Goal: Task Accomplishment & Management: Complete application form

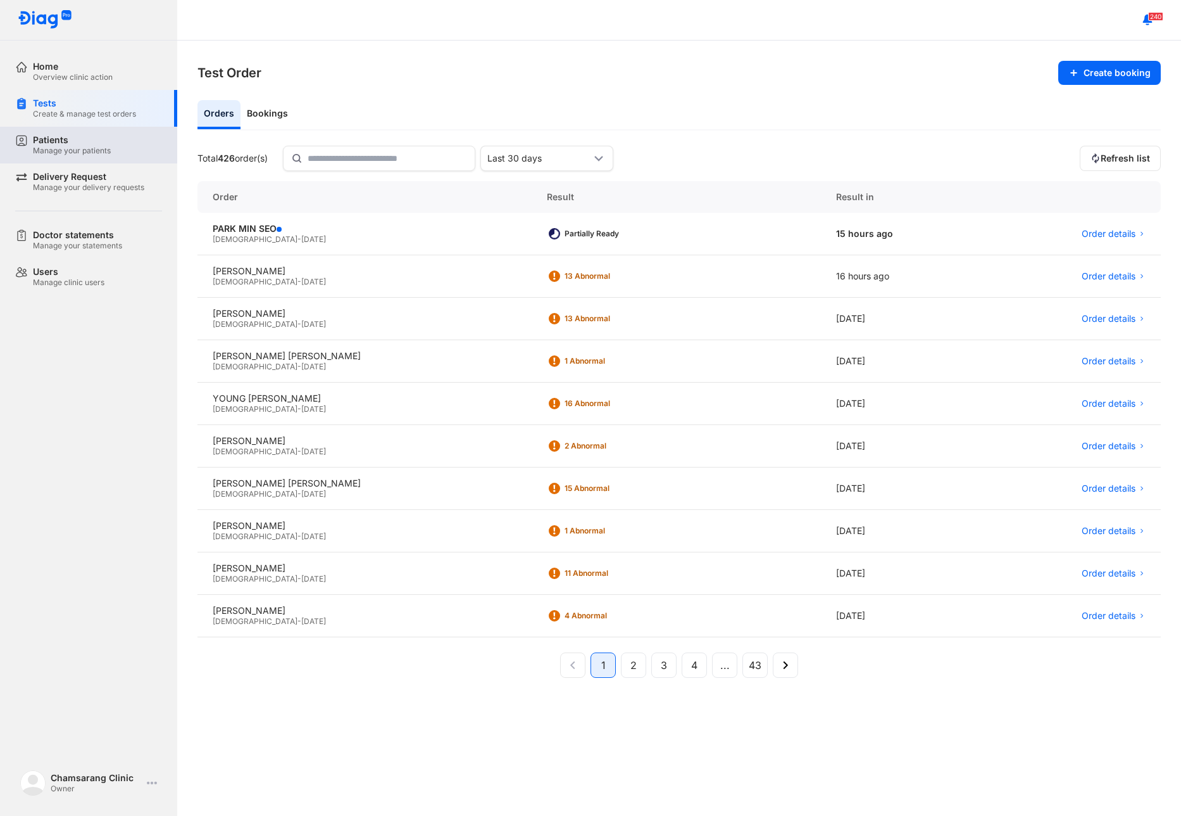
click at [84, 142] on div "Patients" at bounding box center [72, 139] width 78 height 11
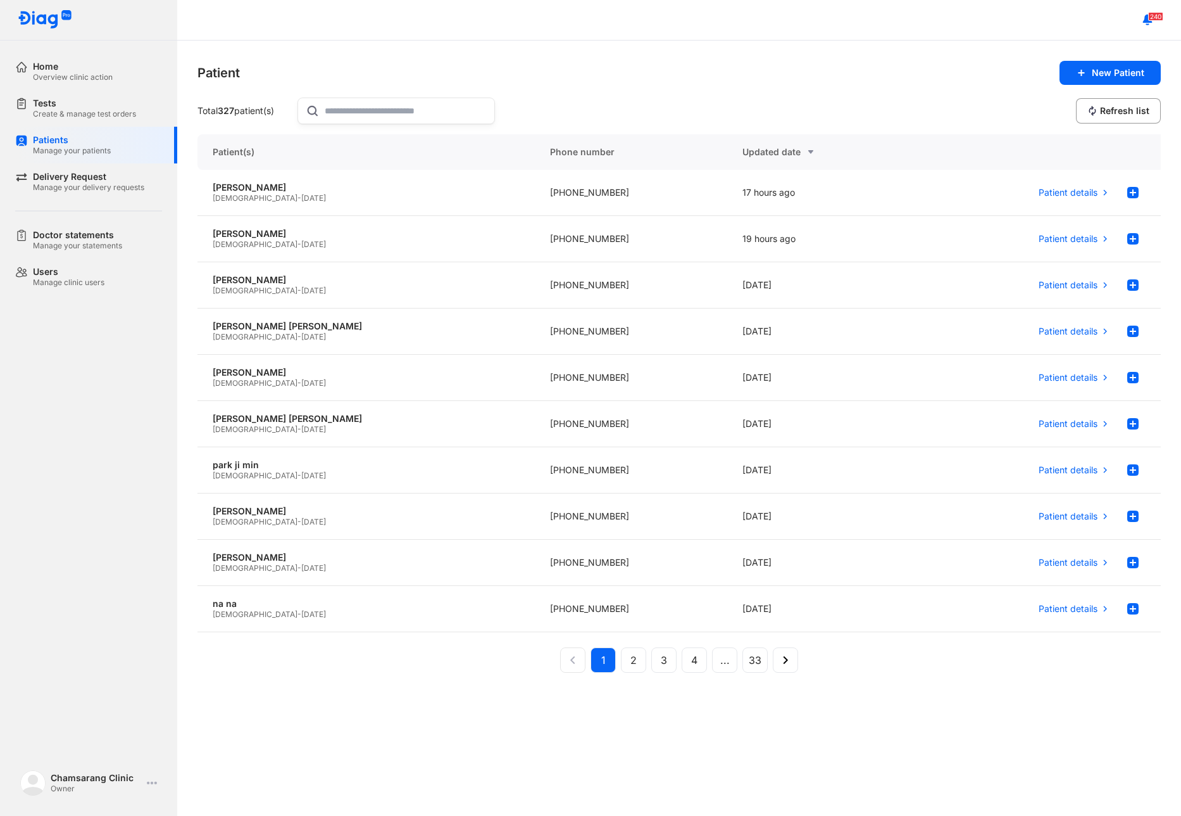
click at [381, 104] on input "text" at bounding box center [406, 110] width 162 height 25
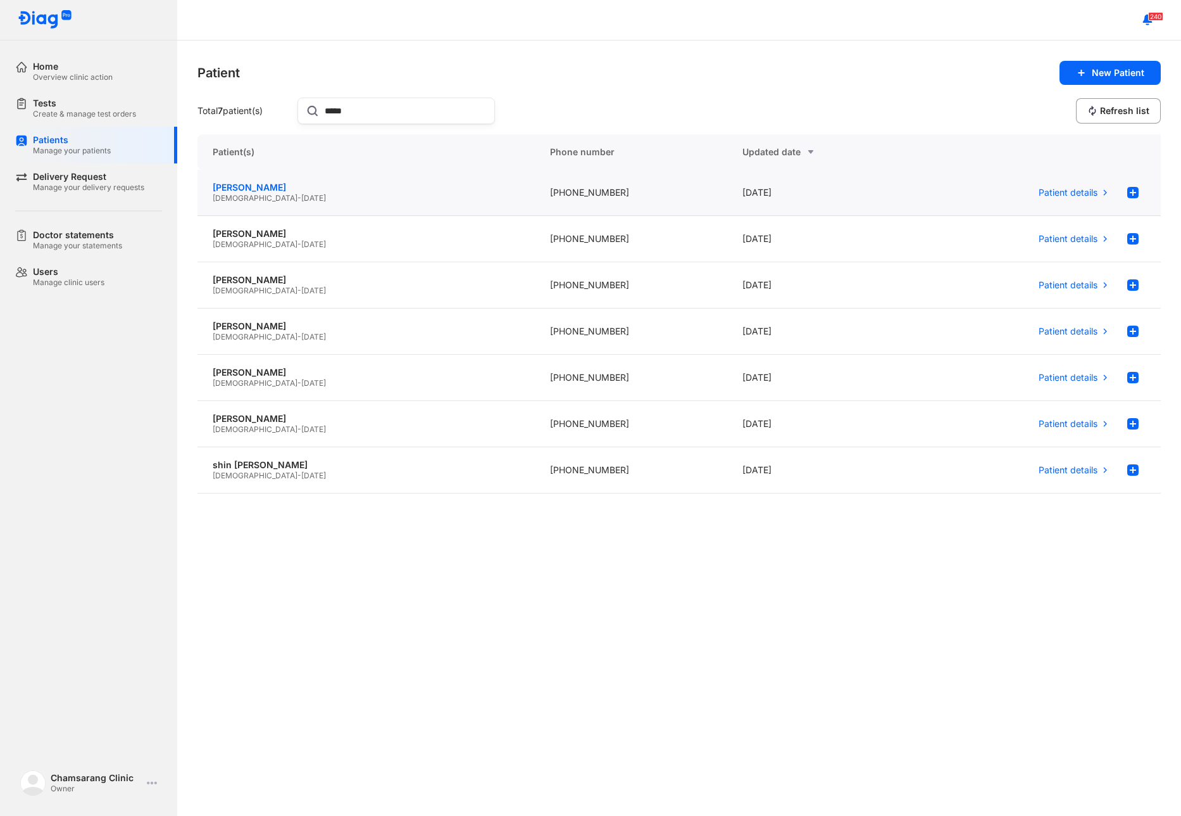
type input "****"
click at [387, 183] on div "shin sun yong" at bounding box center [366, 187] width 307 height 11
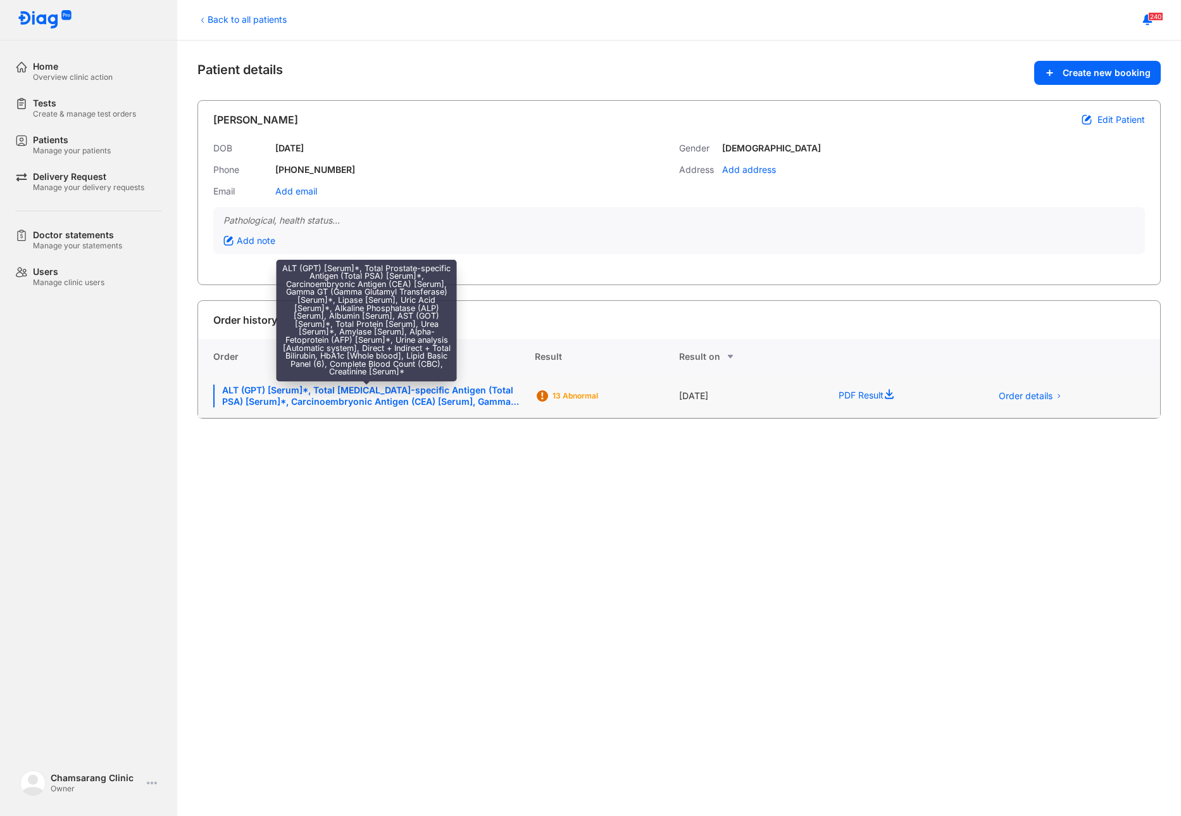
click at [450, 389] on div "ALT (GPT) [Serum]*, Total [MEDICAL_DATA]-specific Antigen (Total PSA) [Serum]*,…" at bounding box center [366, 395] width 306 height 23
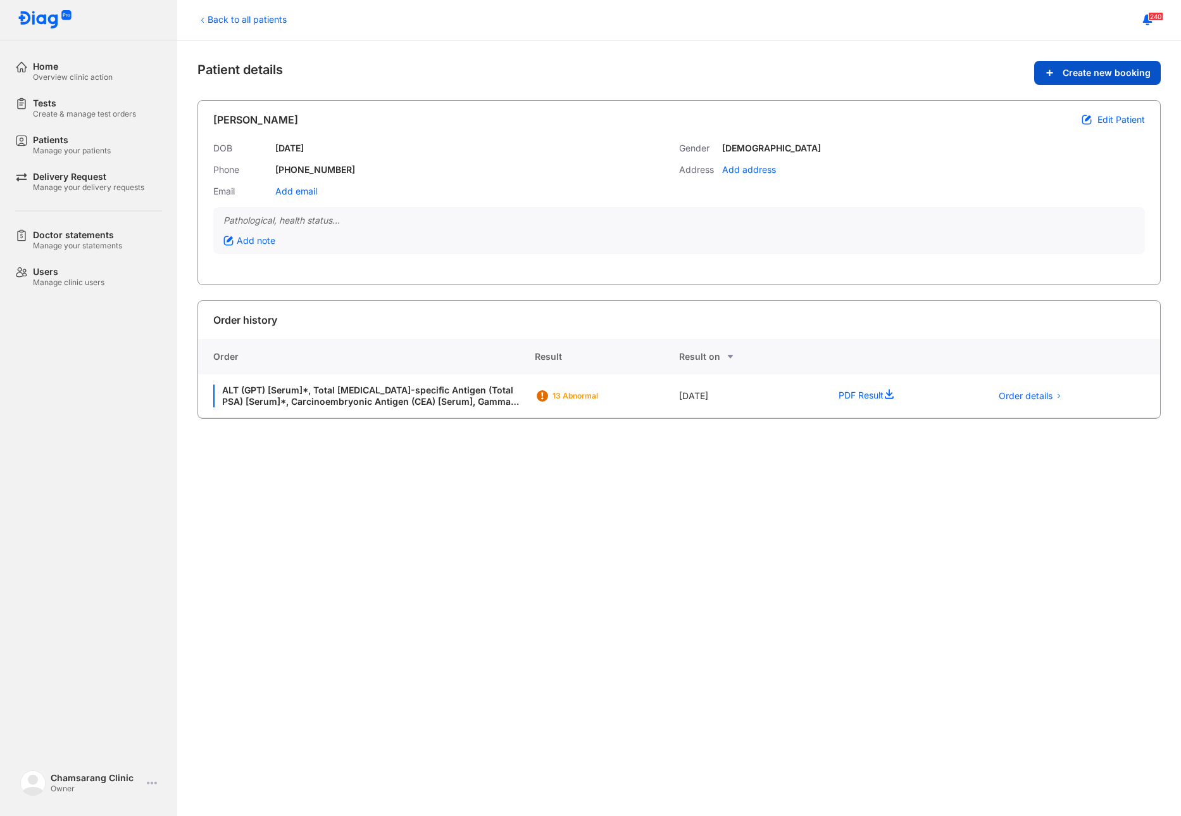
click at [1147, 70] on span "Create new booking" at bounding box center [1107, 72] width 88 height 11
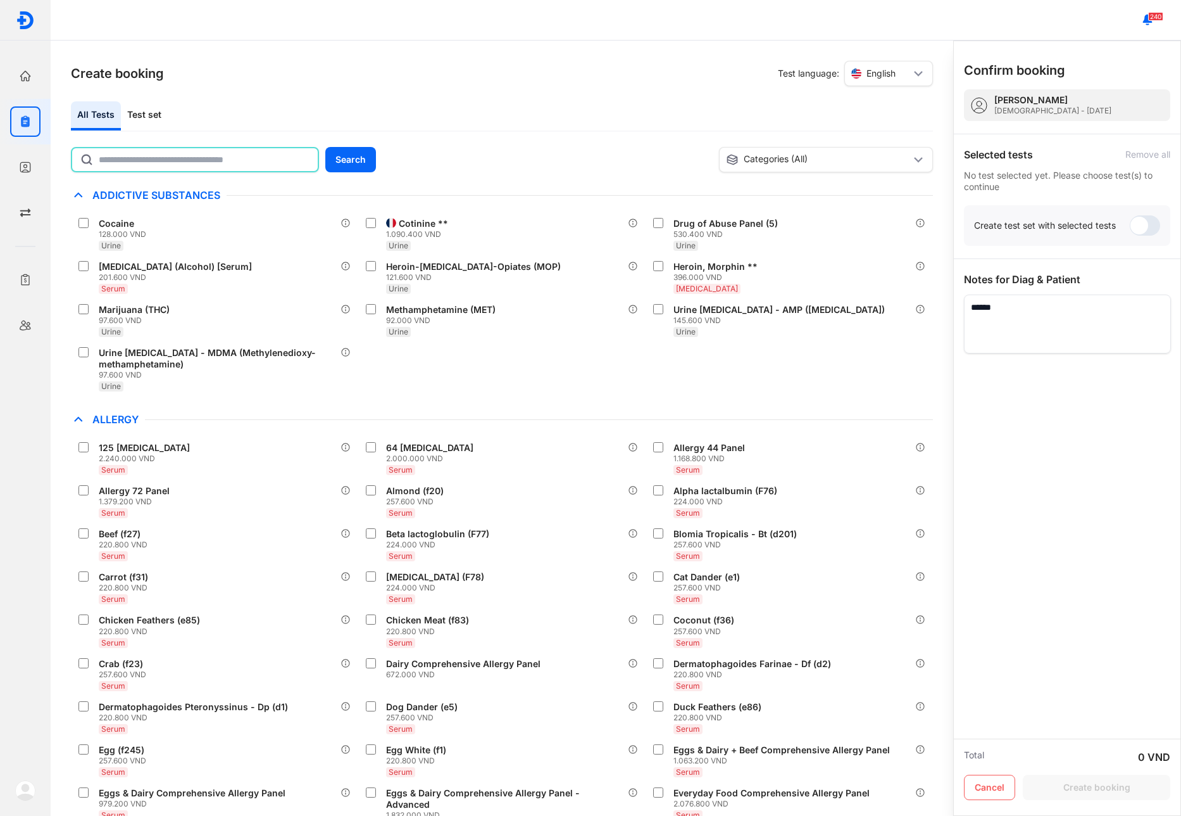
click at [167, 150] on input "text" at bounding box center [204, 159] width 211 height 23
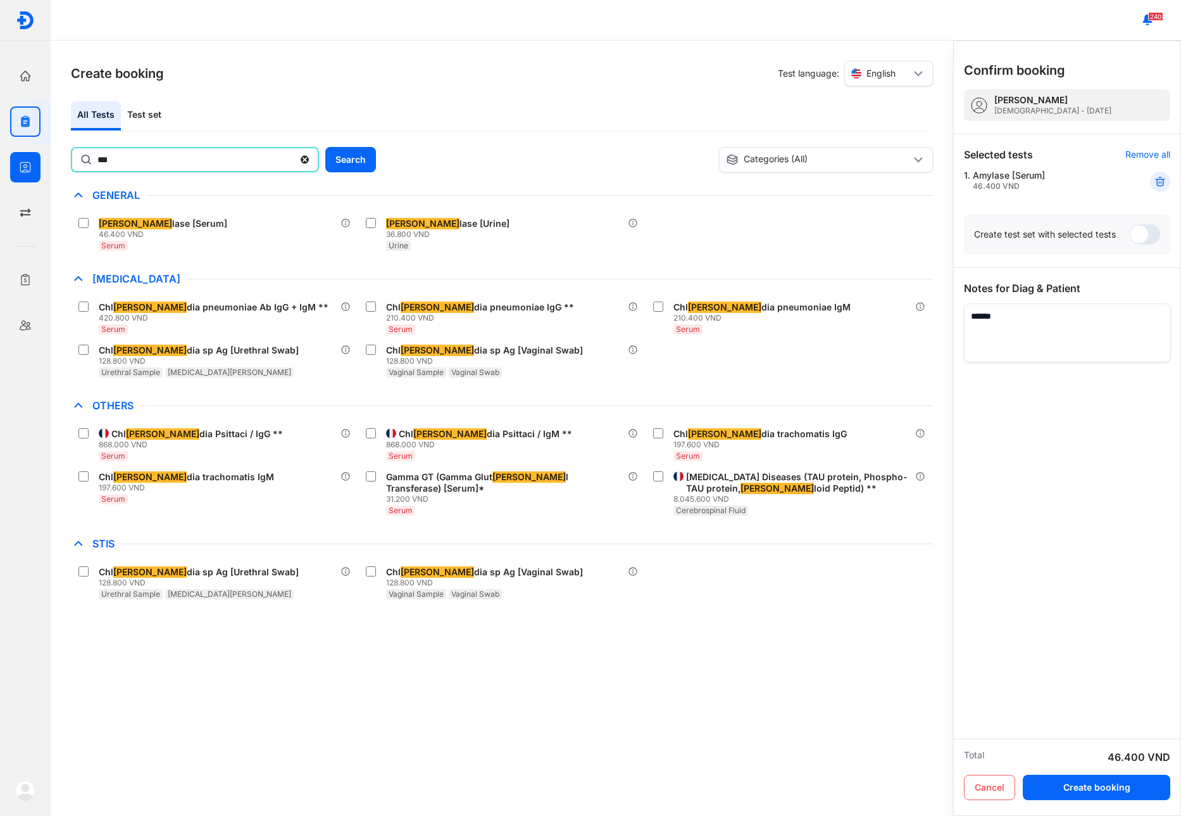
drag, startPoint x: 161, startPoint y: 168, endPoint x: 44, endPoint y: 170, distance: 116.5
click at [46, 170] on div "Home Overview clinic action Tests Create & manage test orders Patients Manage y…" at bounding box center [590, 408] width 1181 height 816
type input "****"
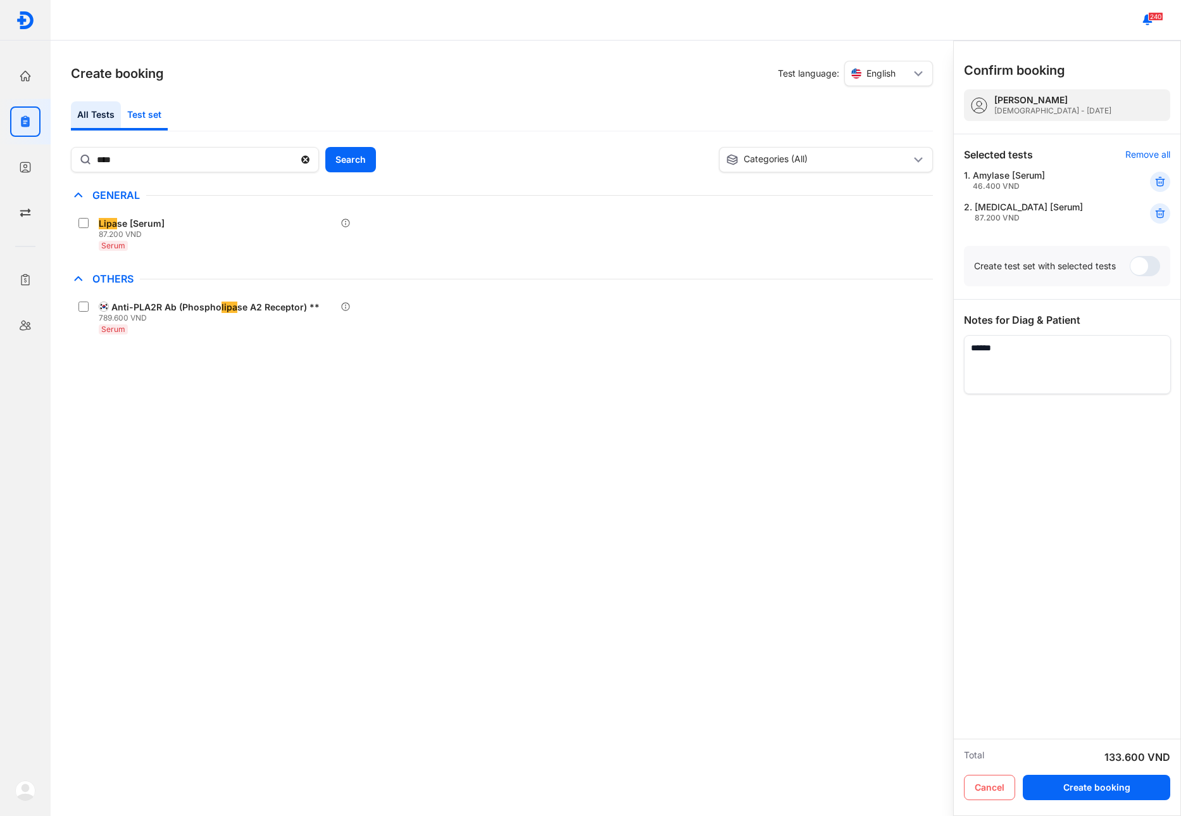
click at [143, 120] on div "Test set" at bounding box center [144, 115] width 47 height 29
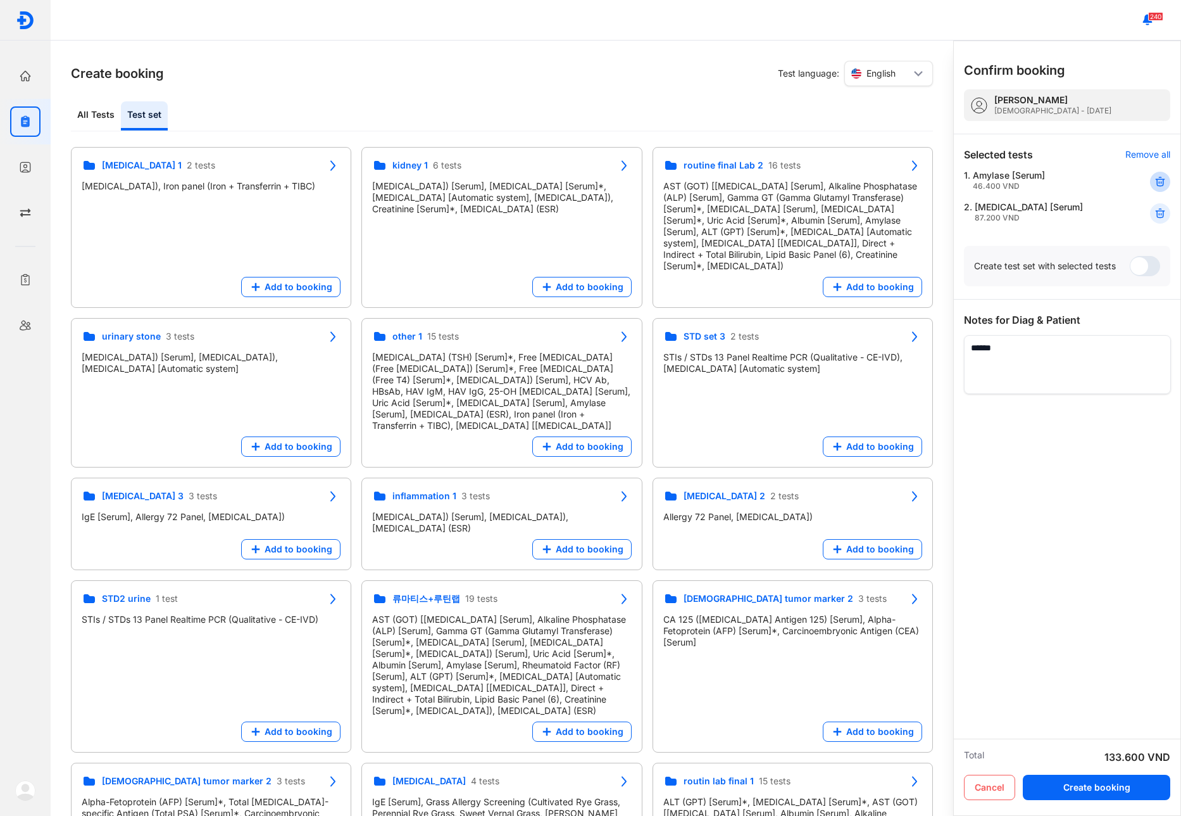
click at [1168, 183] on div at bounding box center [1160, 182] width 20 height 20
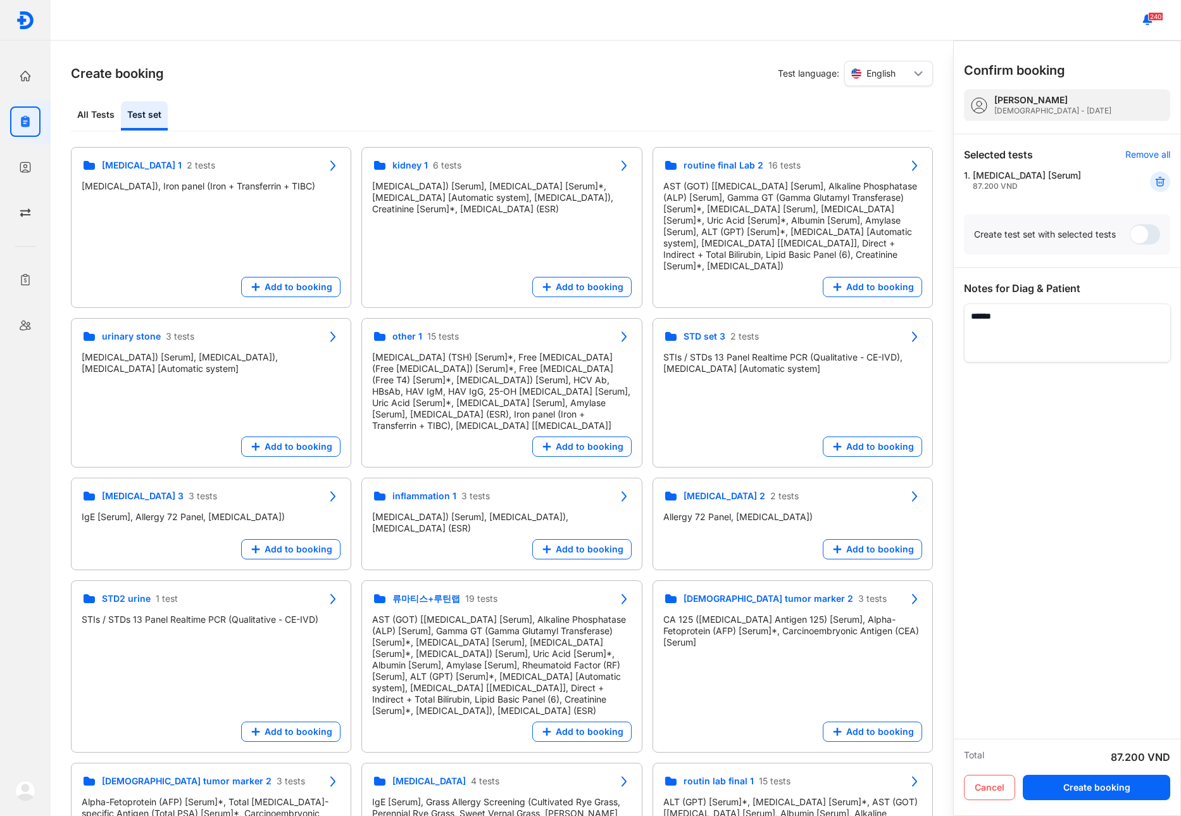
click at [1168, 183] on div at bounding box center [1160, 182] width 20 height 20
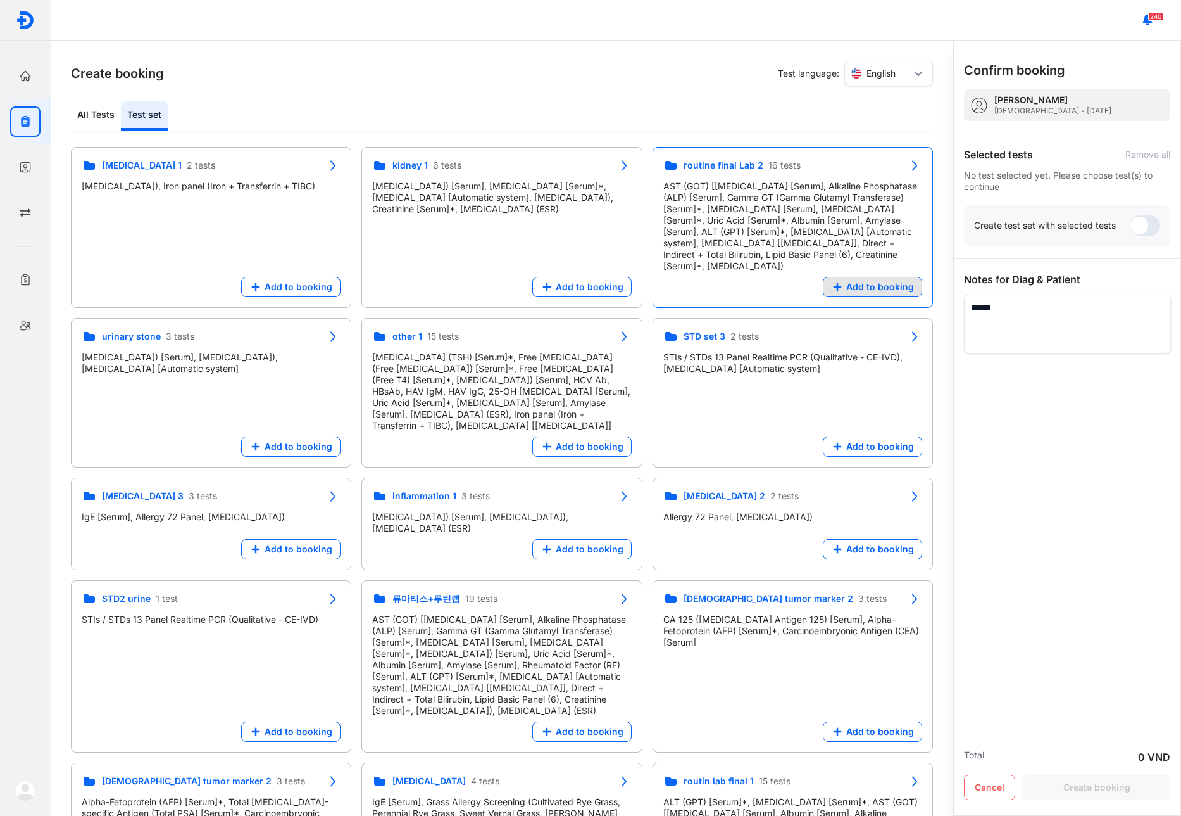
click at [874, 281] on span "Add to booking" at bounding box center [881, 286] width 68 height 11
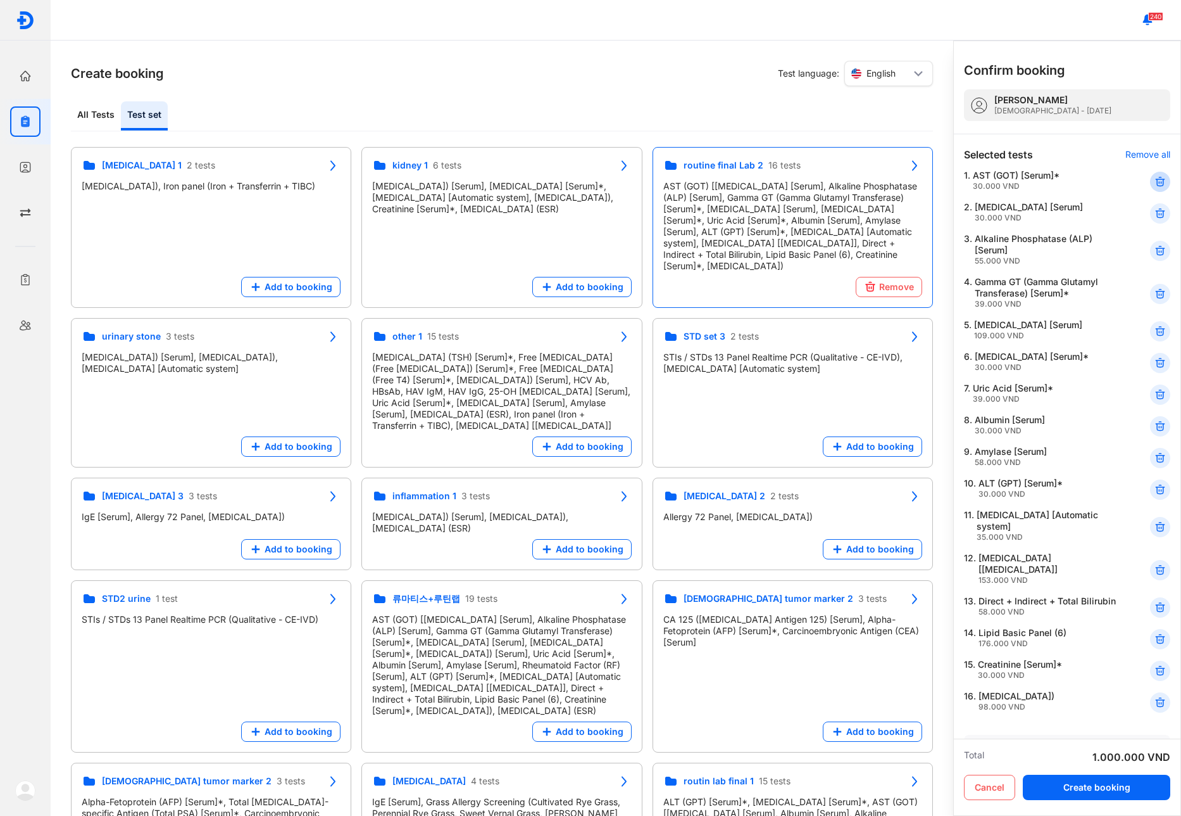
click at [1156, 177] on use at bounding box center [1160, 181] width 9 height 9
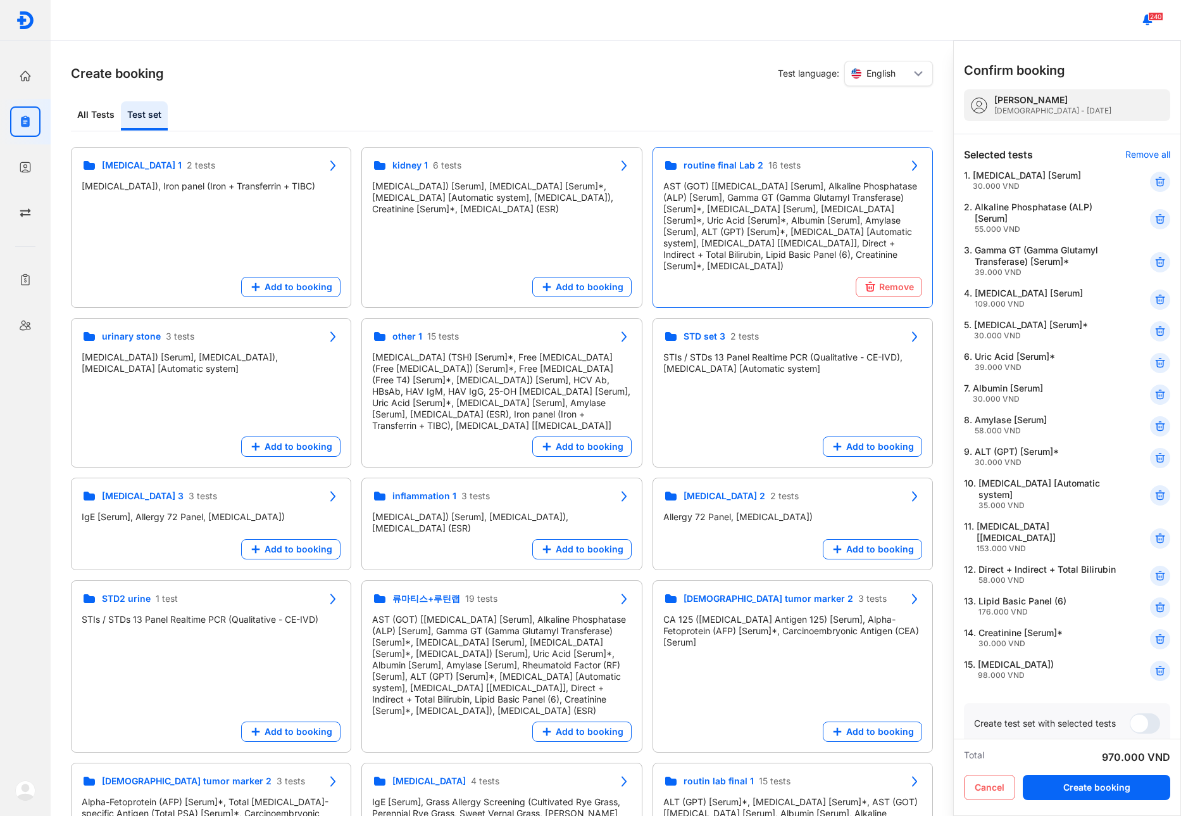
click at [1156, 177] on use at bounding box center [1160, 181] width 9 height 9
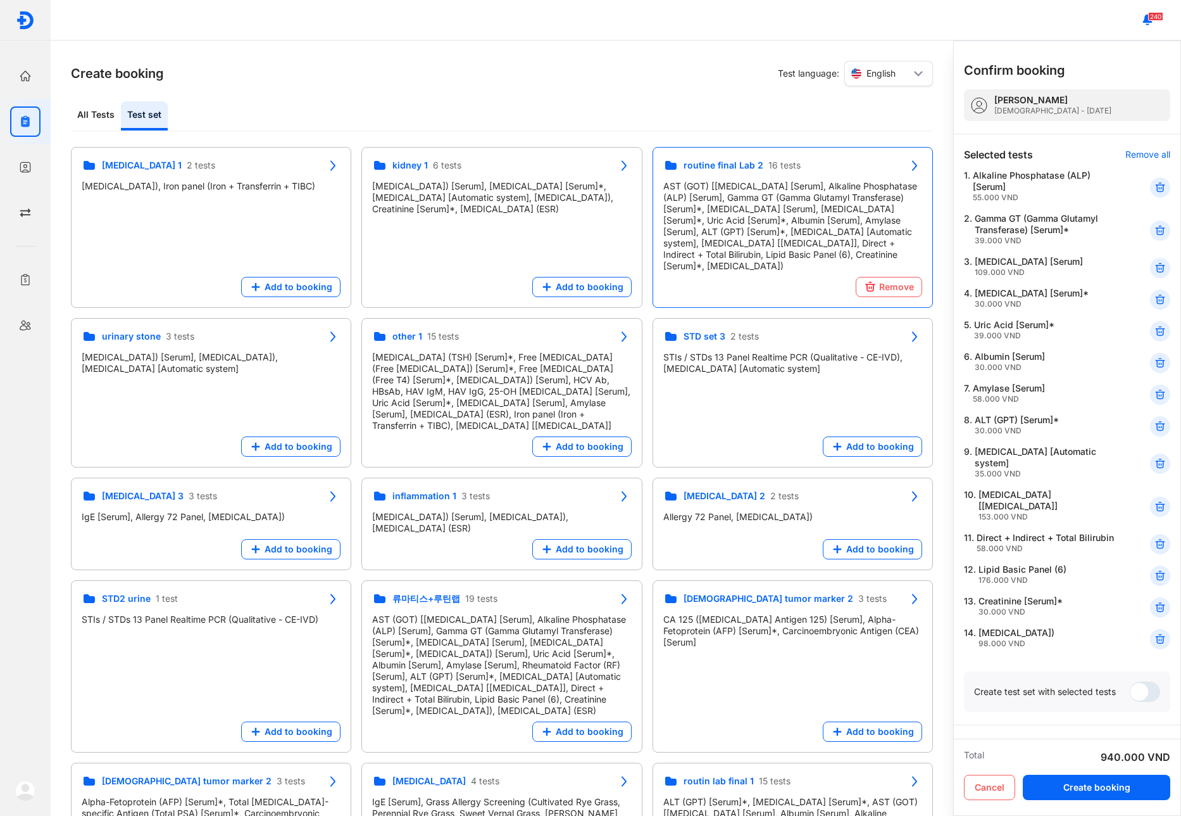
click at [1152, 177] on div at bounding box center [1160, 187] width 20 height 20
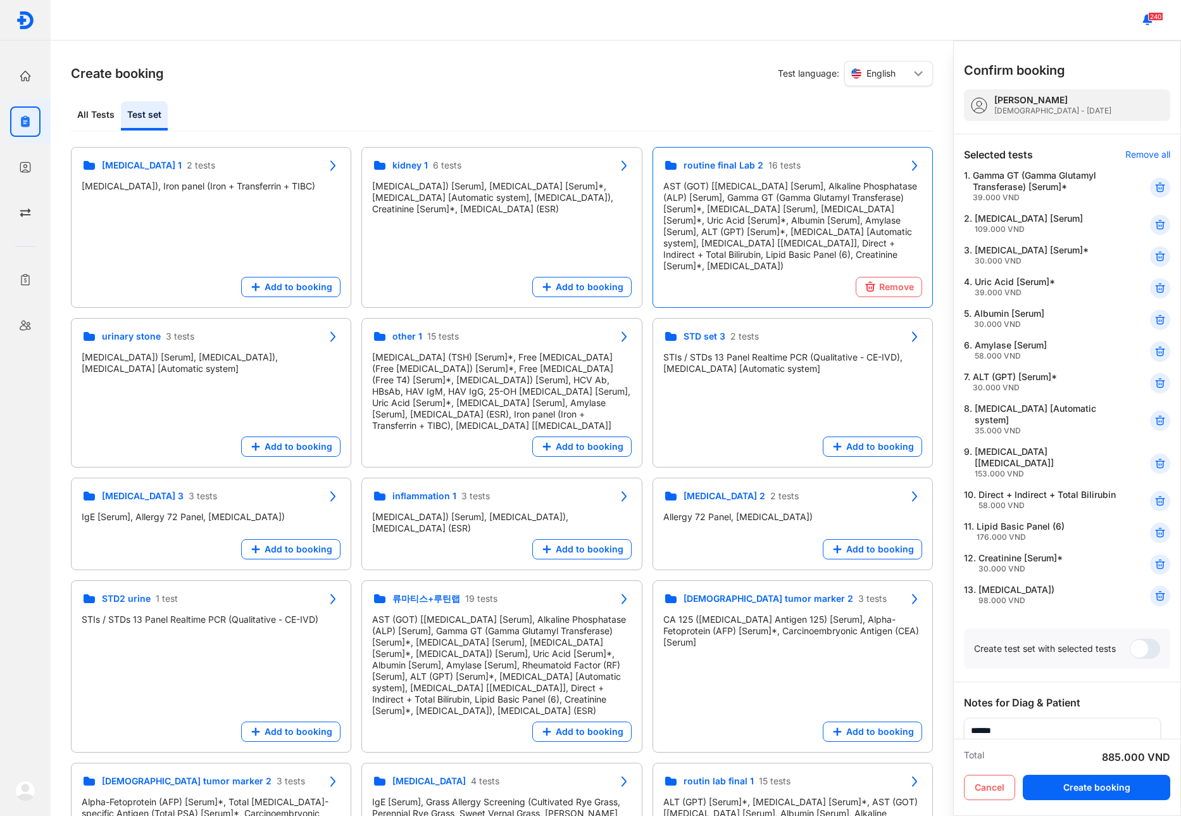
click at [1152, 177] on div at bounding box center [1160, 187] width 20 height 20
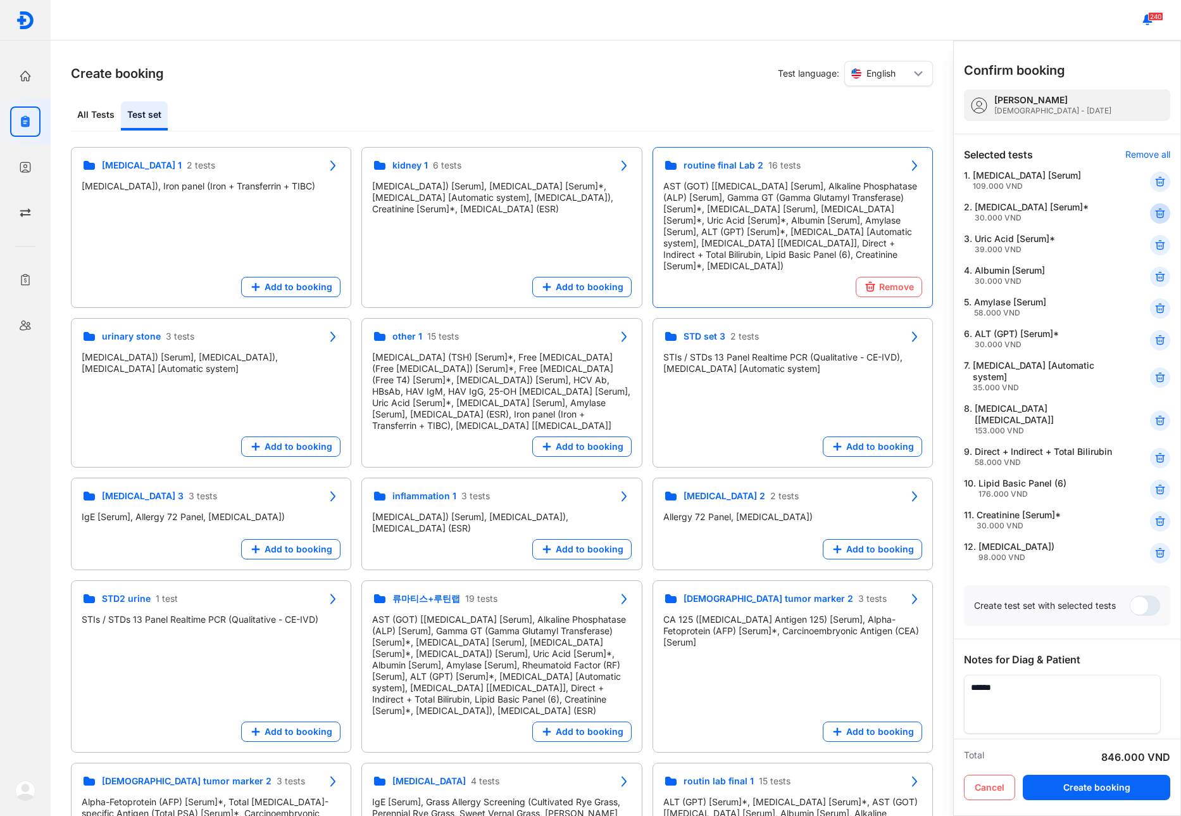
click at [1150, 210] on div at bounding box center [1160, 213] width 20 height 20
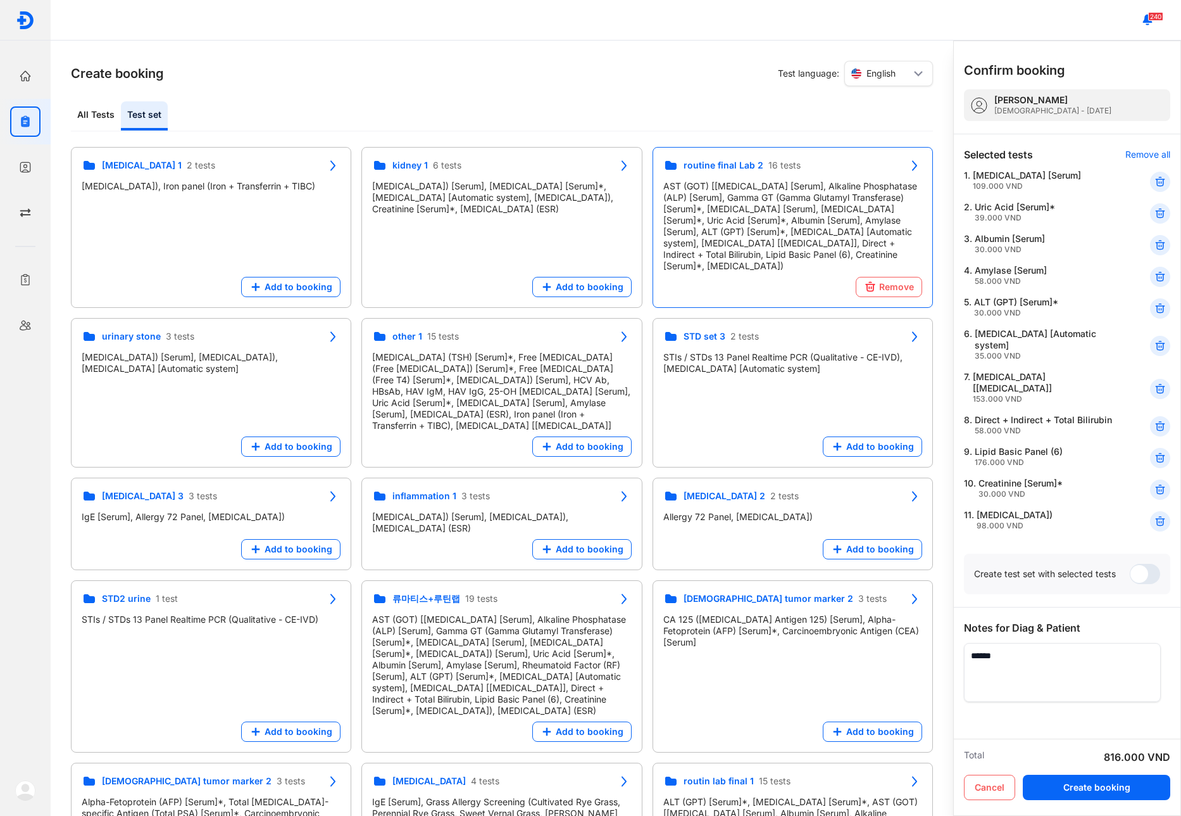
click at [1150, 210] on div at bounding box center [1160, 213] width 20 height 20
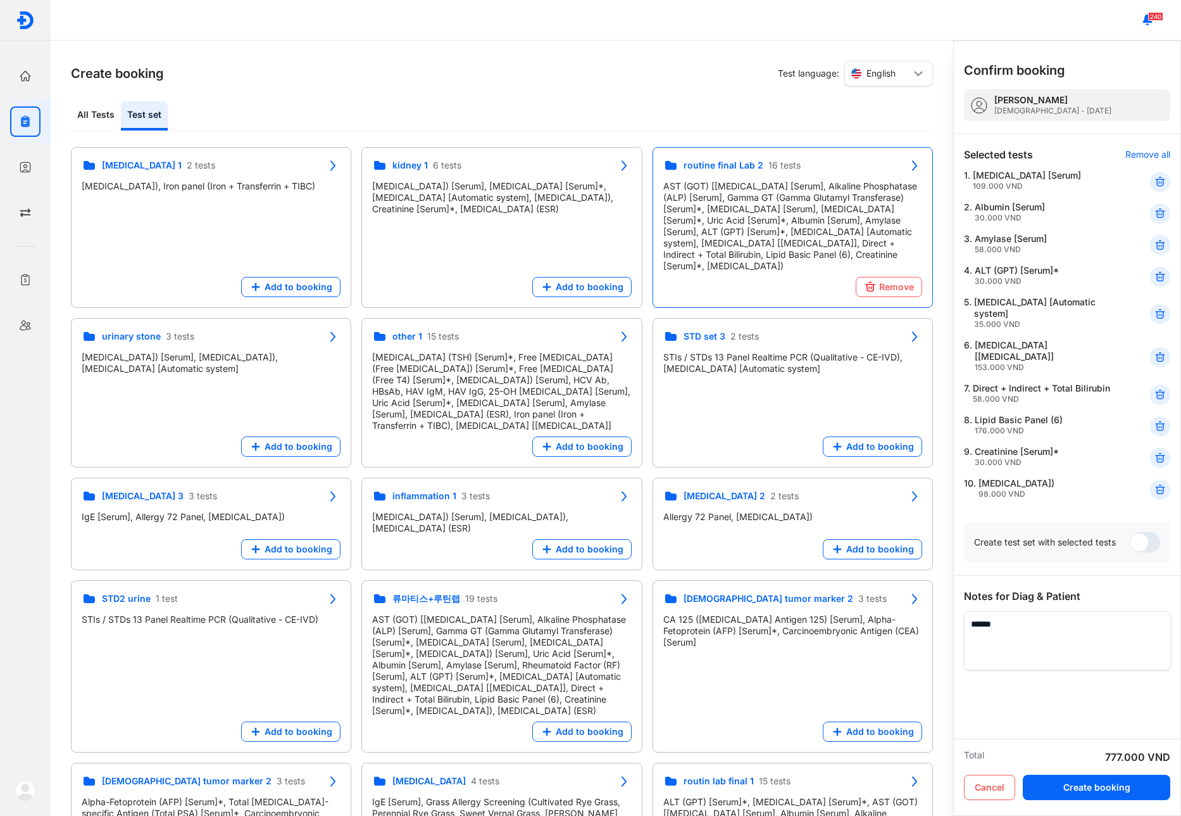
click at [1147, 233] on div "2. Albumin [Serum] 30.000 VND" at bounding box center [1067, 245] width 206 height 24
click at [1158, 210] on icon at bounding box center [1160, 213] width 13 height 13
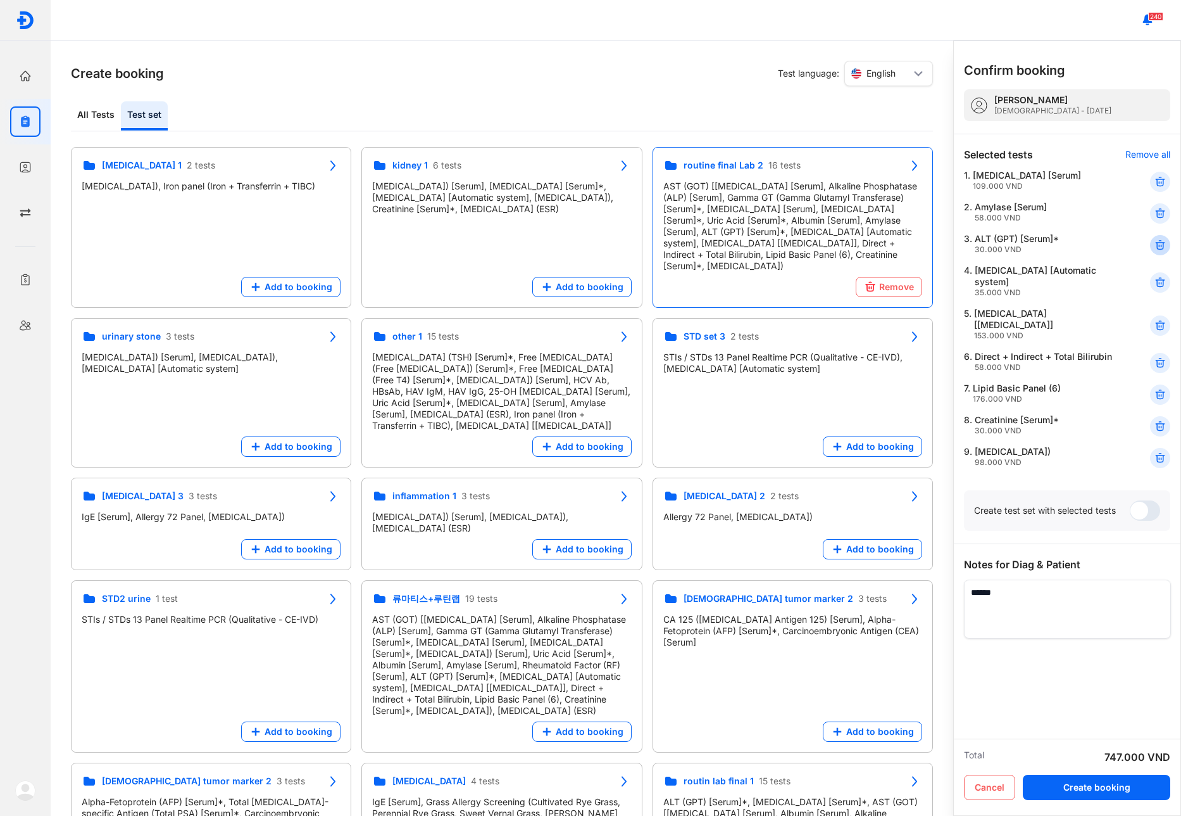
click at [1160, 245] on use at bounding box center [1160, 245] width 9 height 9
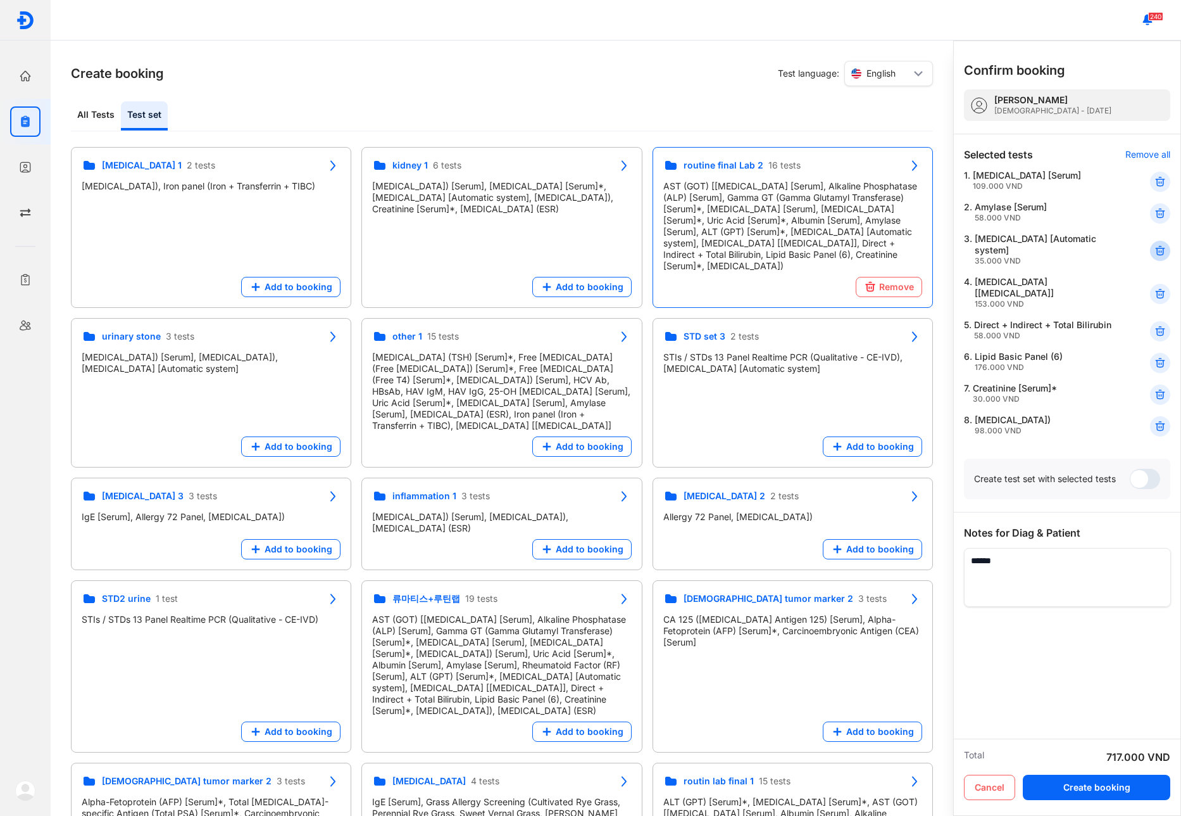
click at [1160, 244] on icon at bounding box center [1160, 250] width 13 height 13
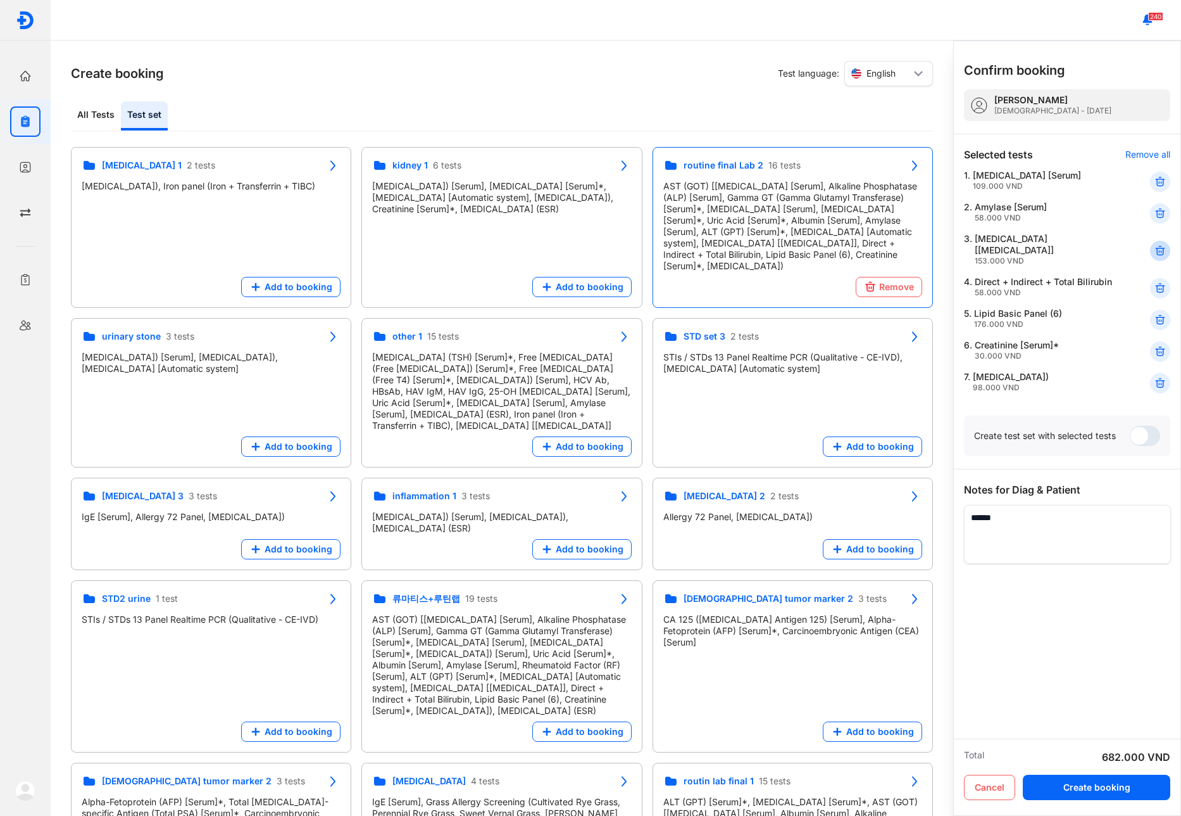
click at [1160, 246] on use at bounding box center [1160, 250] width 9 height 9
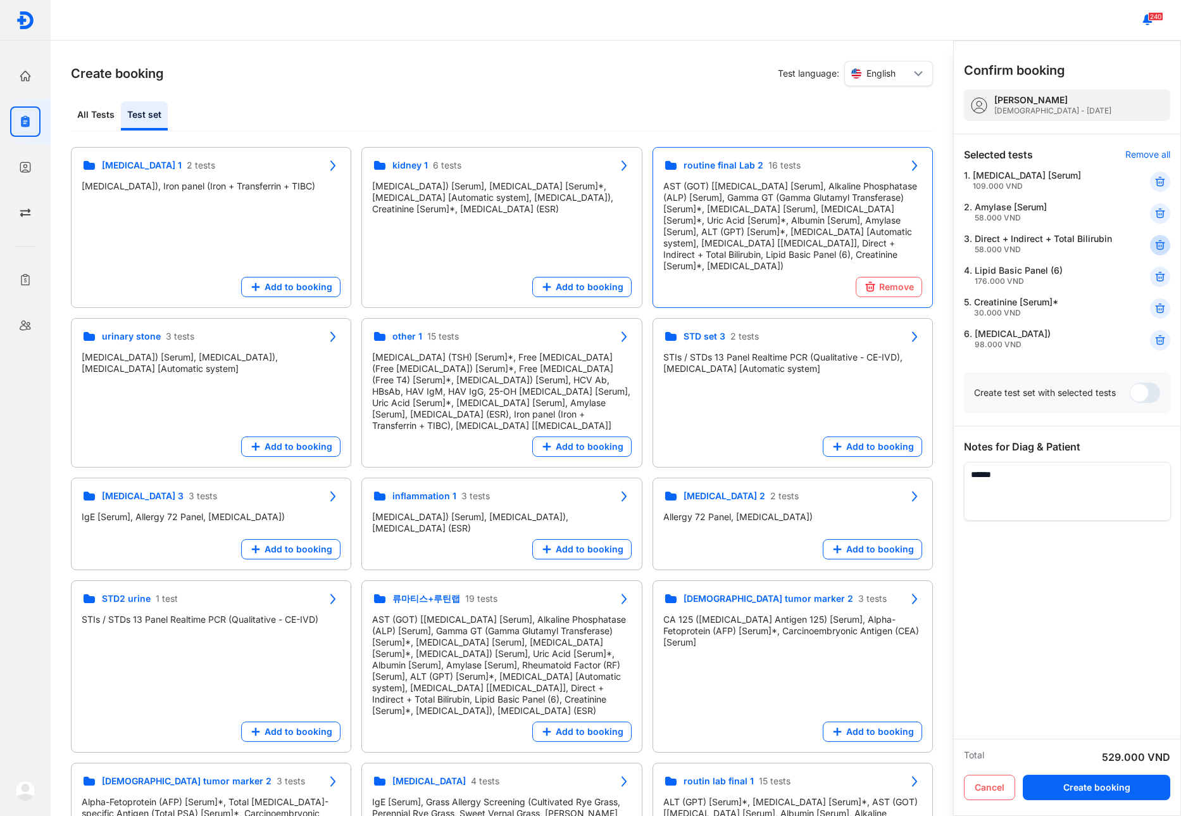
click at [1160, 244] on use at bounding box center [1160, 245] width 9 height 9
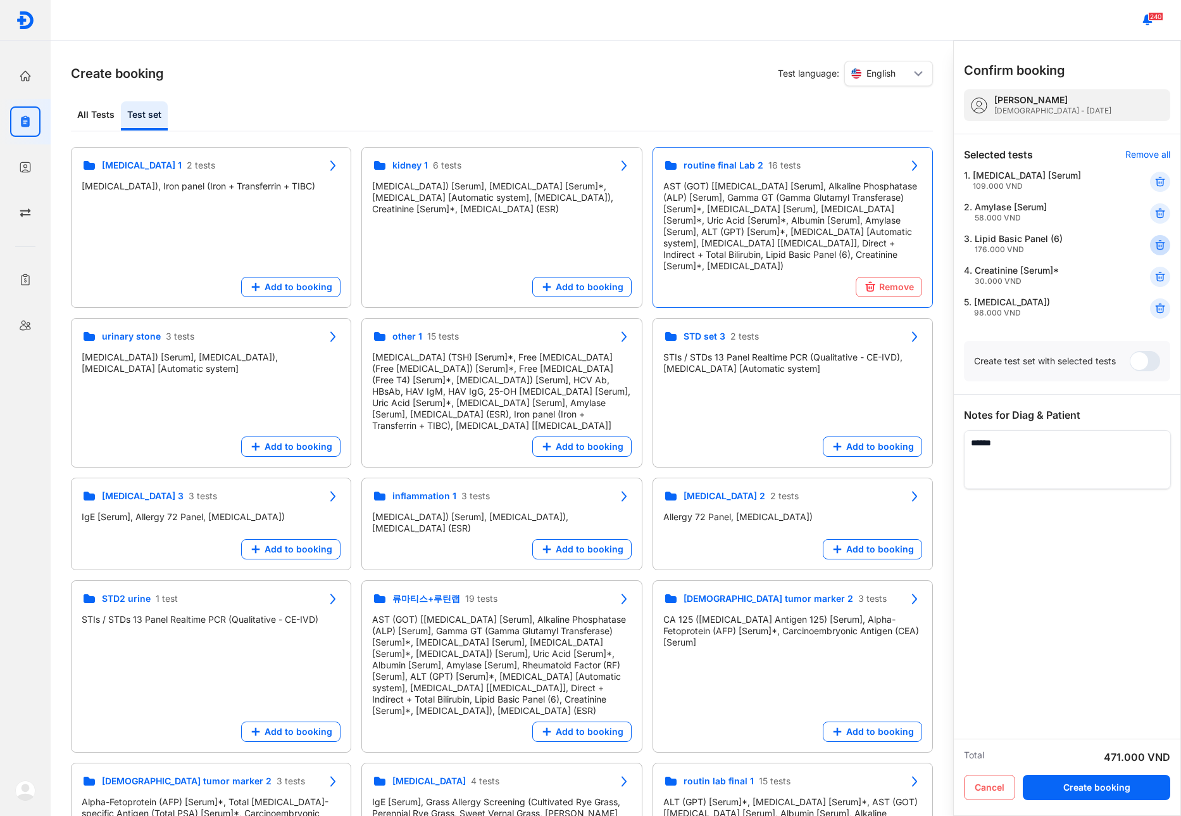
click at [1160, 244] on use at bounding box center [1160, 245] width 9 height 9
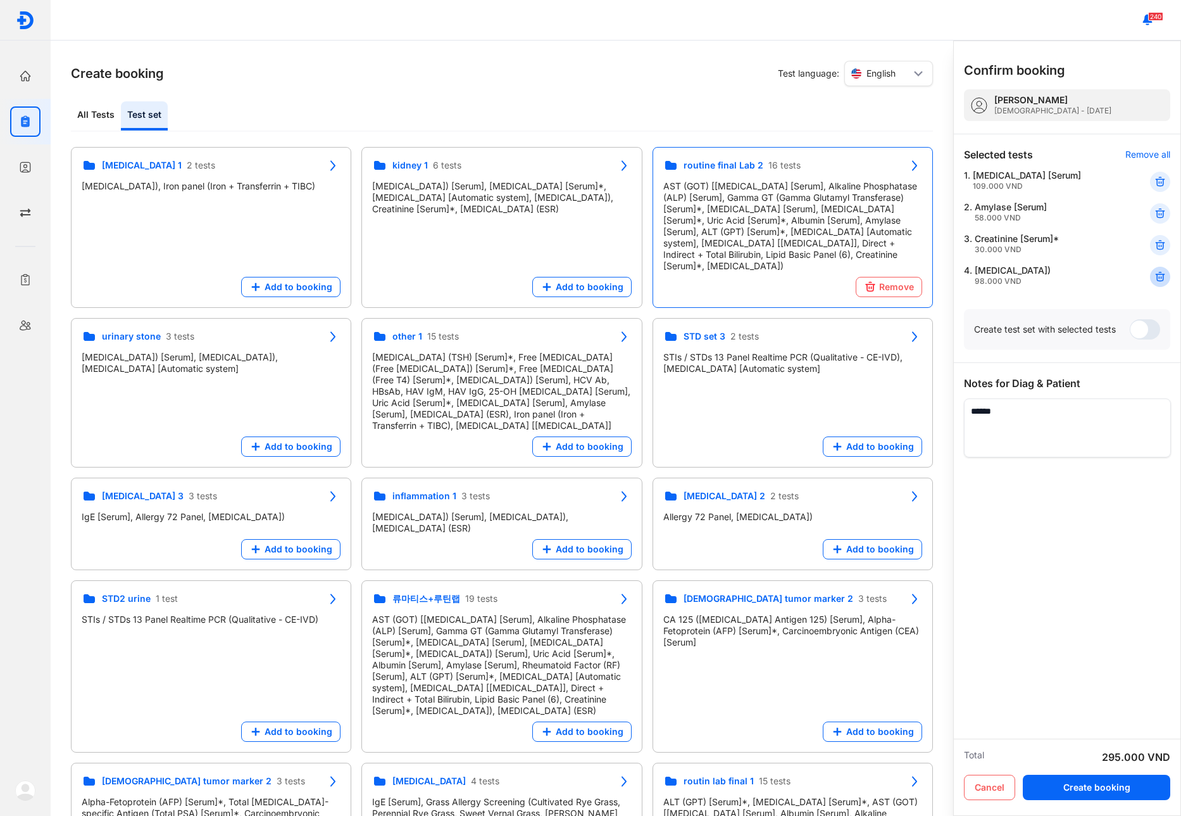
click at [1159, 244] on icon at bounding box center [1160, 245] width 13 height 13
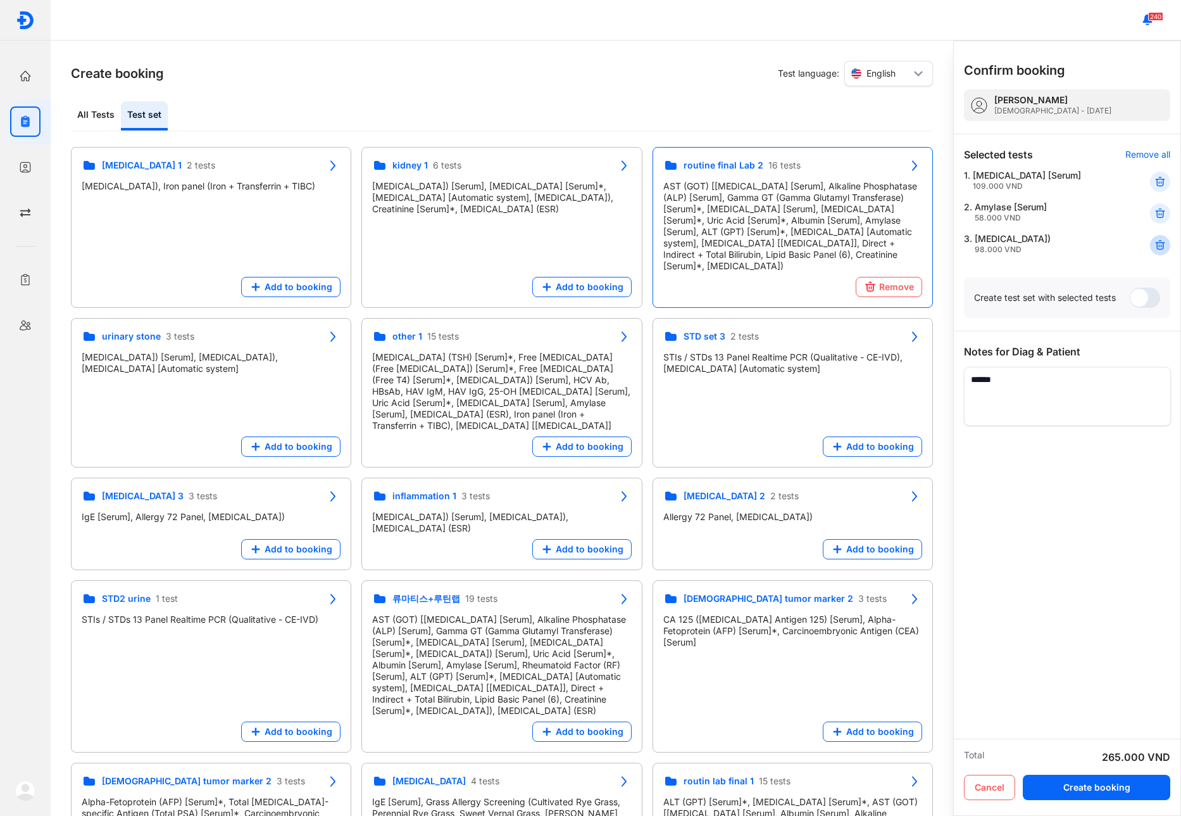
click at [1159, 244] on icon at bounding box center [1160, 245] width 13 height 13
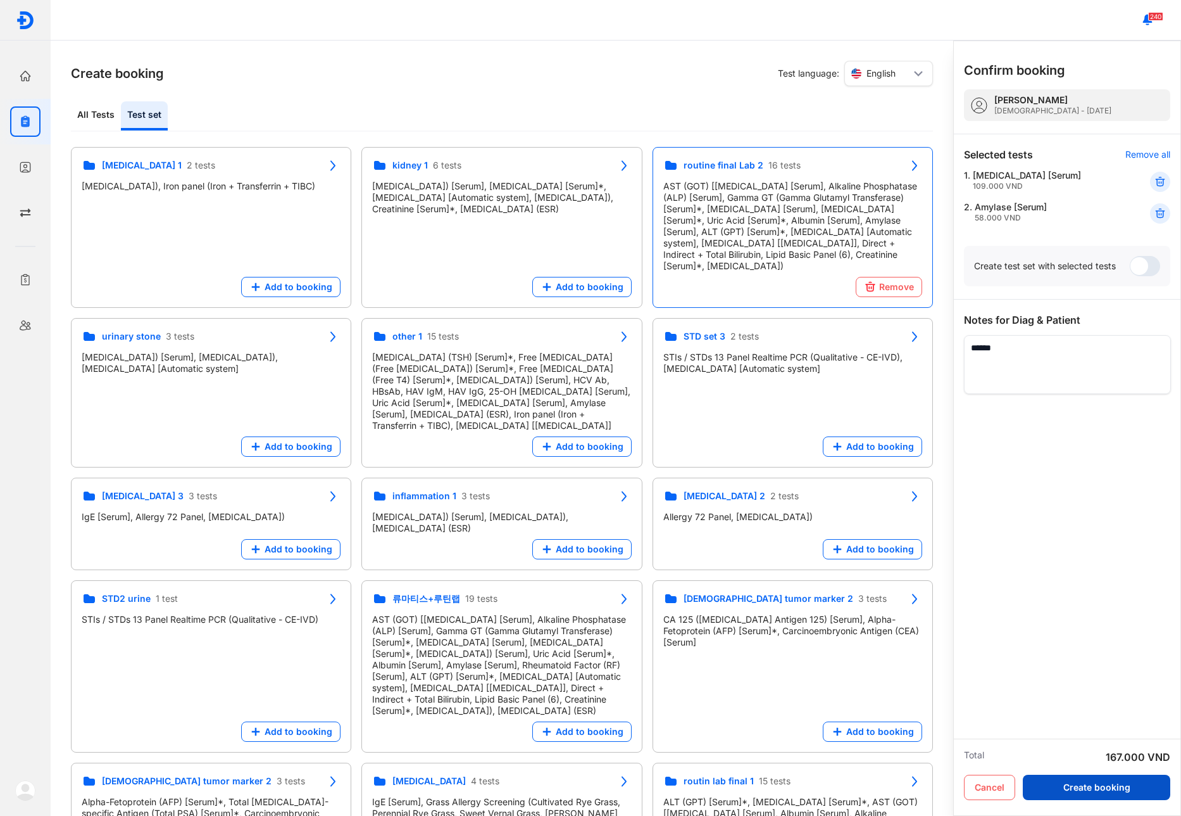
click at [1088, 782] on button "Create booking" at bounding box center [1097, 786] width 148 height 25
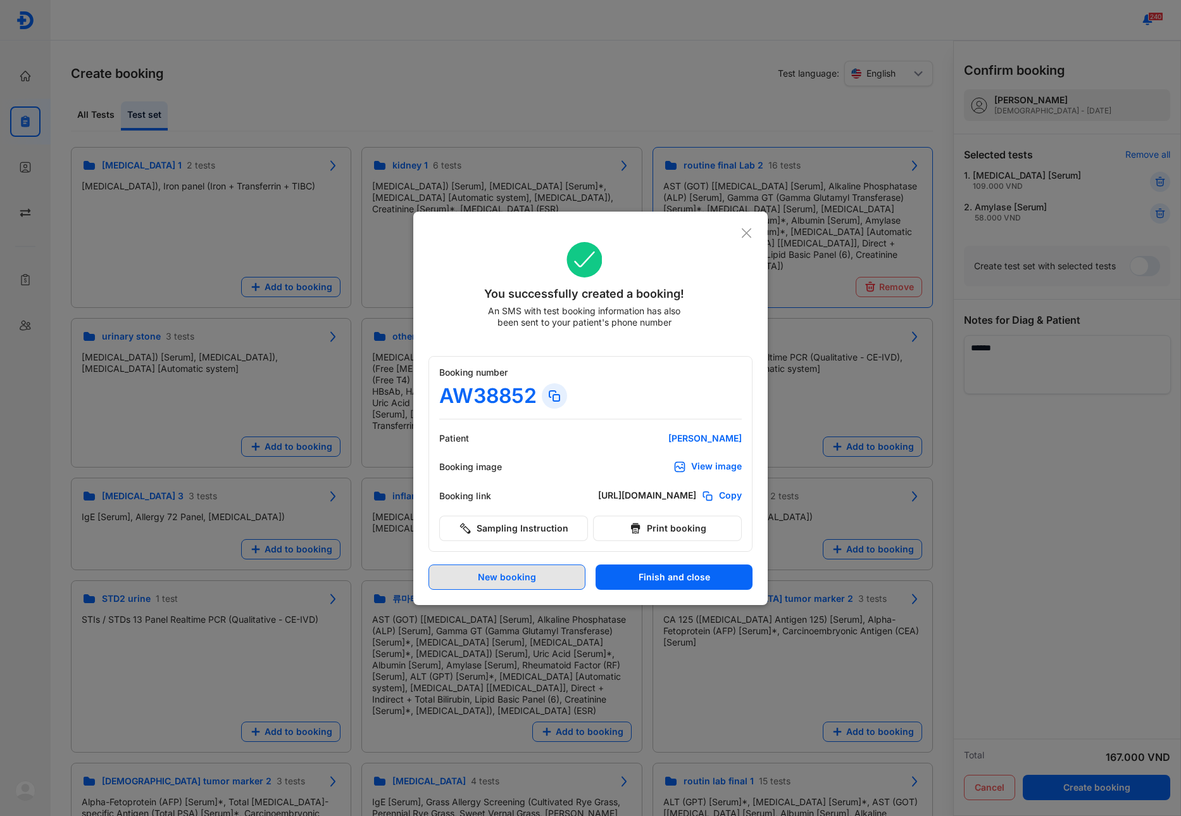
click at [531, 584] on button "New booking" at bounding box center [507, 576] width 157 height 25
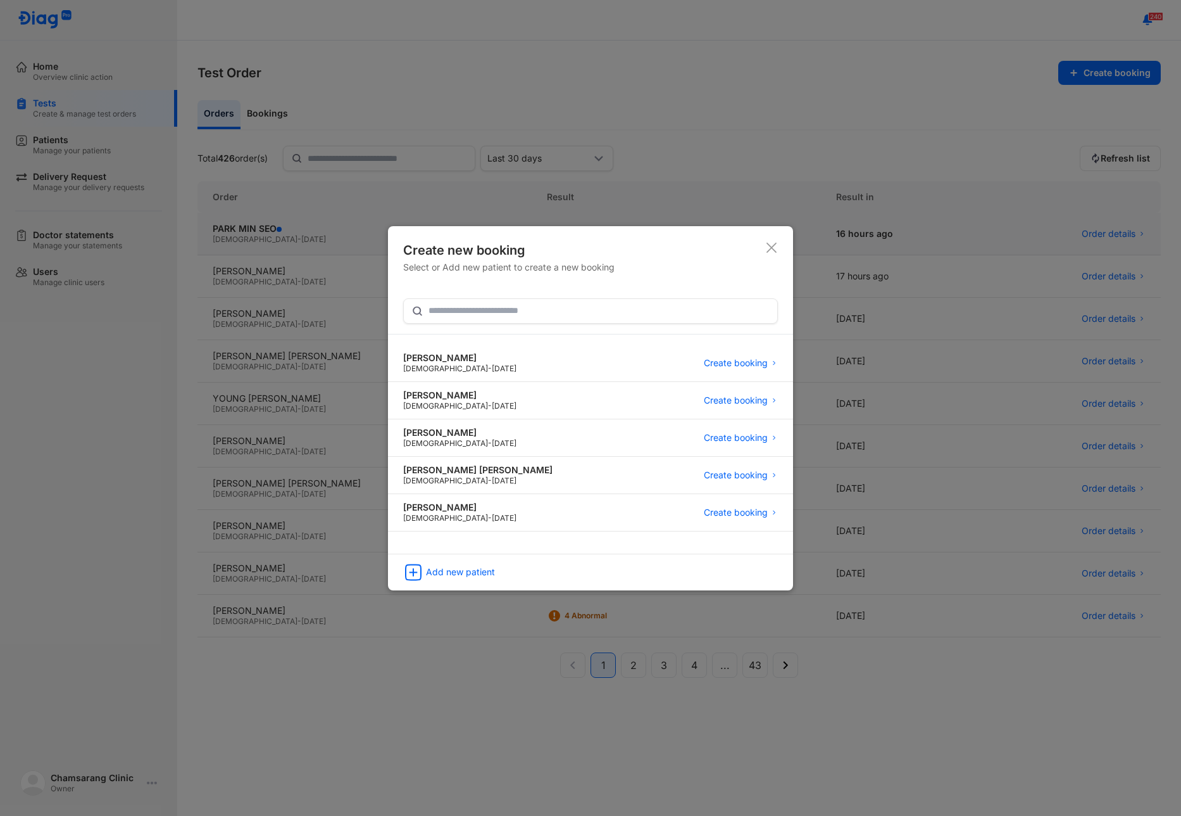
click at [766, 250] on icon at bounding box center [772, 247] width 13 height 13
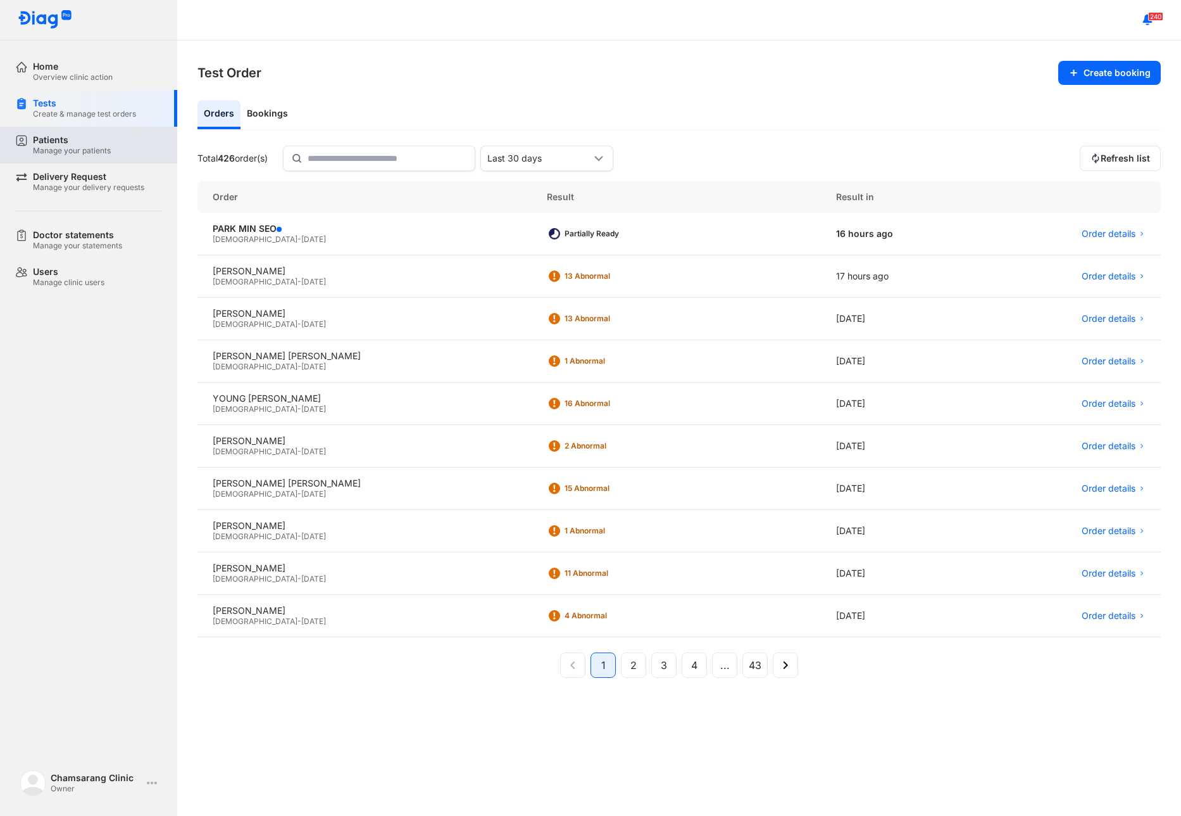
click at [69, 134] on div "Patients Manage your patients" at bounding box center [96, 145] width 162 height 37
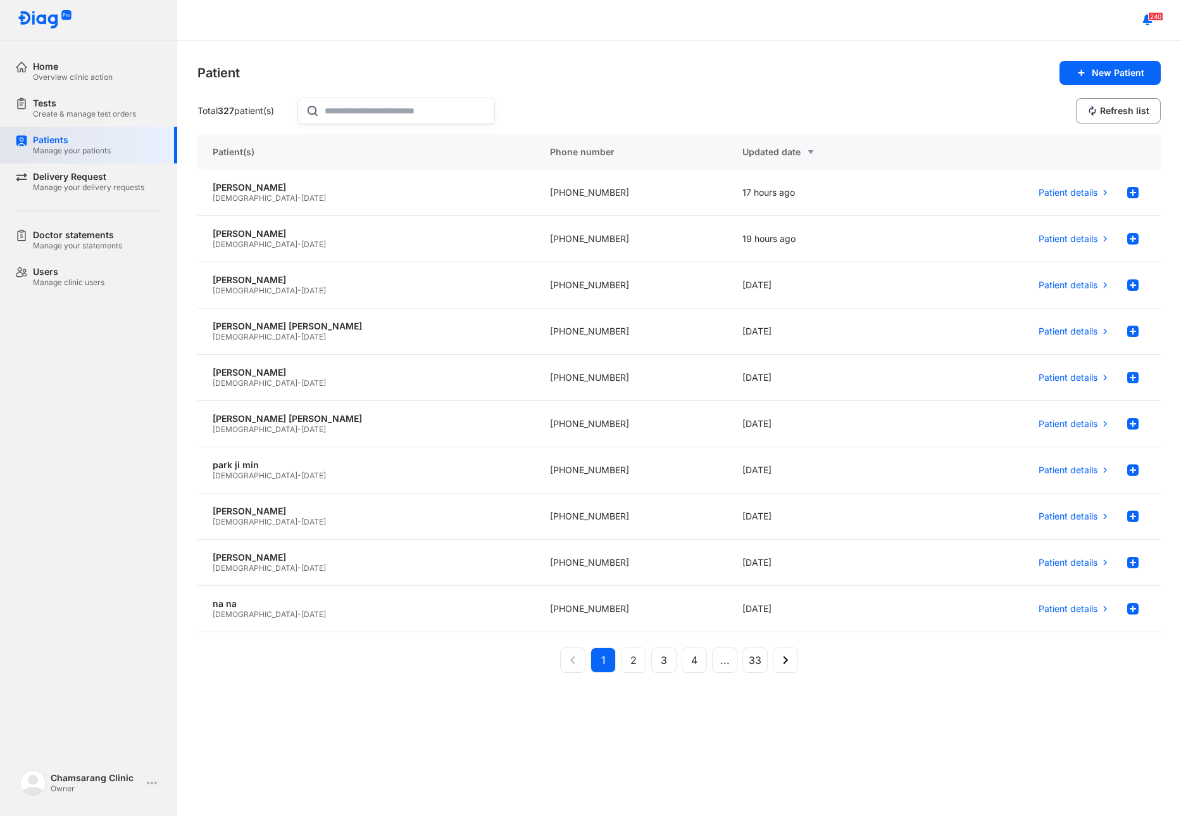
click at [98, 148] on div "Manage your patients" at bounding box center [72, 151] width 78 height 10
click at [83, 118] on div "Create & manage test orders" at bounding box center [84, 114] width 103 height 10
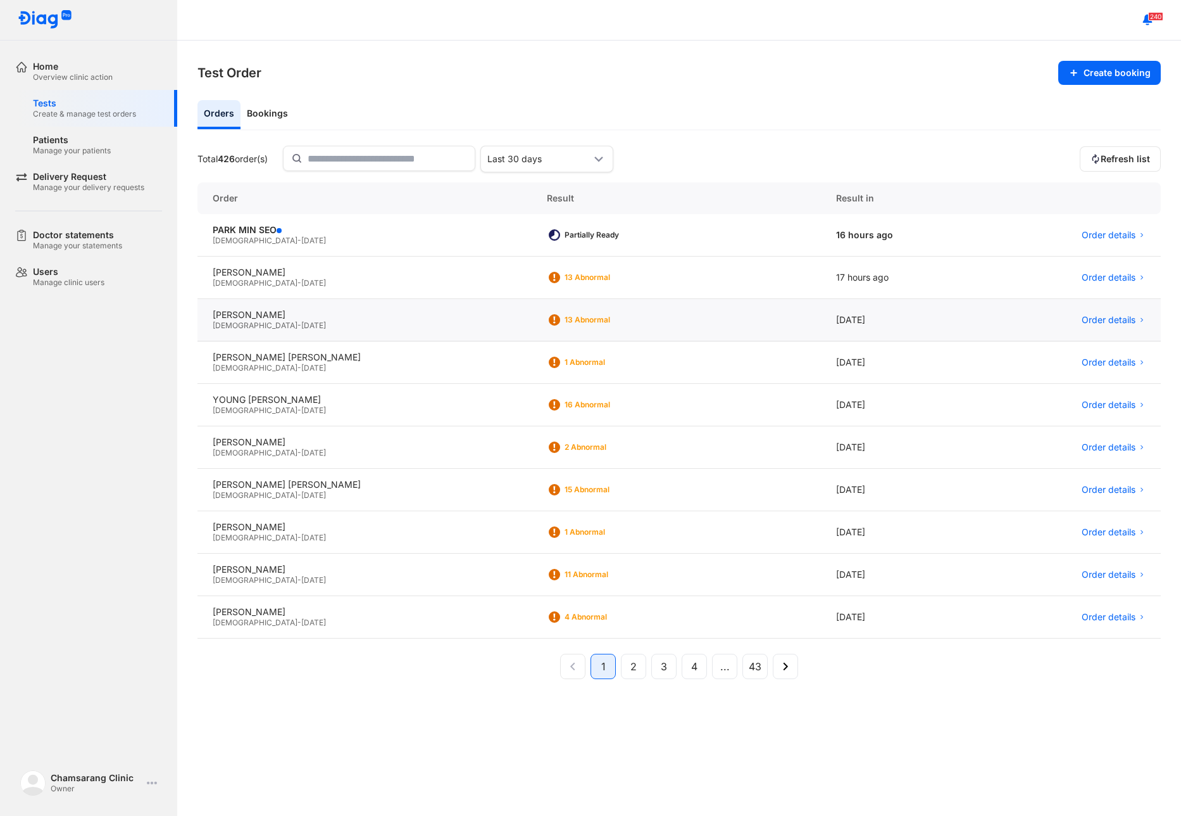
click at [301, 325] on span "[DATE]" at bounding box center [313, 324] width 25 height 9
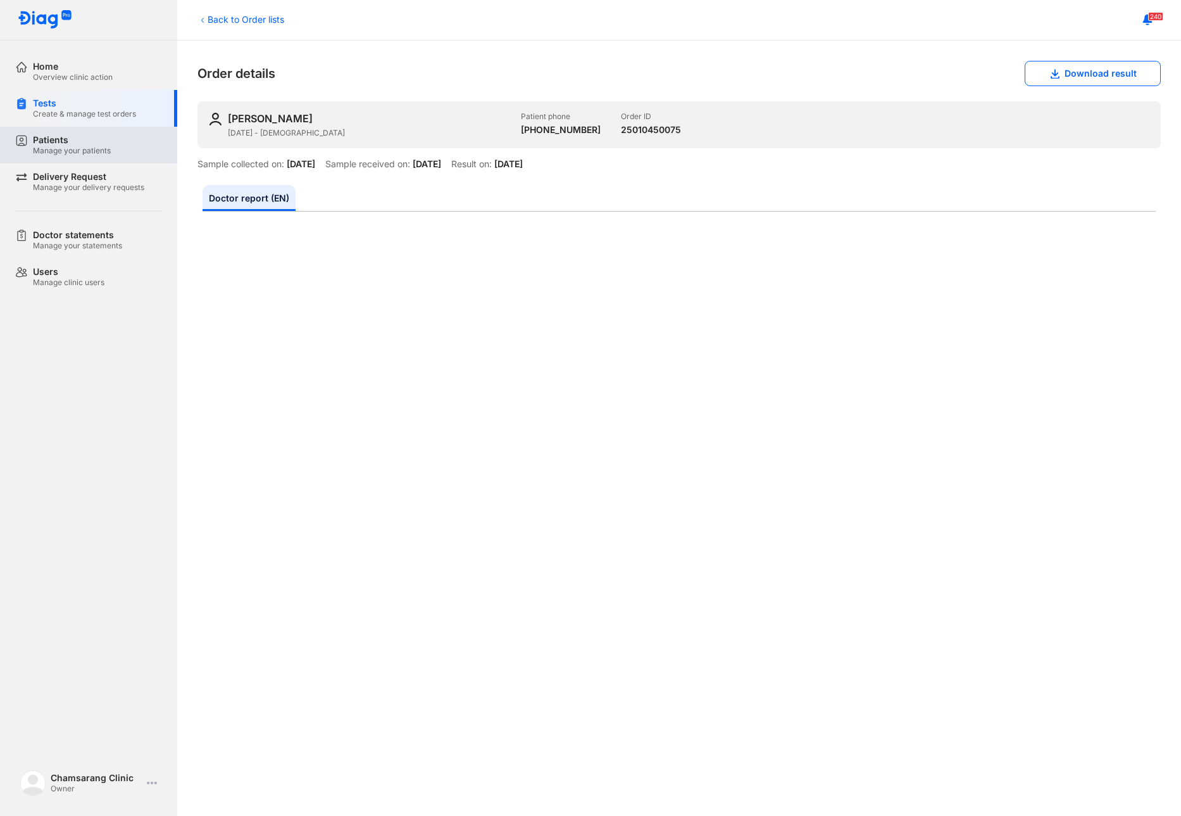
click at [89, 149] on div "Manage your patients" at bounding box center [72, 151] width 78 height 10
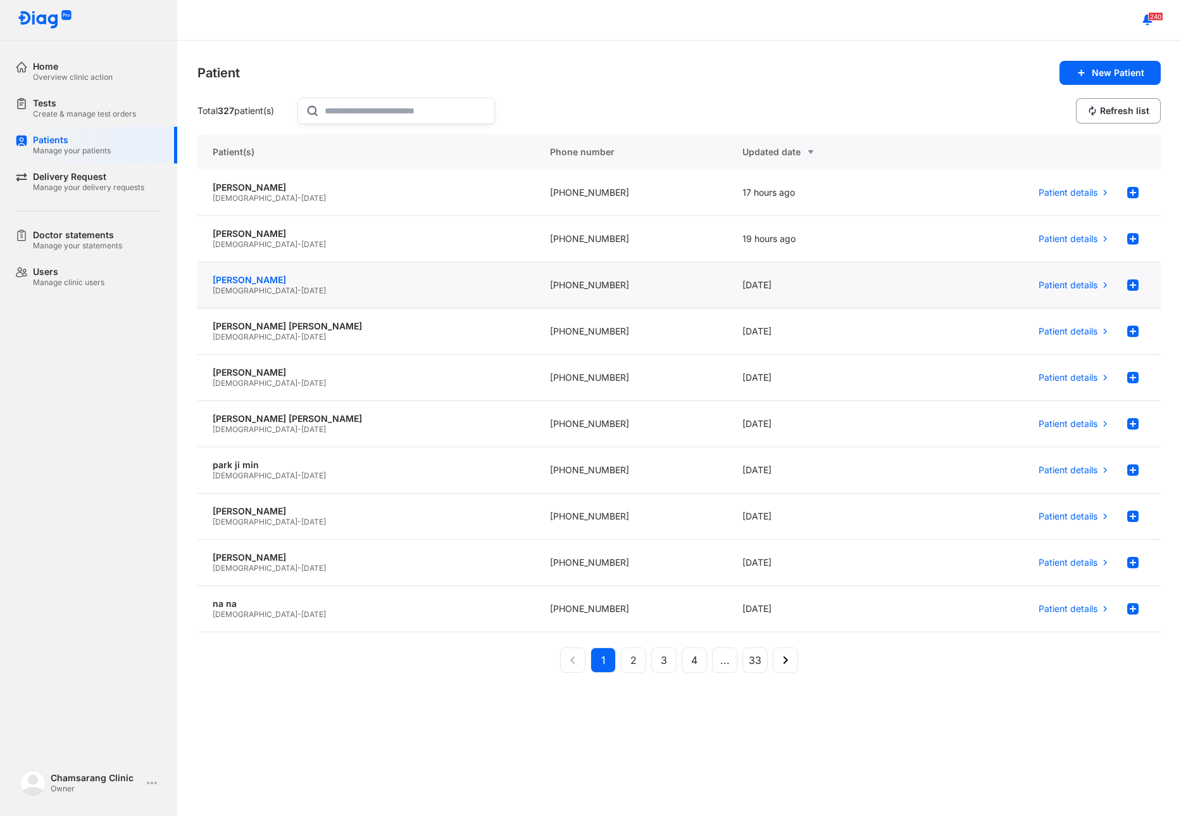
click at [263, 281] on div "shin sun yong" at bounding box center [366, 279] width 307 height 11
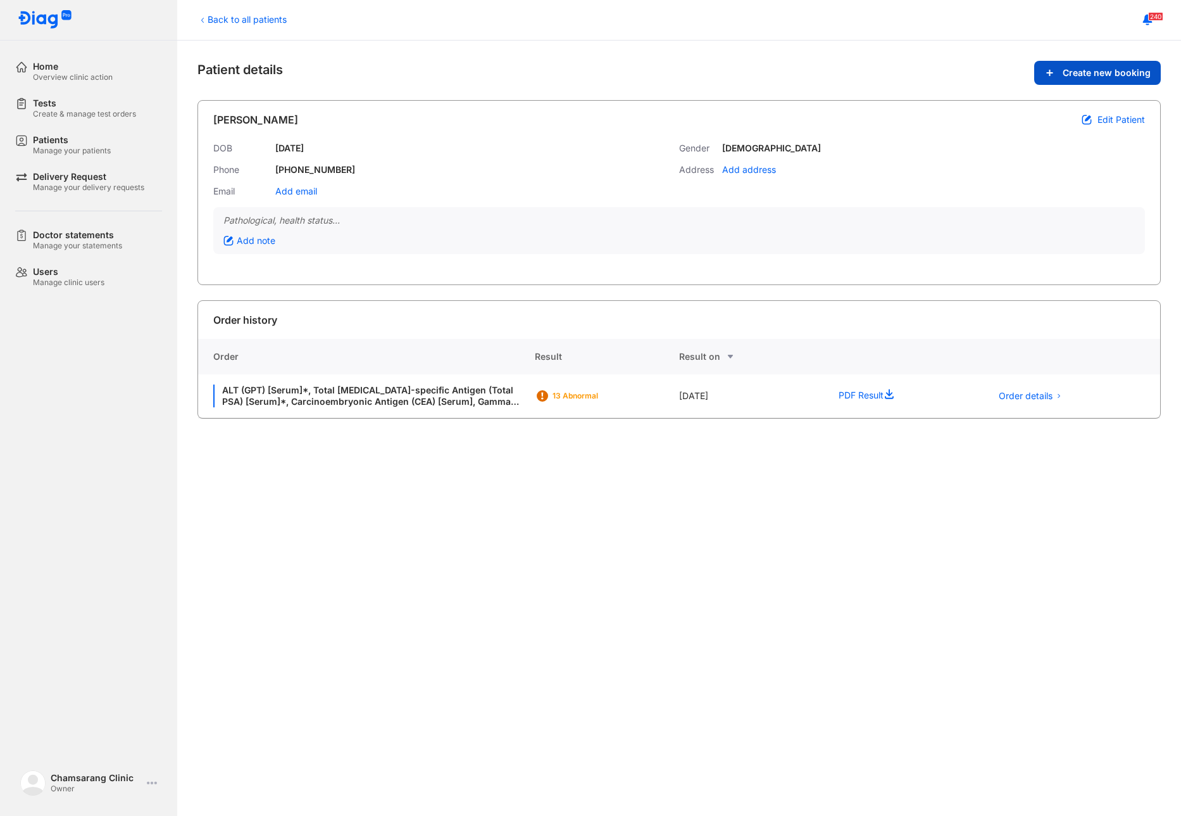
click at [1097, 68] on span "Create new booking" at bounding box center [1107, 72] width 88 height 11
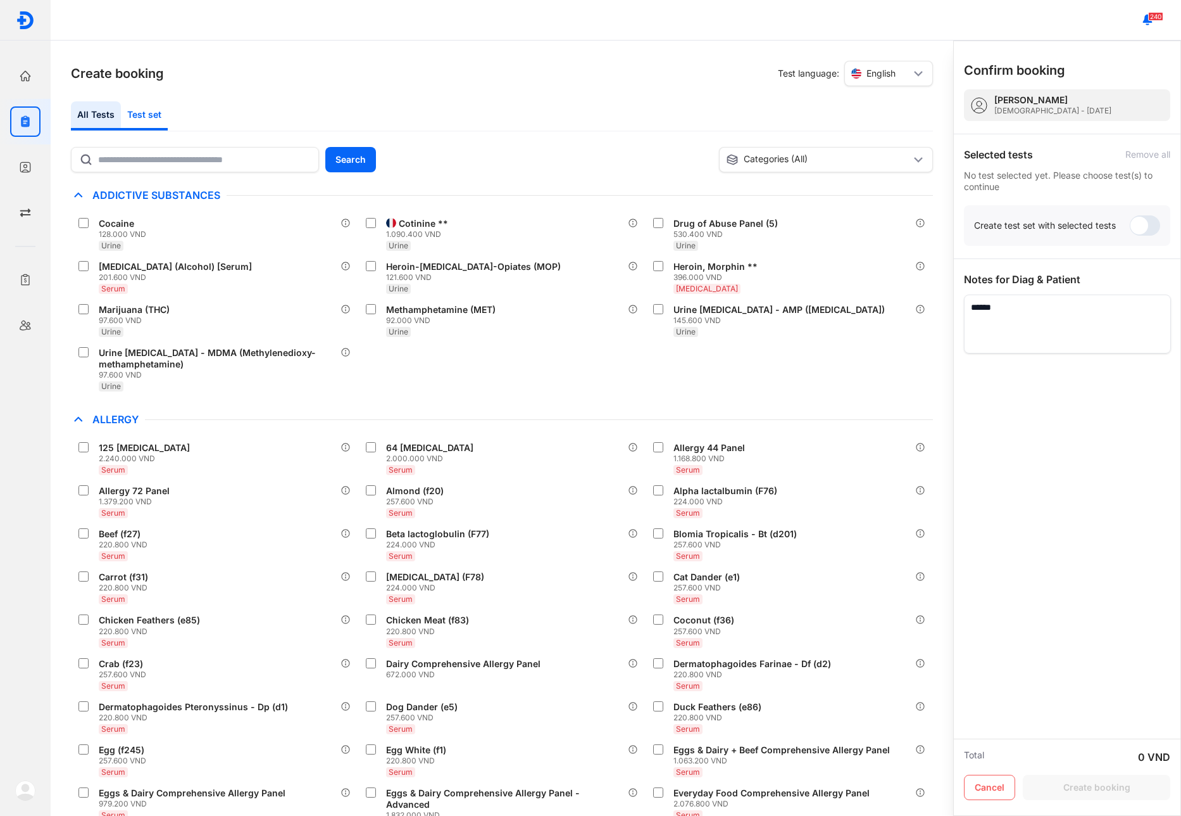
click at [161, 123] on div "Test set" at bounding box center [144, 115] width 47 height 29
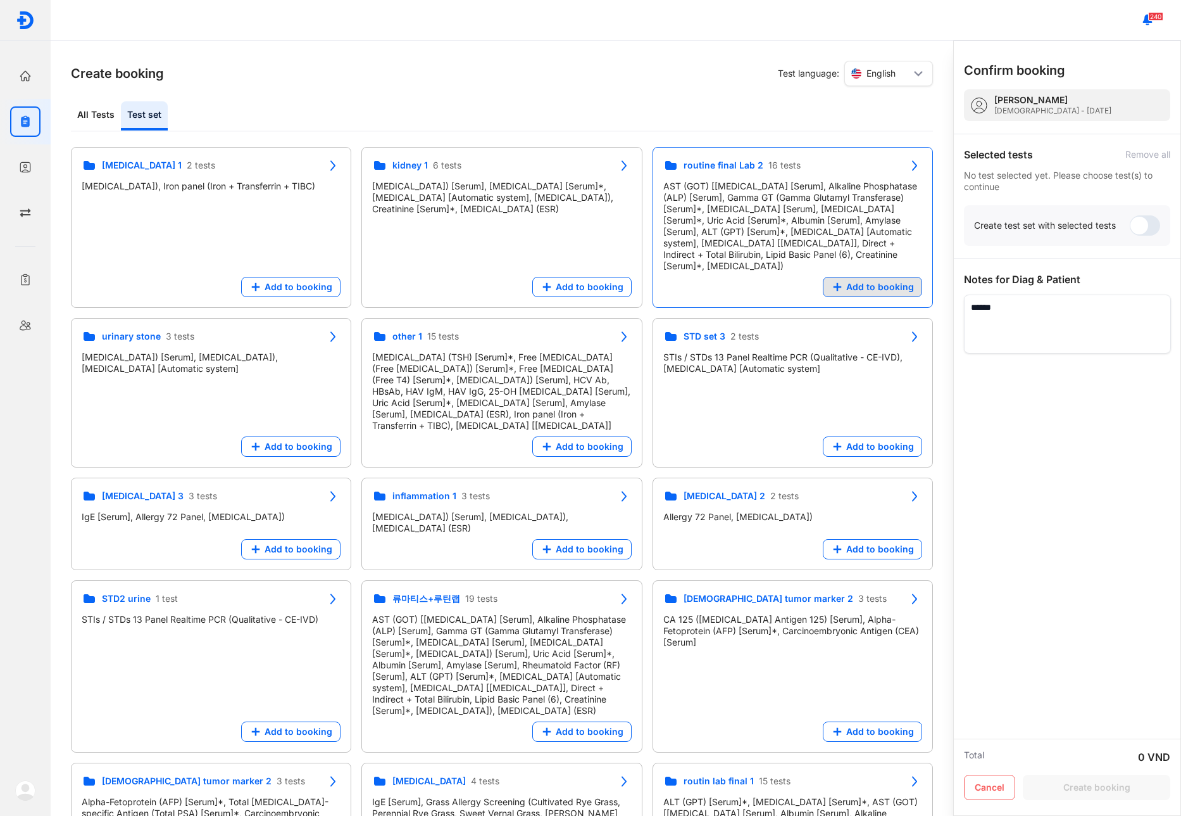
click at [861, 284] on button "Add to booking" at bounding box center [872, 287] width 99 height 20
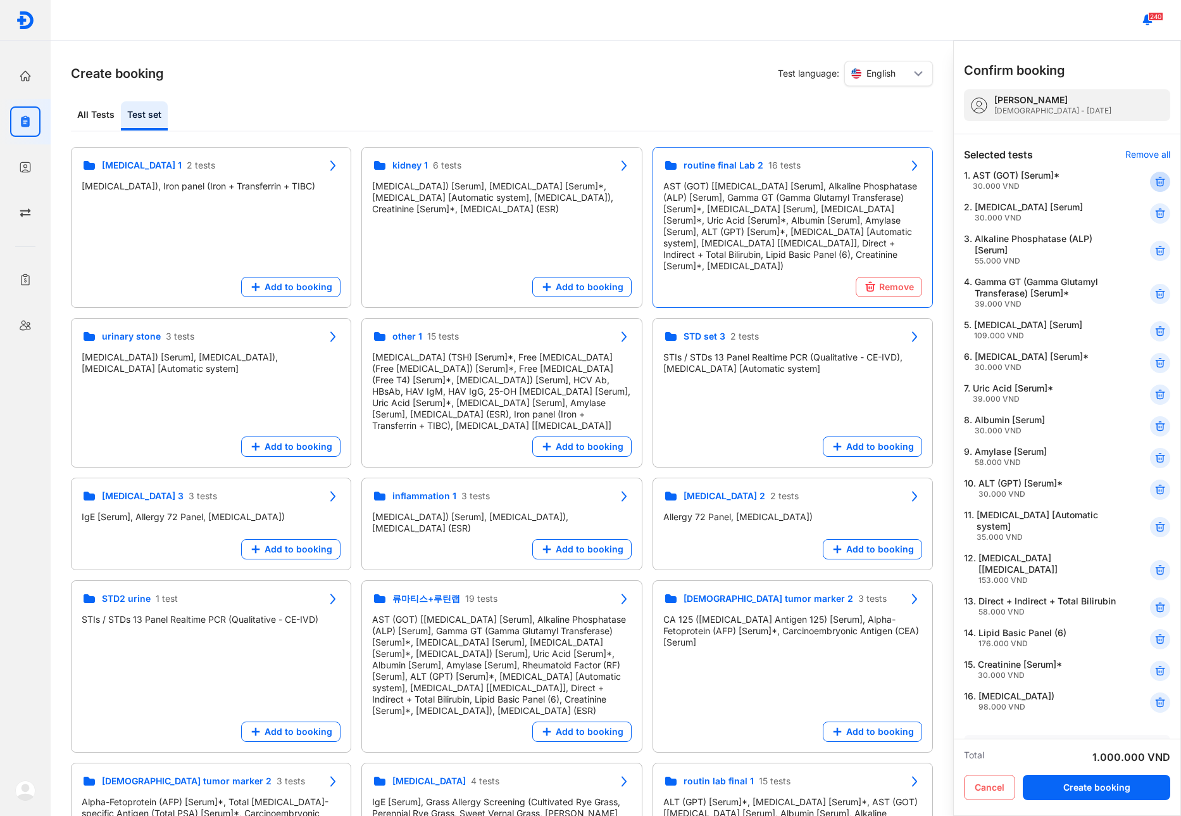
click at [1150, 189] on div at bounding box center [1160, 182] width 20 height 20
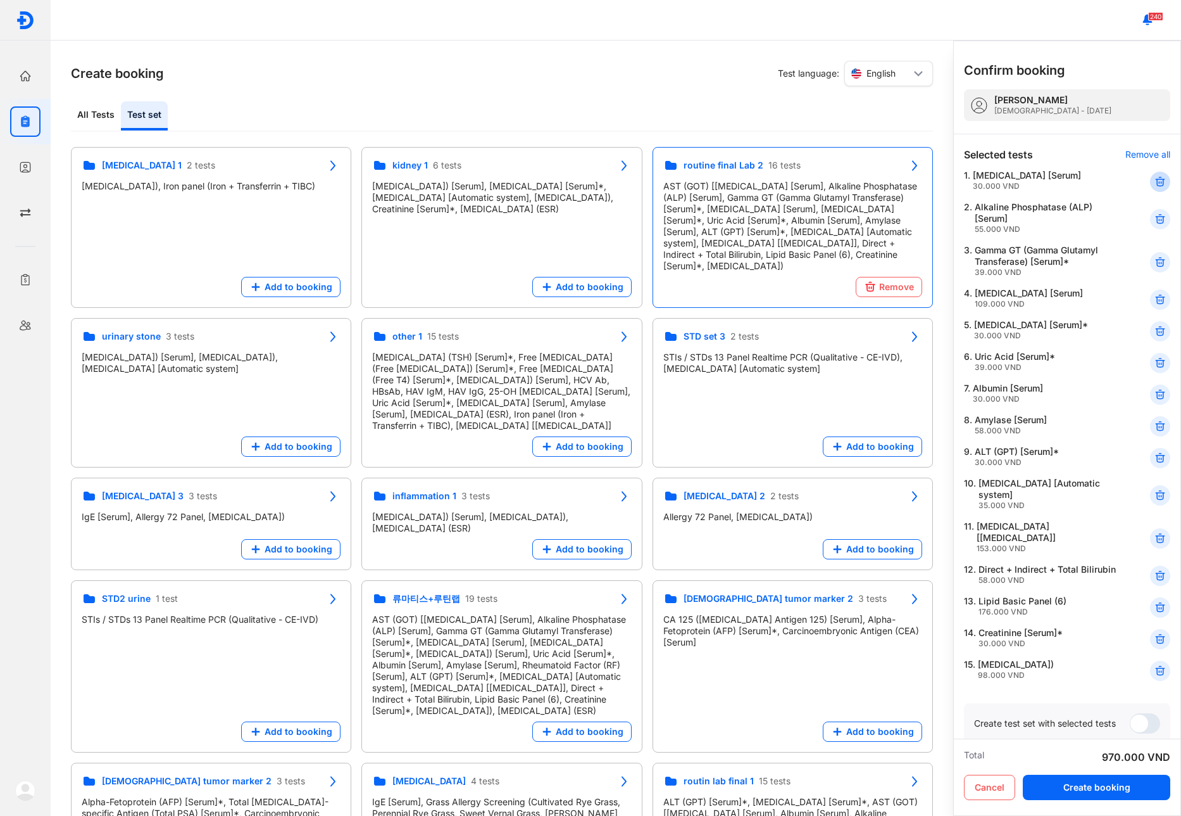
click at [1154, 186] on icon at bounding box center [1160, 181] width 13 height 13
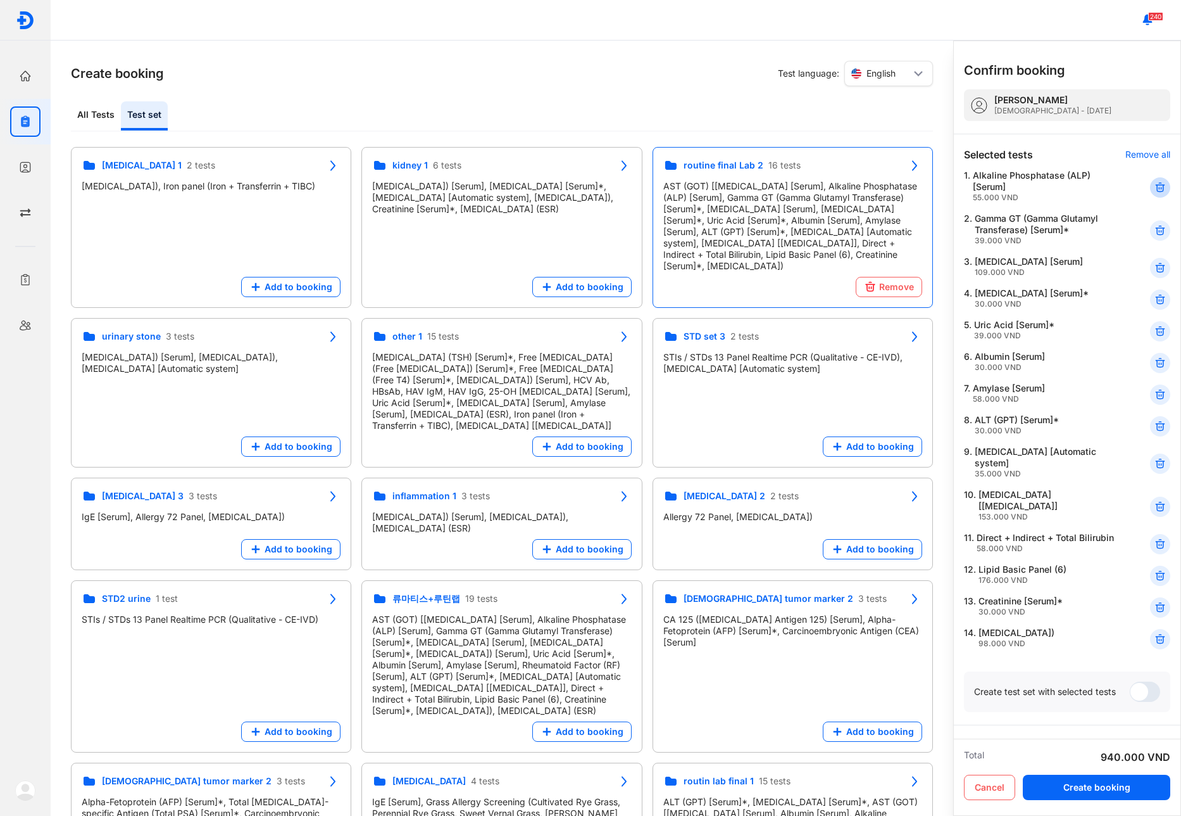
click at [1156, 184] on use at bounding box center [1160, 187] width 9 height 9
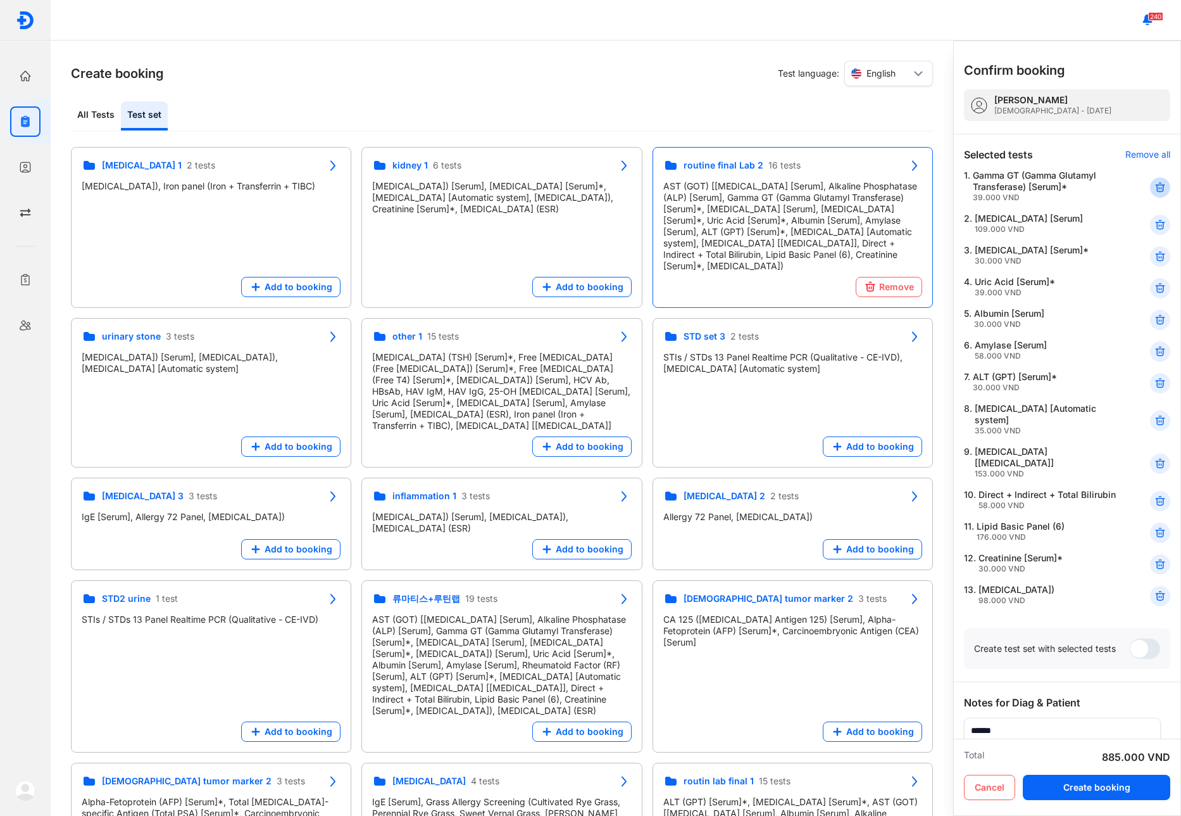
click at [1156, 184] on use at bounding box center [1160, 187] width 9 height 9
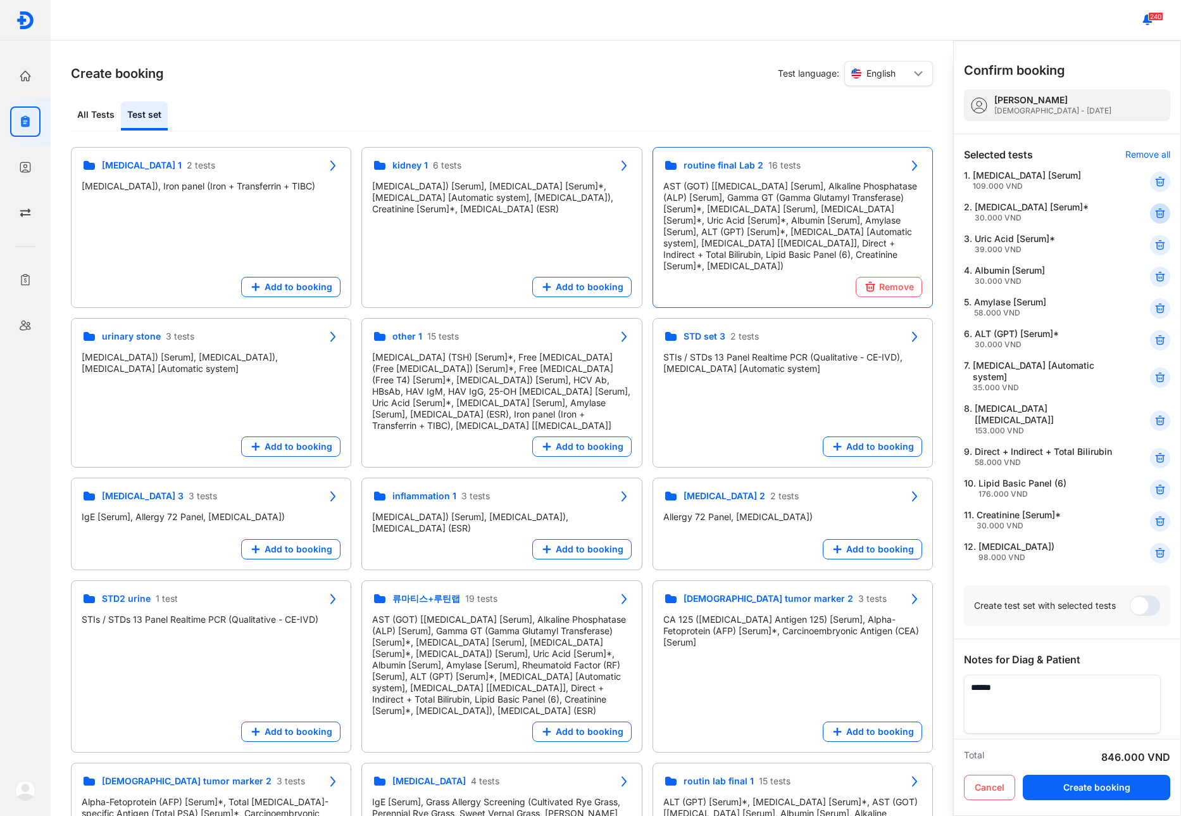
click at [1156, 215] on use at bounding box center [1160, 213] width 9 height 9
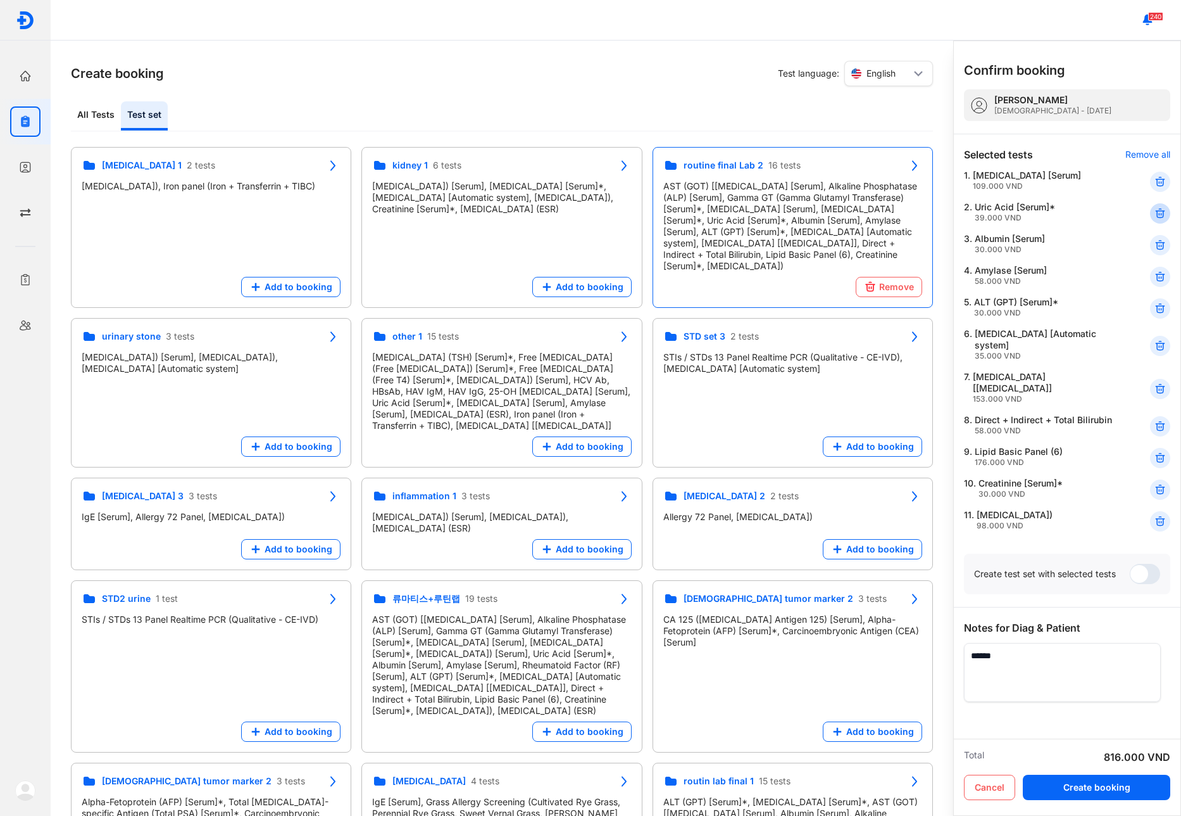
click at [1156, 215] on use at bounding box center [1160, 213] width 9 height 9
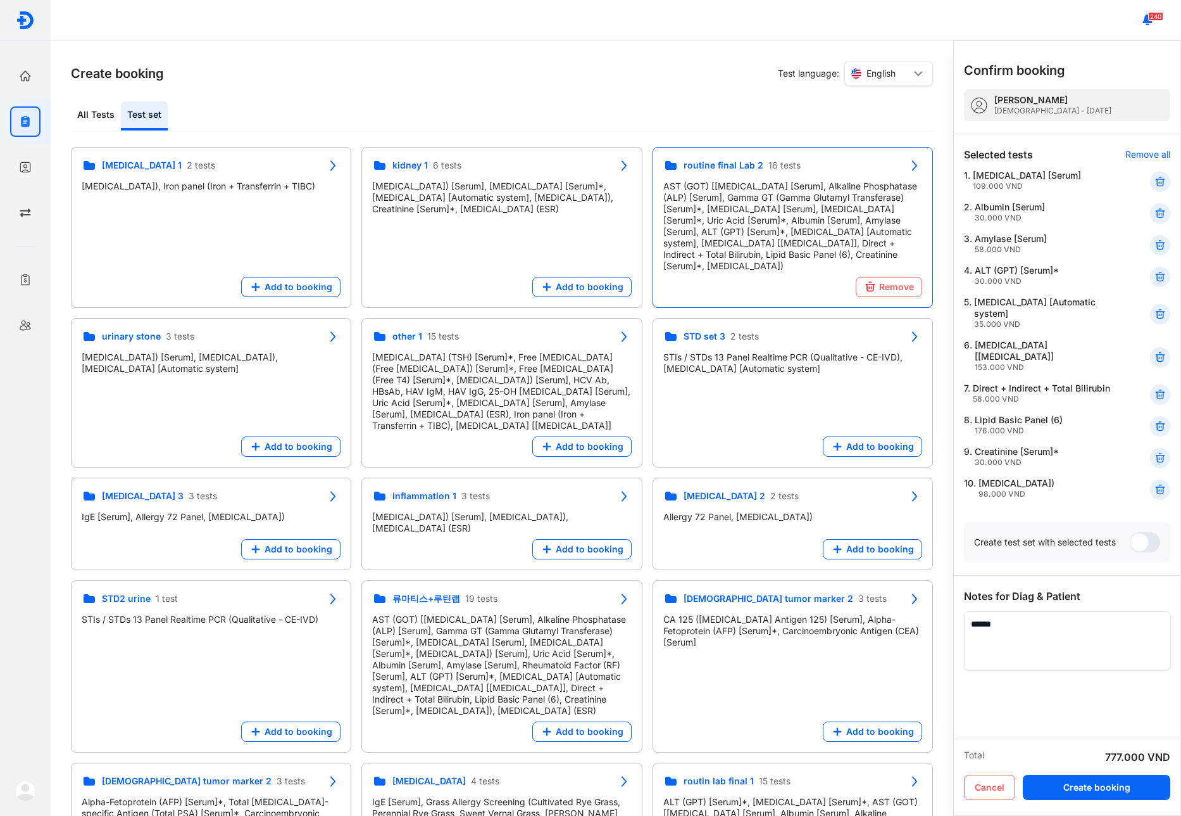
click at [1147, 233] on div "2. Albumin [Serum] 30.000 VND" at bounding box center [1067, 245] width 206 height 24
click at [1164, 203] on div at bounding box center [1160, 213] width 20 height 20
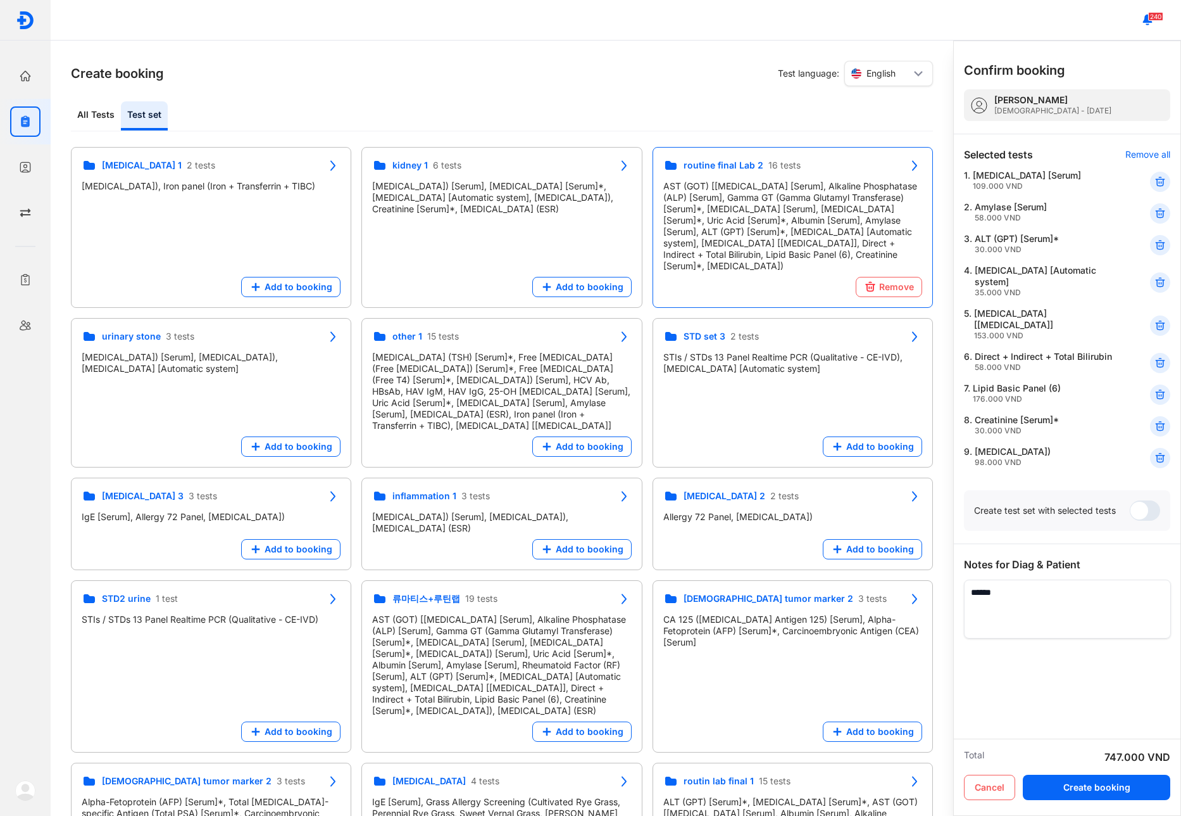
click at [1164, 203] on div at bounding box center [1160, 213] width 20 height 20
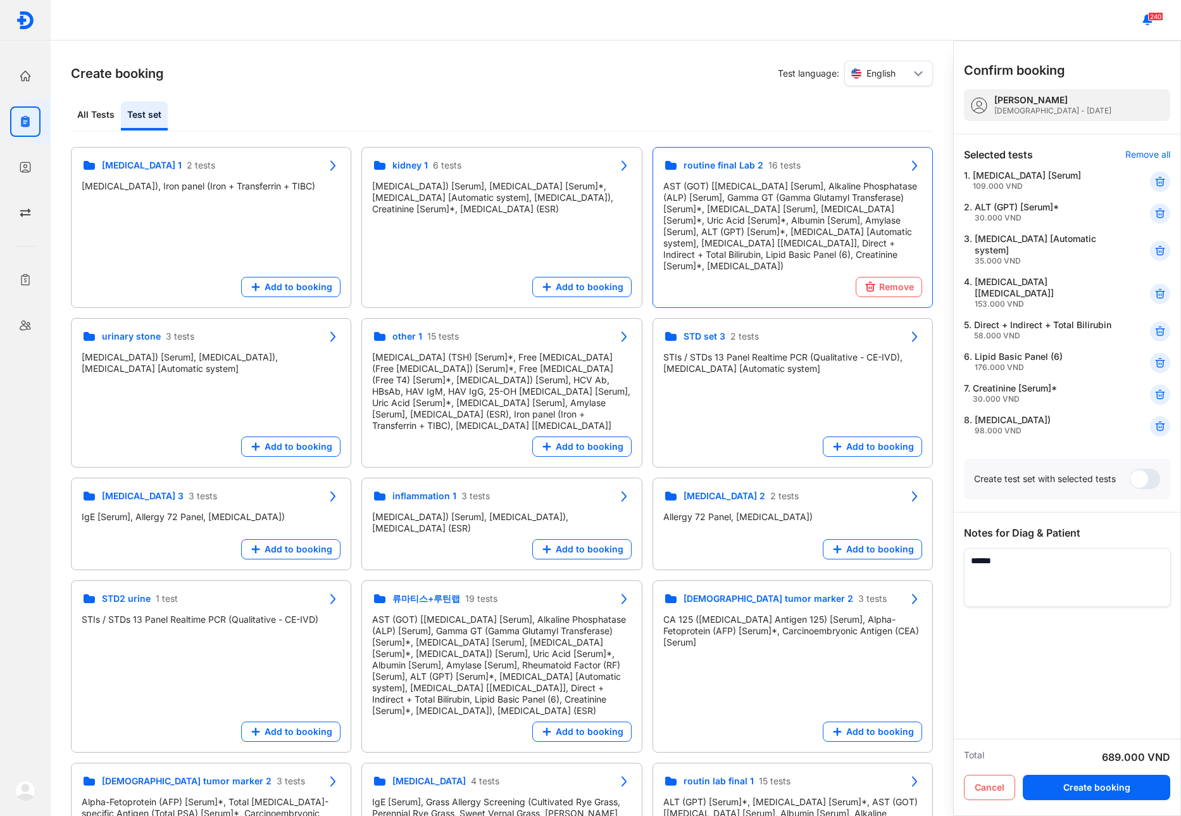
click at [1164, 203] on div at bounding box center [1160, 213] width 20 height 20
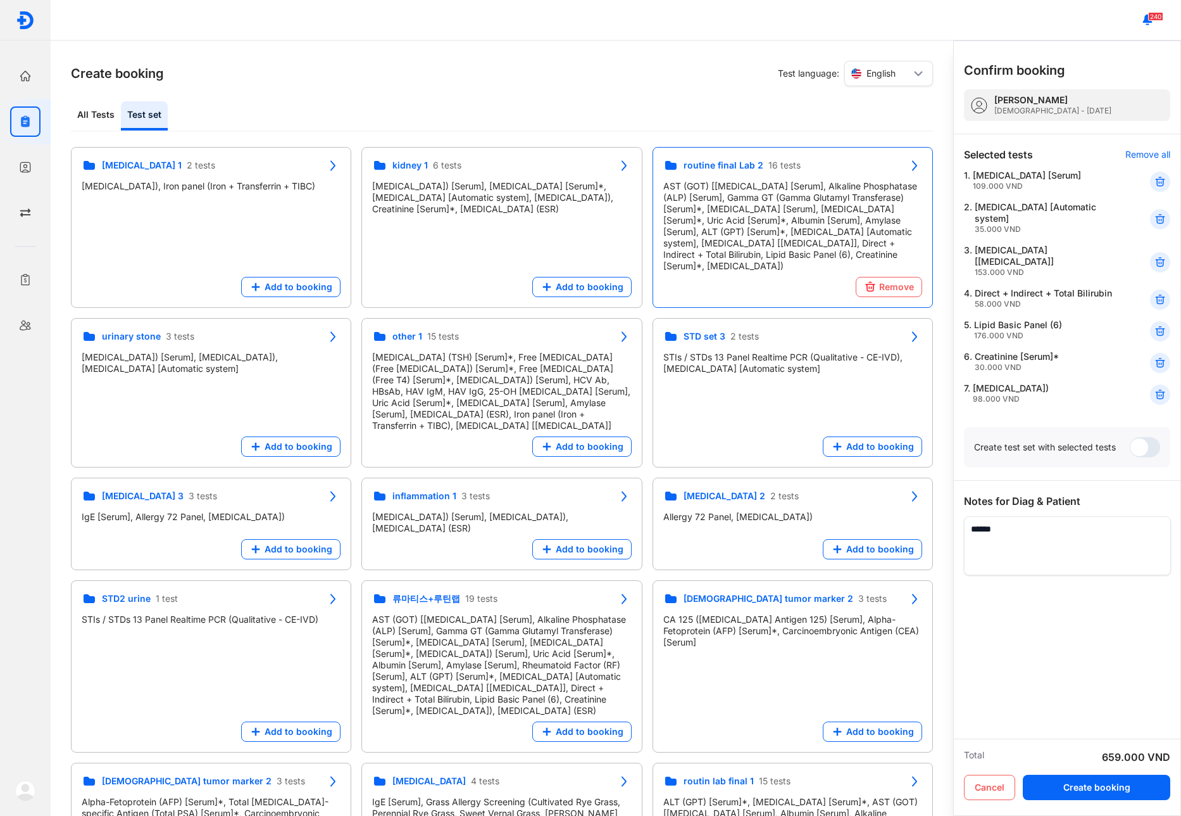
click at [1164, 244] on div "2. Urine analysis [Automatic system] 35.000 VND" at bounding box center [1067, 261] width 206 height 35
click at [1164, 216] on use at bounding box center [1160, 219] width 9 height 9
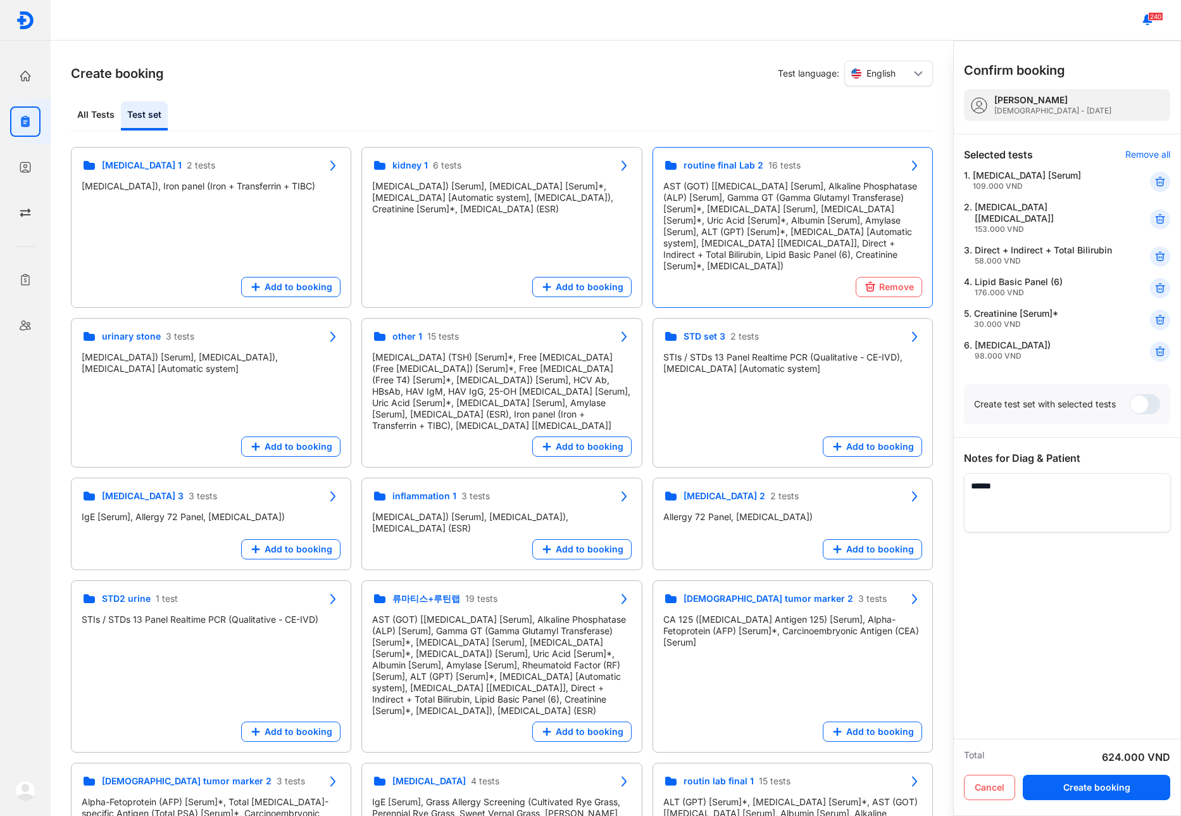
click at [1164, 216] on use at bounding box center [1160, 219] width 9 height 9
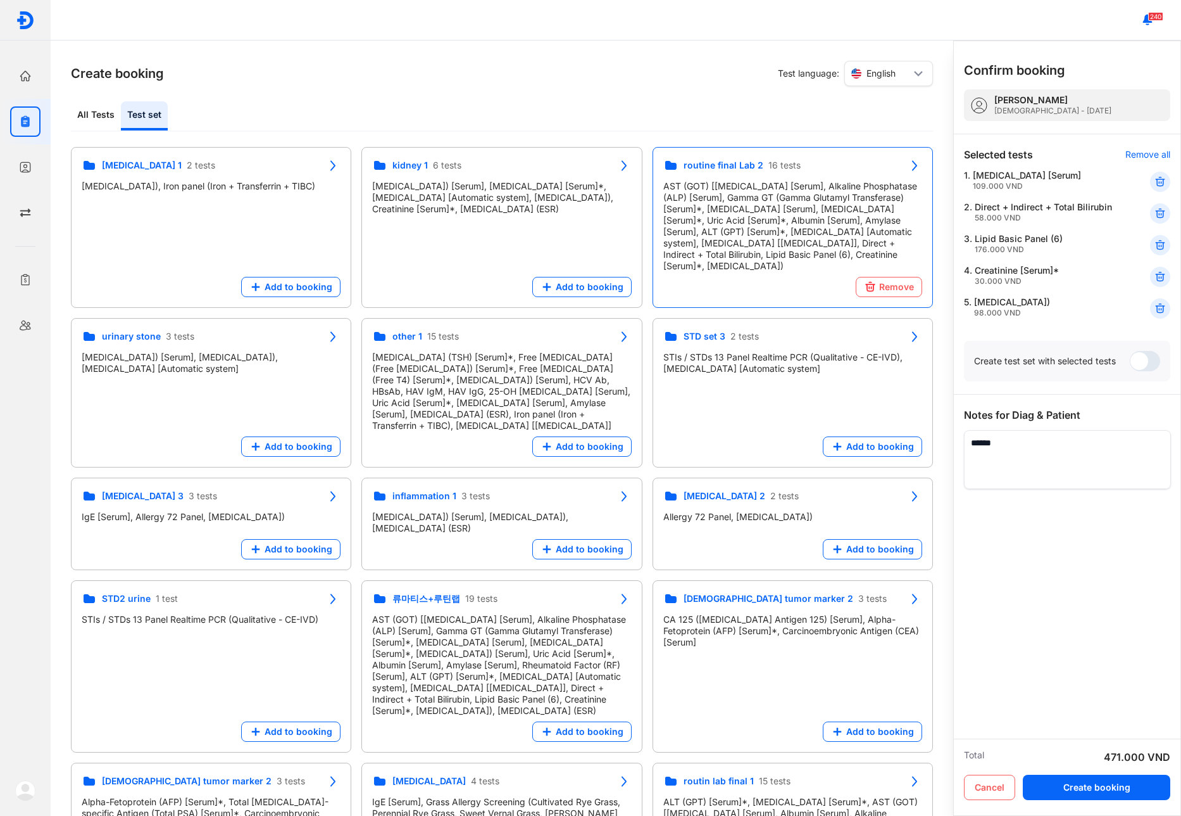
click at [1164, 216] on use at bounding box center [1160, 213] width 9 height 9
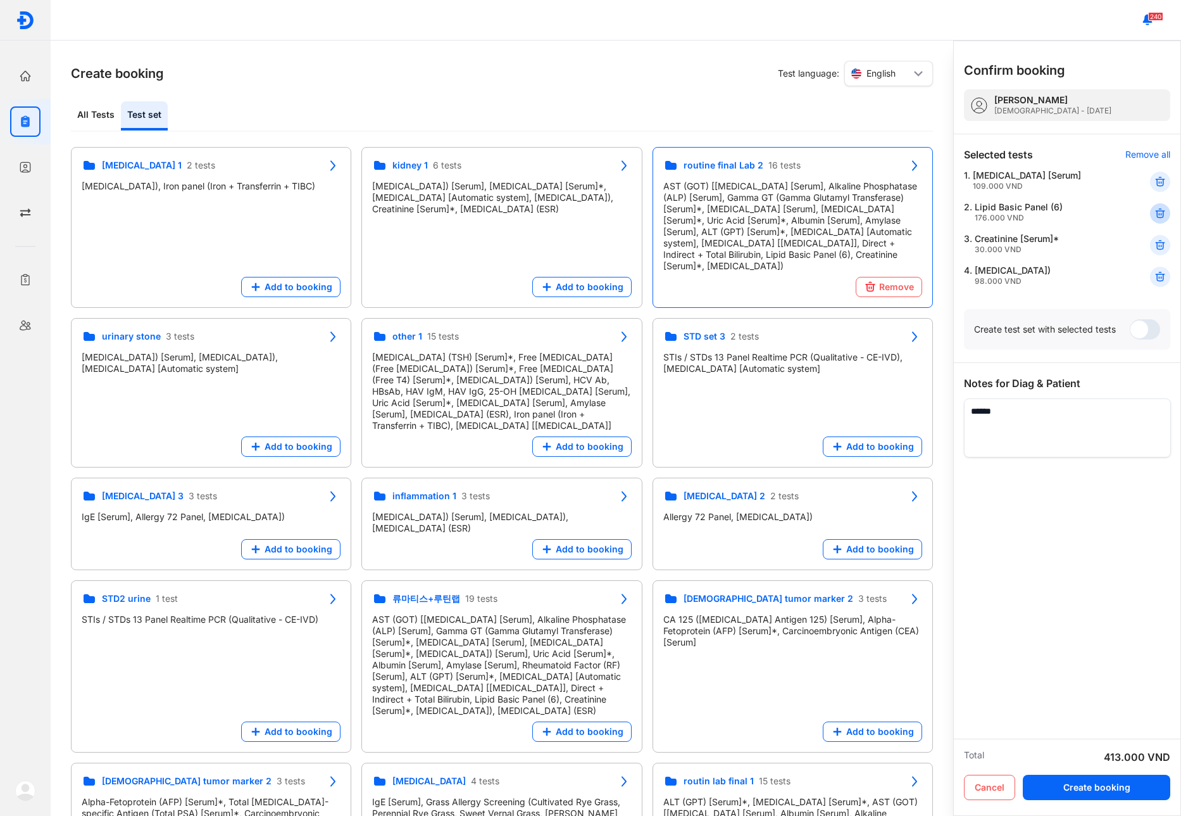
click at [1164, 215] on use at bounding box center [1160, 213] width 9 height 9
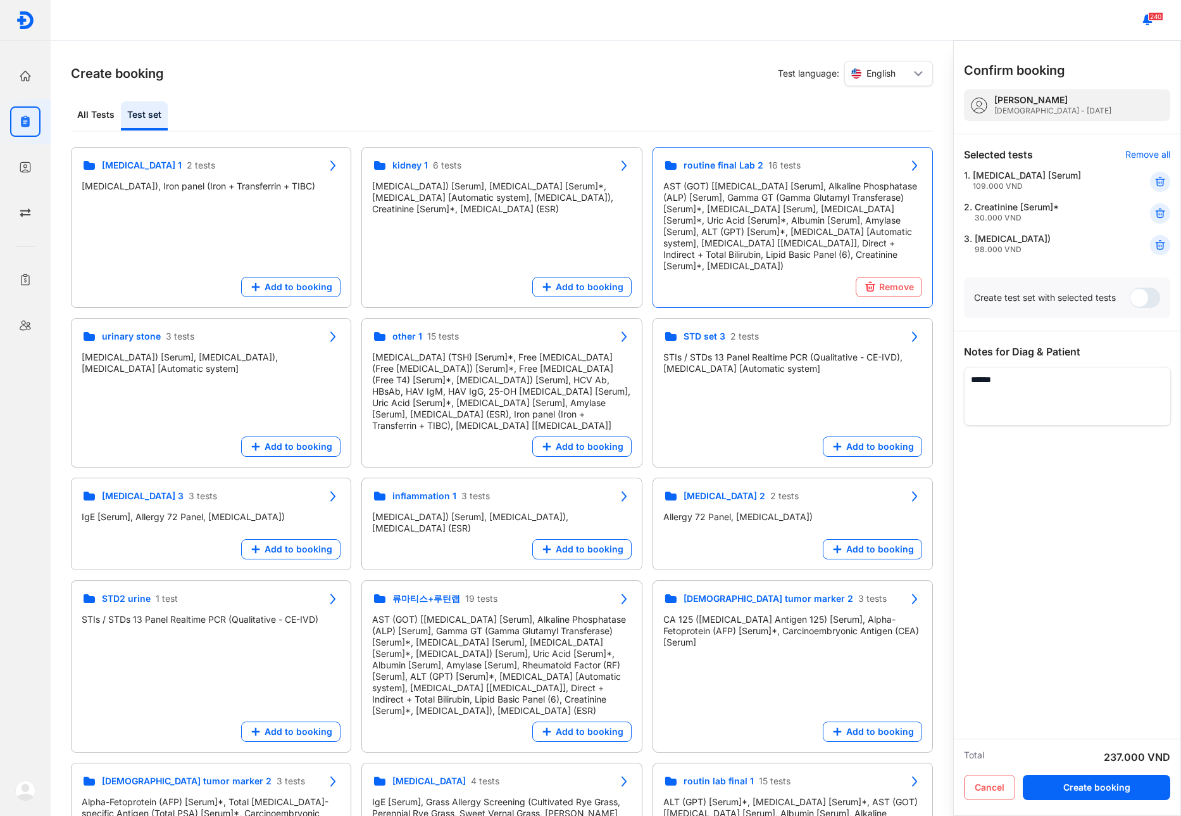
click at [1164, 215] on use at bounding box center [1160, 213] width 9 height 9
click at [103, 131] on div "All Tests Test set" at bounding box center [502, 116] width 862 height 30
drag, startPoint x: 104, startPoint y: 118, endPoint x: 114, endPoint y: 134, distance: 18.8
click at [121, 118] on div "All Tests" at bounding box center [144, 115] width 47 height 29
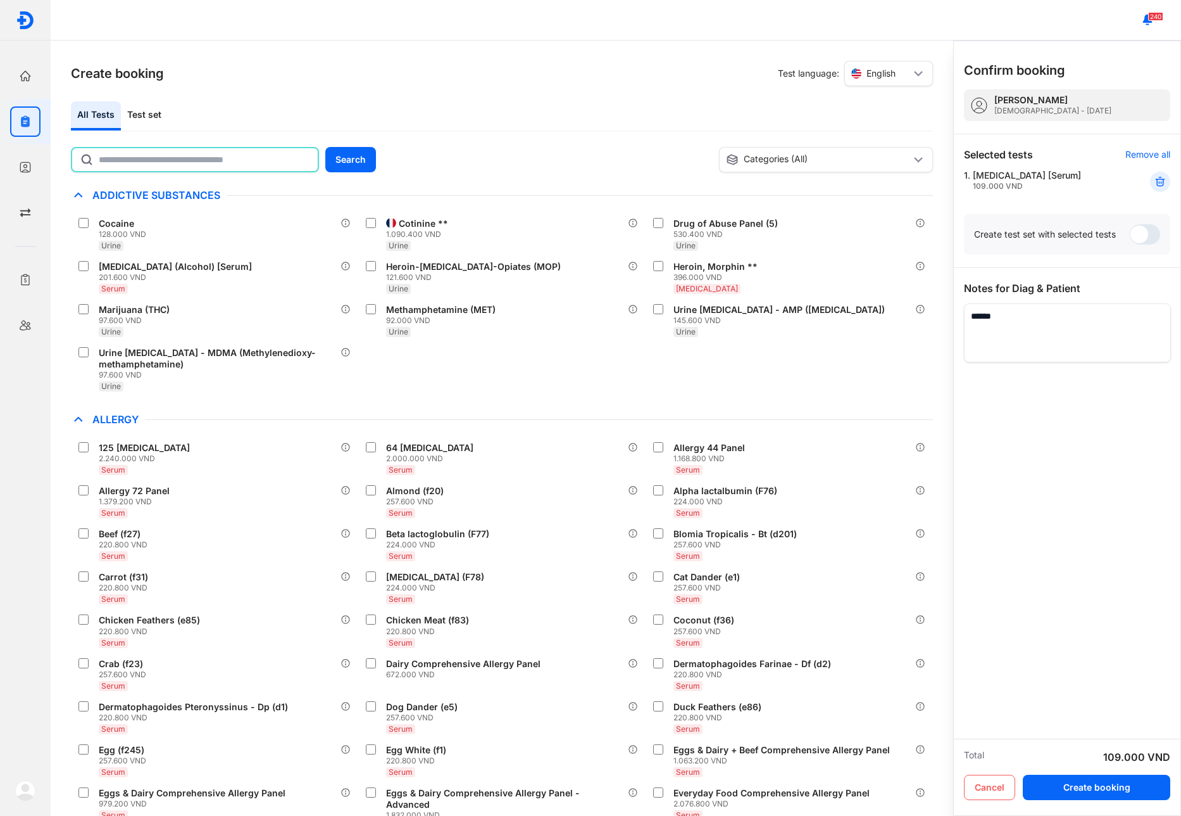
click at [176, 159] on input "text" at bounding box center [204, 159] width 211 height 23
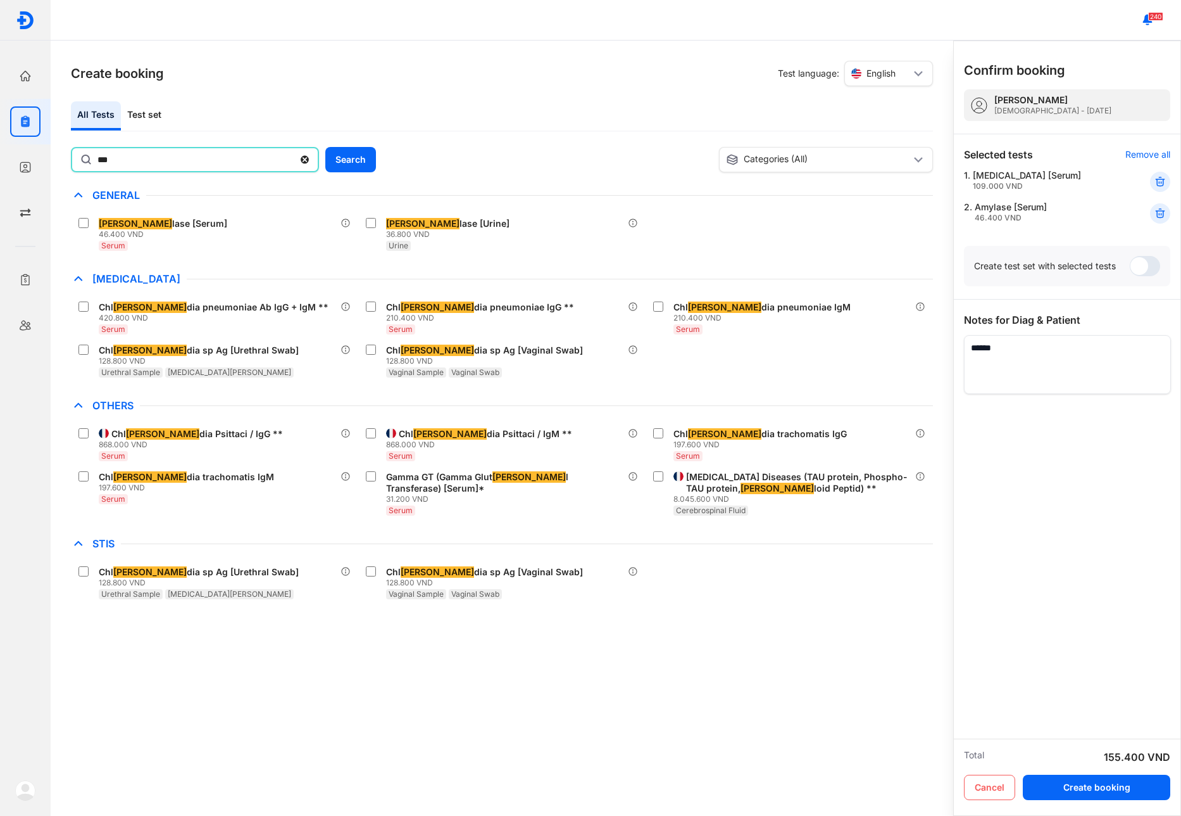
drag, startPoint x: 120, startPoint y: 160, endPoint x: -2, endPoint y: 189, distance: 125.6
click at [0, 189] on html "Home Overview clinic action Tests Create & manage test orders Patients Manage y…" at bounding box center [590, 408] width 1181 height 816
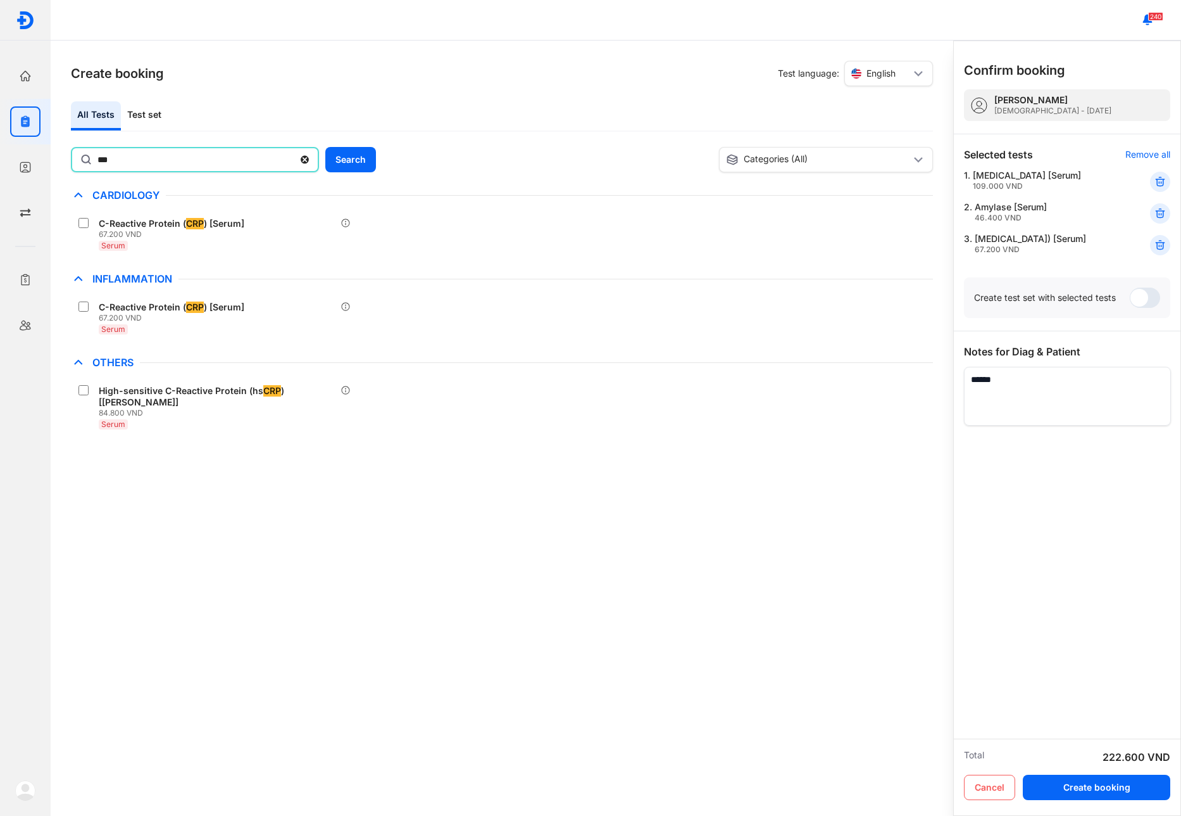
drag, startPoint x: 144, startPoint y: 165, endPoint x: 70, endPoint y: 173, distance: 75.2
click at [70, 173] on div "Create booking Test language: English All Tests Test set *** Search Categories …" at bounding box center [502, 428] width 903 height 775
type input "***"
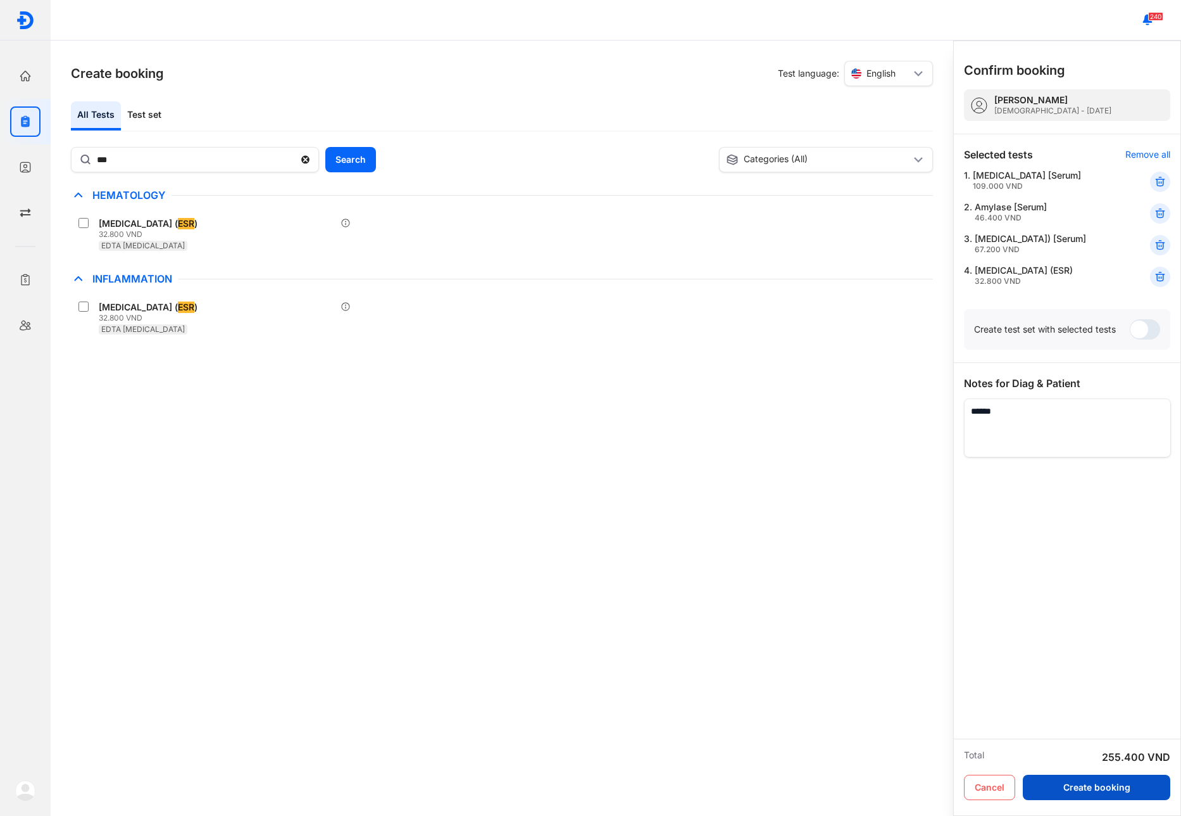
click at [1137, 780] on button "Create booking" at bounding box center [1097, 786] width 148 height 25
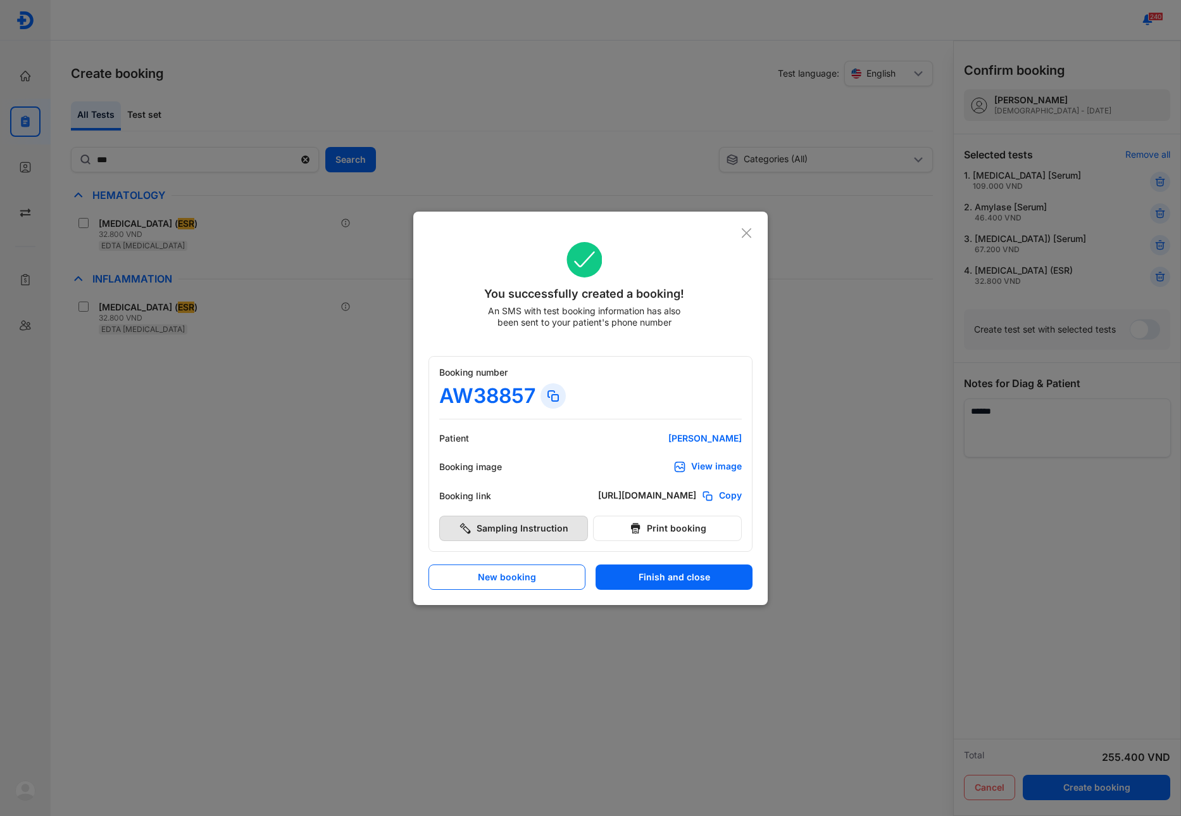
click at [553, 532] on button "Sampling Instruction" at bounding box center [513, 527] width 149 height 25
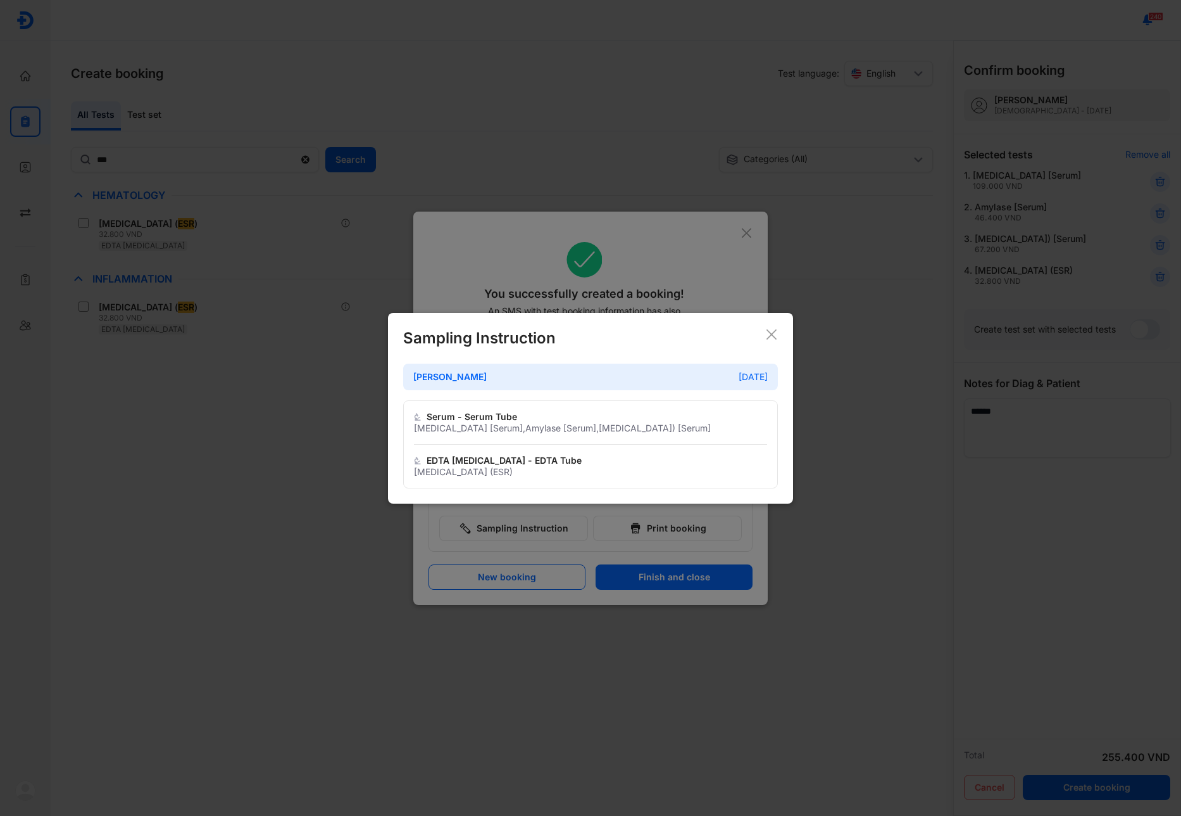
click at [768, 332] on icon at bounding box center [772, 334] width 13 height 13
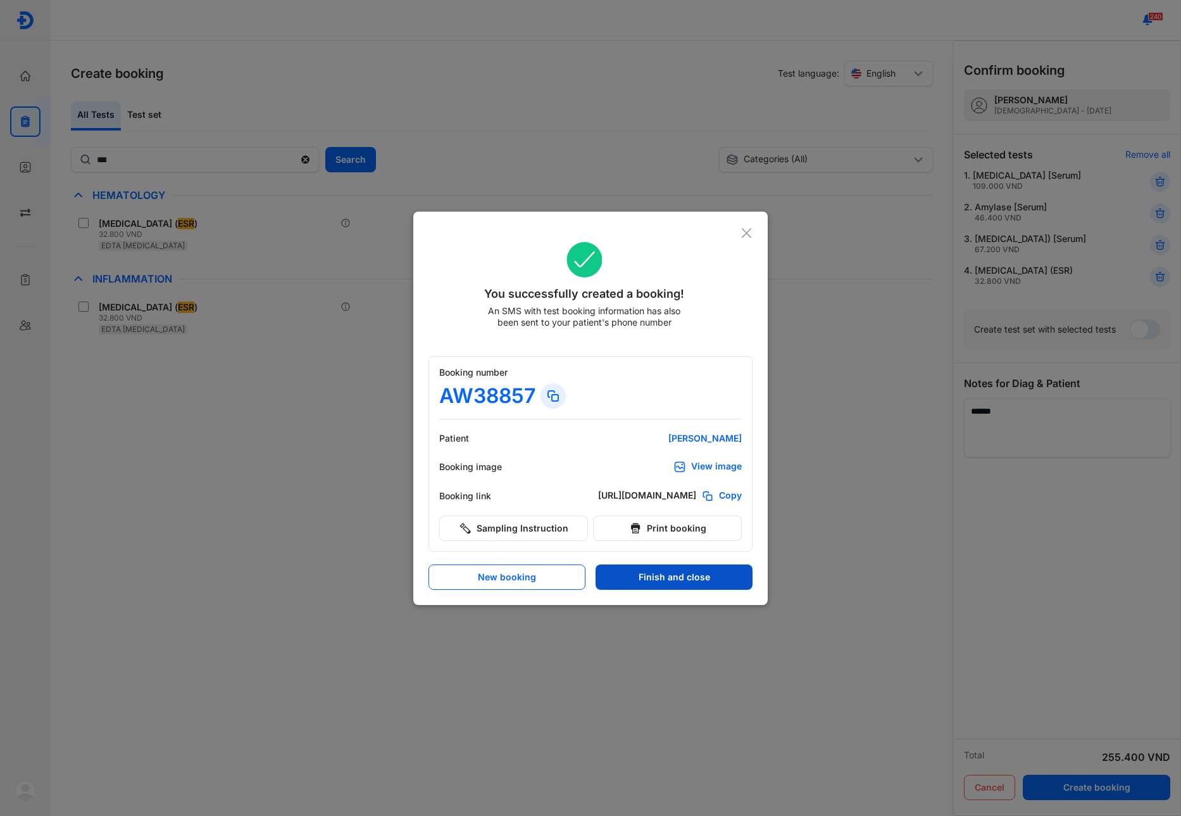
click at [649, 577] on button "Finish and close" at bounding box center [674, 576] width 157 height 25
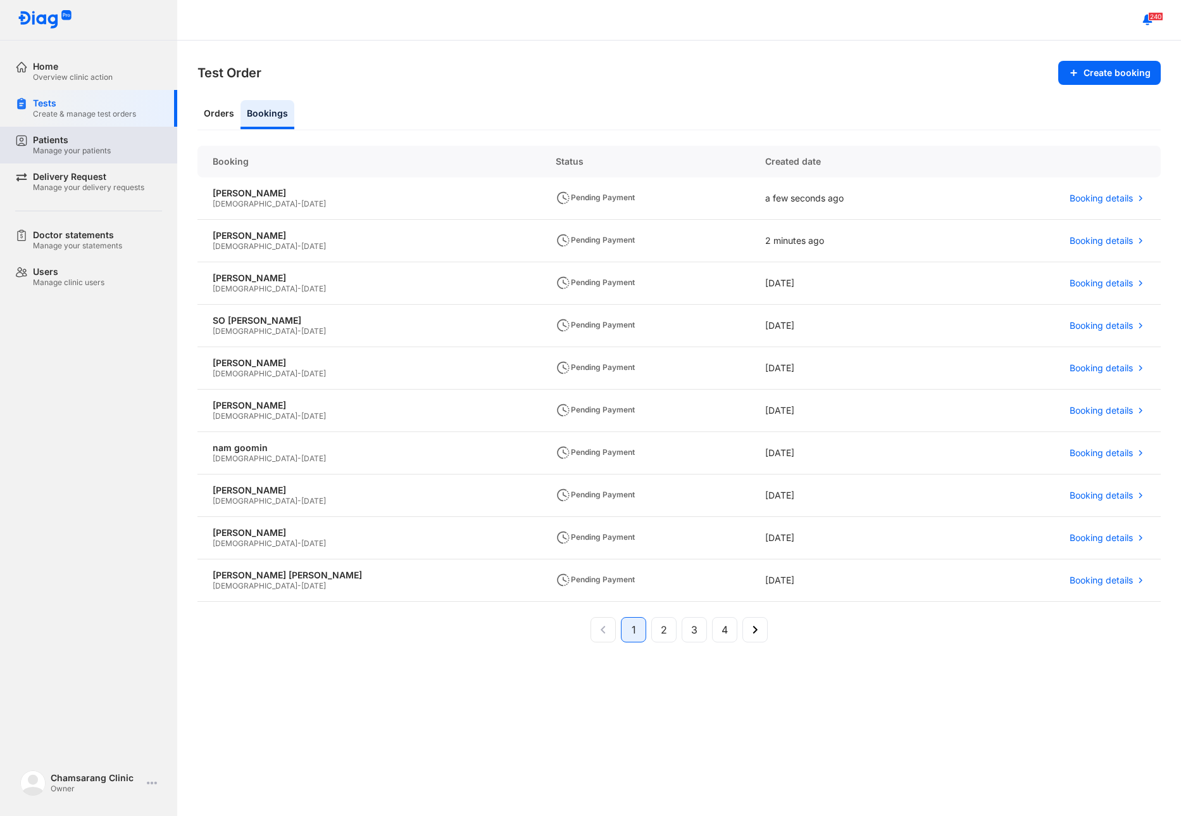
click at [77, 138] on div "Patients" at bounding box center [72, 139] width 78 height 11
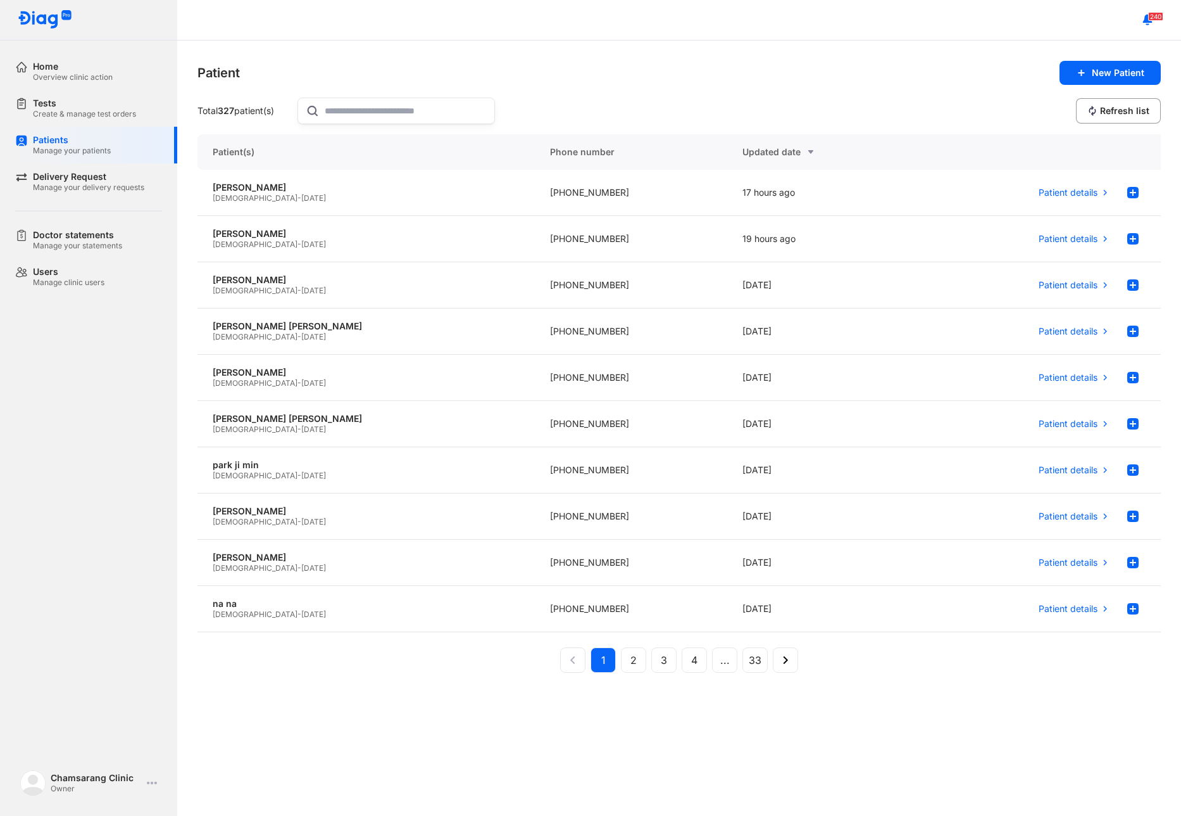
click at [344, 120] on input "text" at bounding box center [406, 110] width 162 height 25
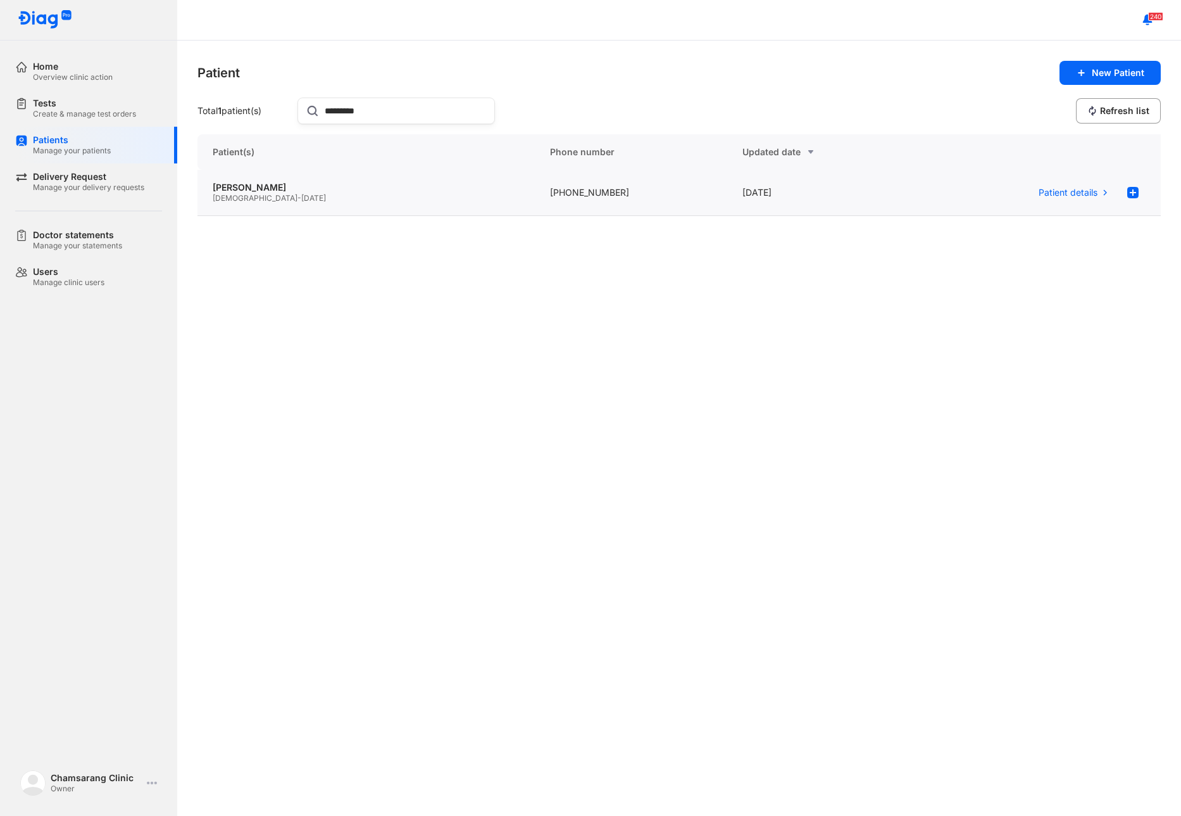
type input "*********"
click at [535, 174] on div "jung jong min Male - 07/10/1979" at bounding box center [631, 193] width 192 height 46
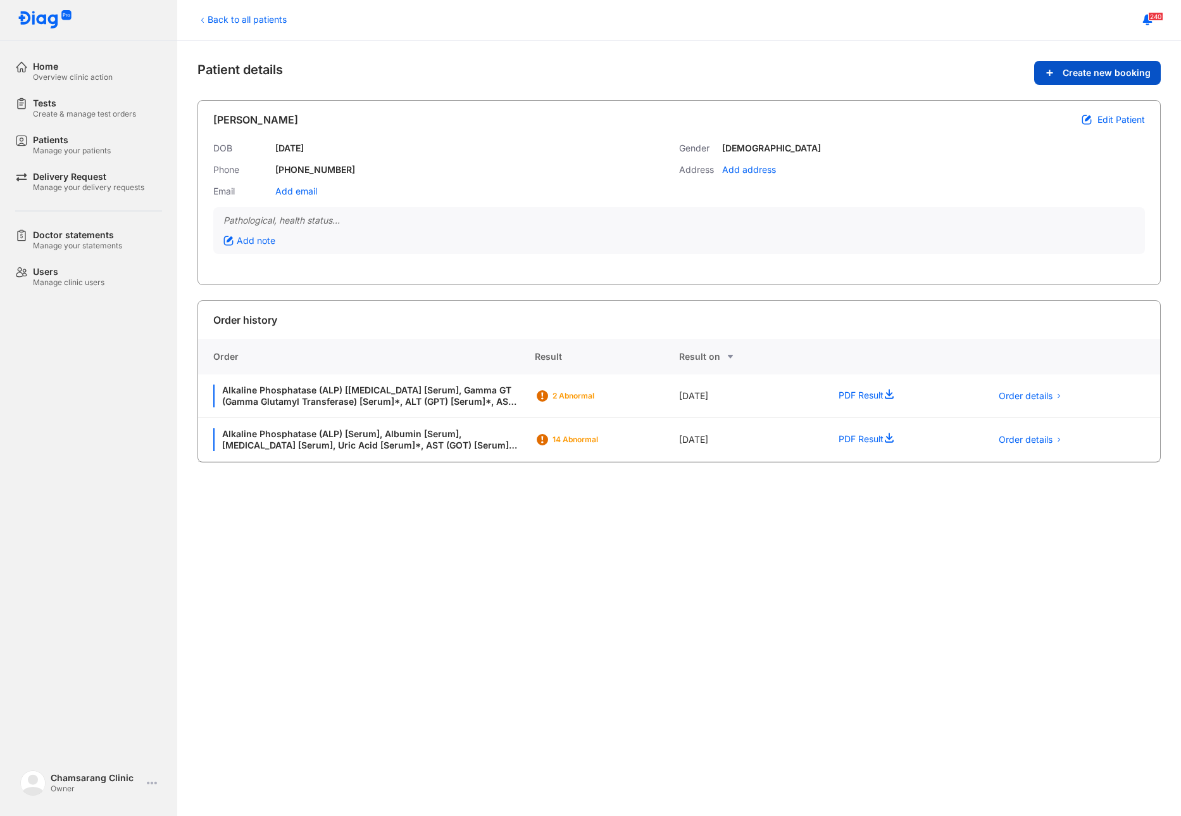
click at [1063, 65] on button "Create new booking" at bounding box center [1098, 73] width 127 height 24
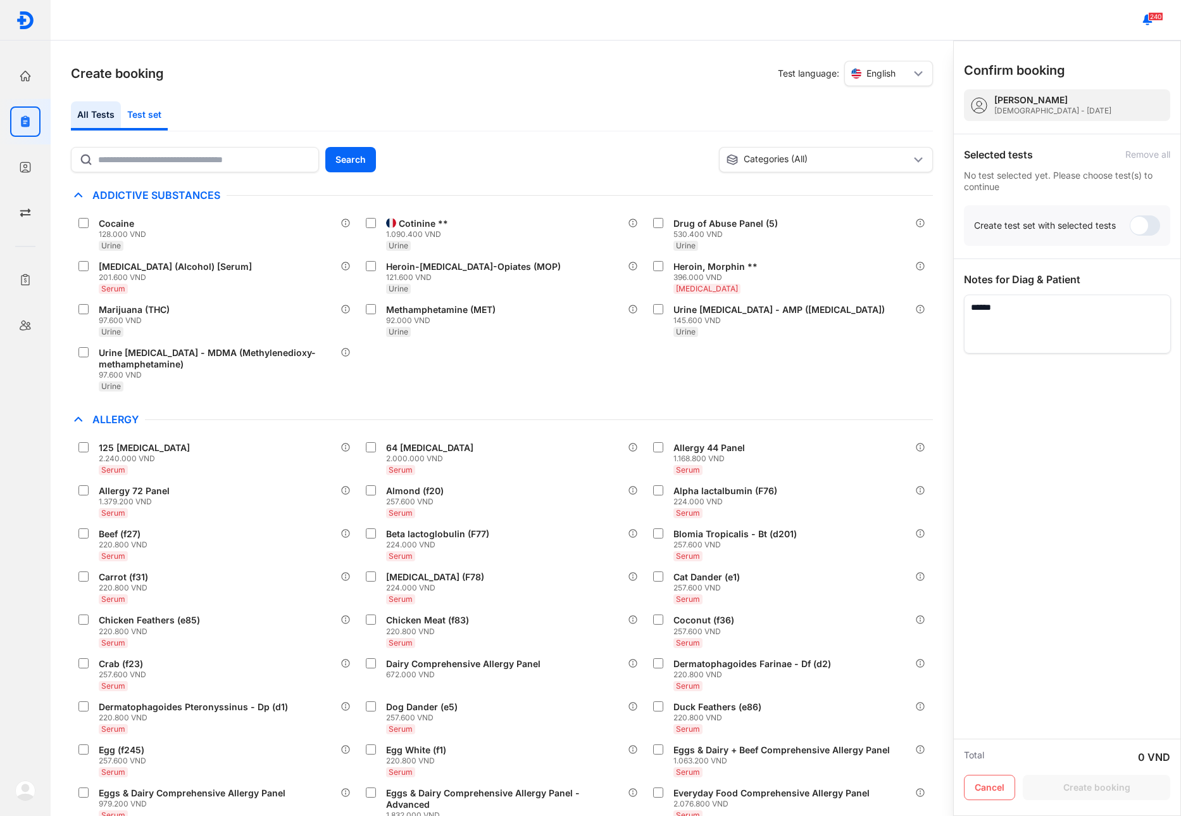
click at [137, 122] on div "Test set" at bounding box center [144, 115] width 47 height 29
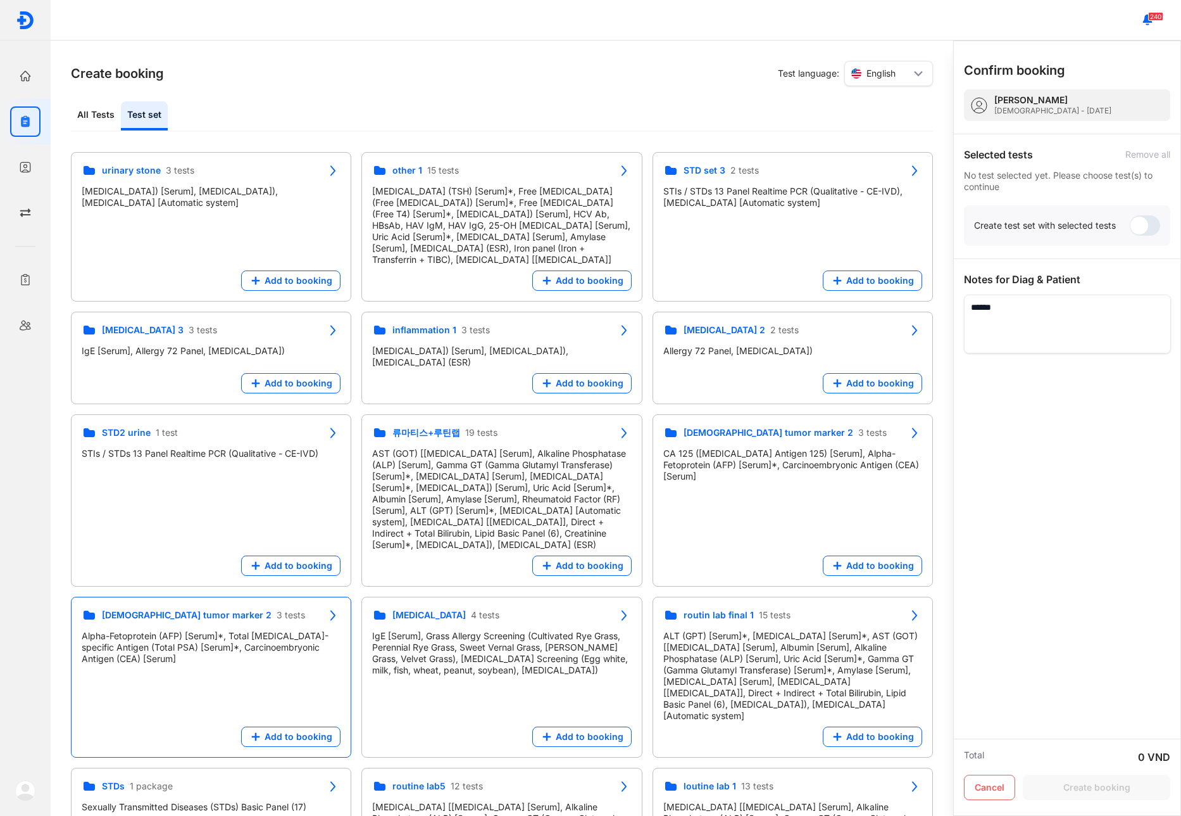
scroll to position [168, 0]
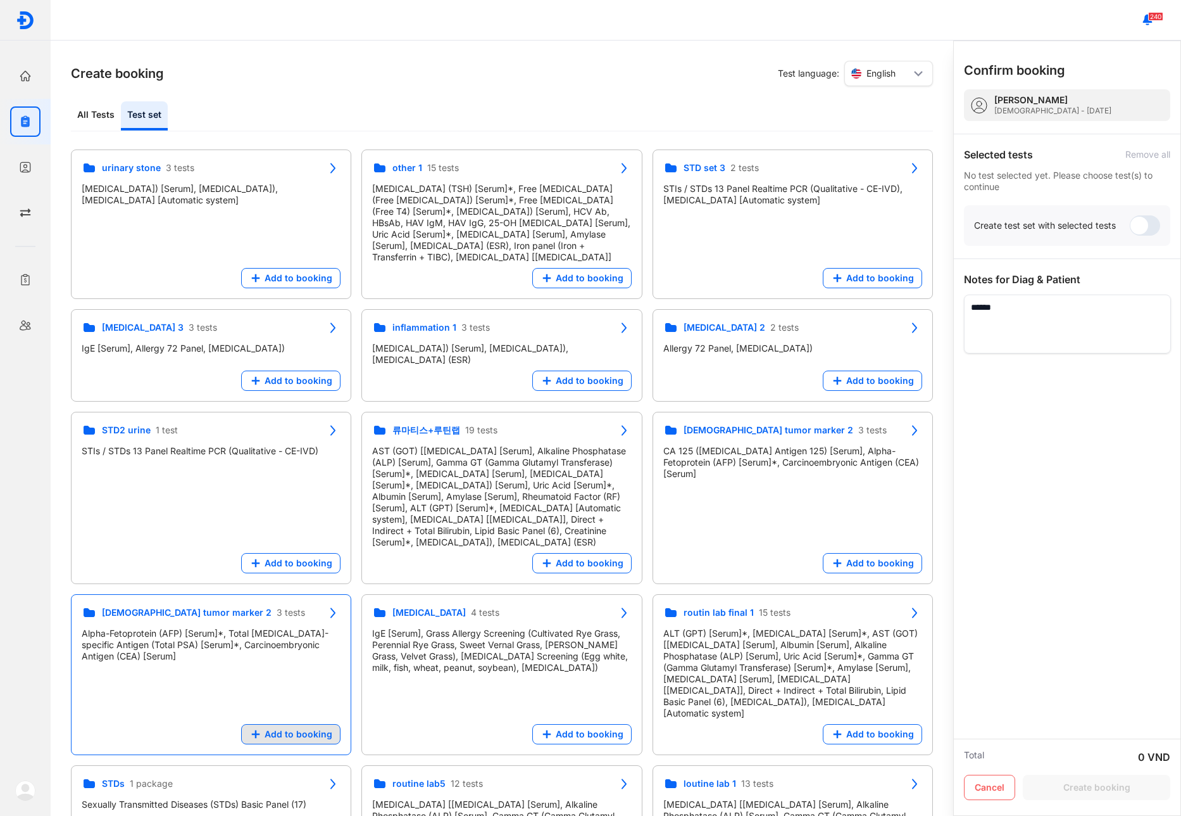
click at [313, 728] on span "Add to booking" at bounding box center [299, 733] width 68 height 11
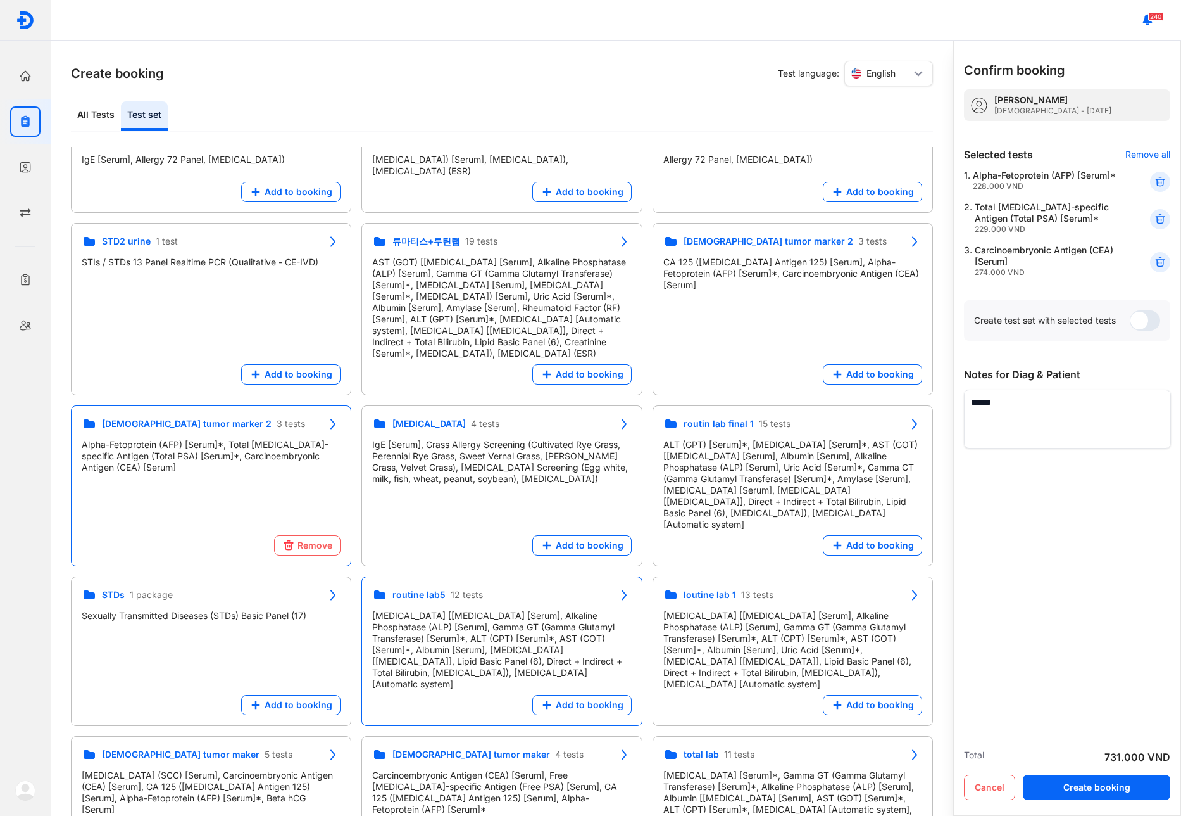
scroll to position [389, 0]
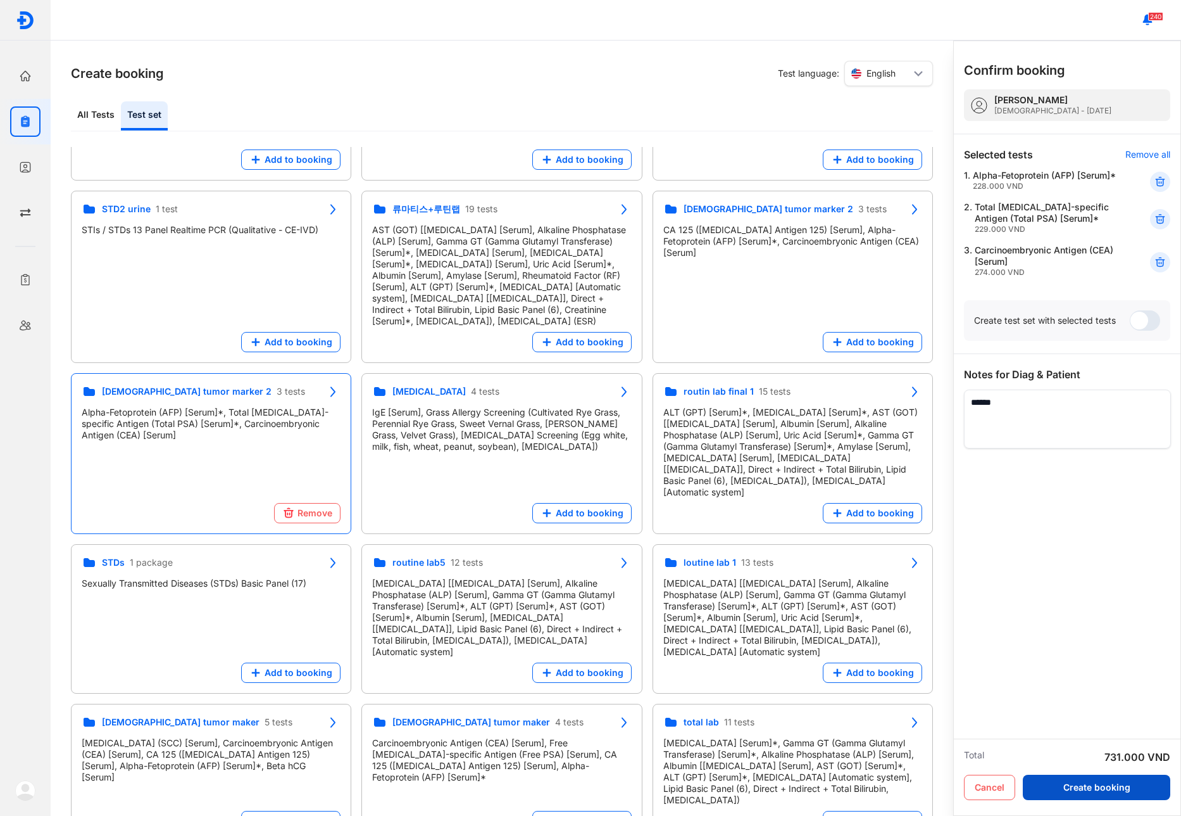
click at [1109, 782] on button "Create booking" at bounding box center [1097, 786] width 148 height 25
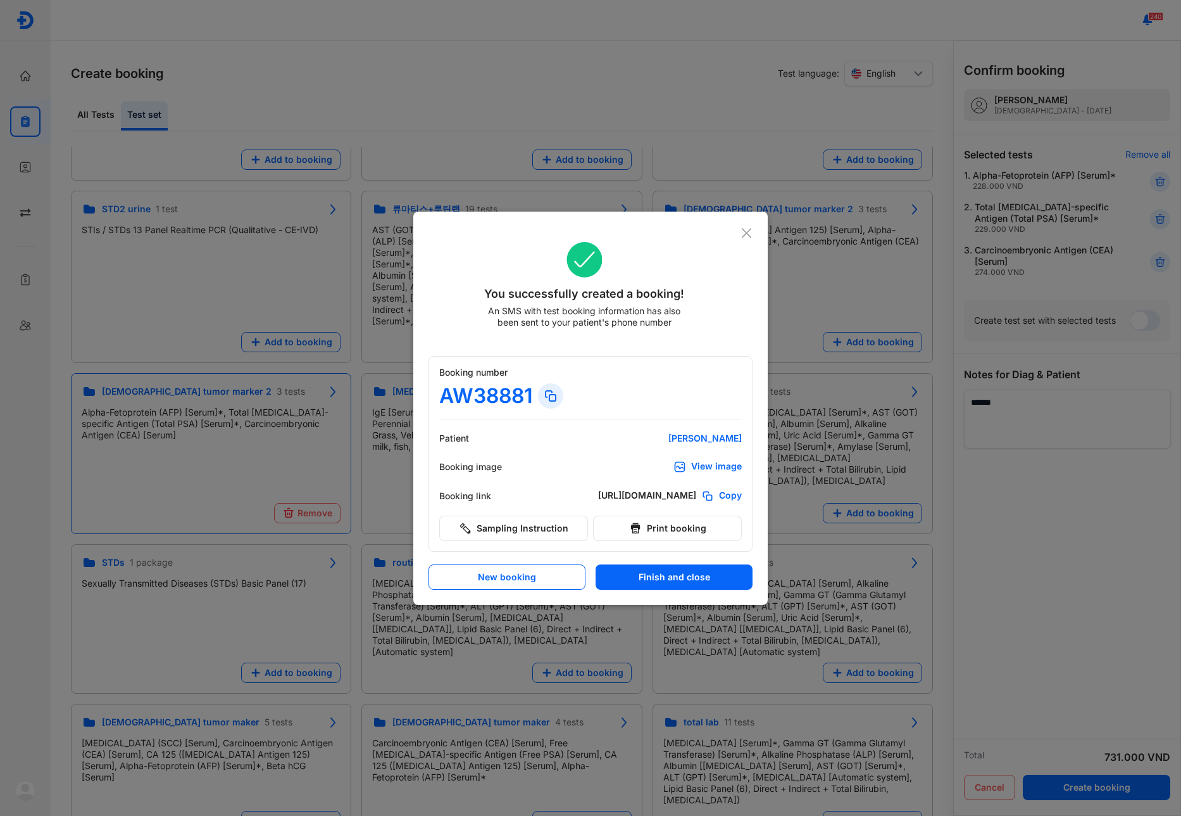
click at [647, 581] on button "Finish and close" at bounding box center [674, 576] width 157 height 25
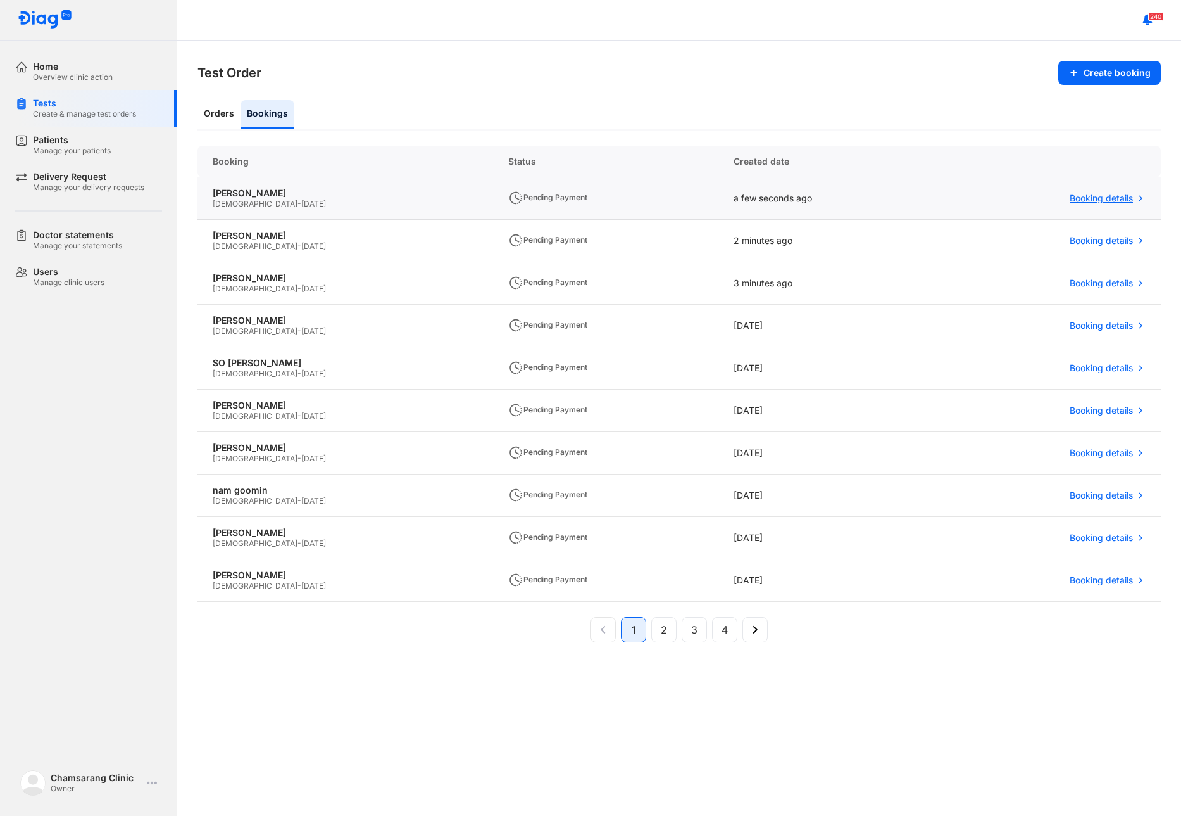
click at [1093, 196] on span "Booking details" at bounding box center [1101, 197] width 63 height 11
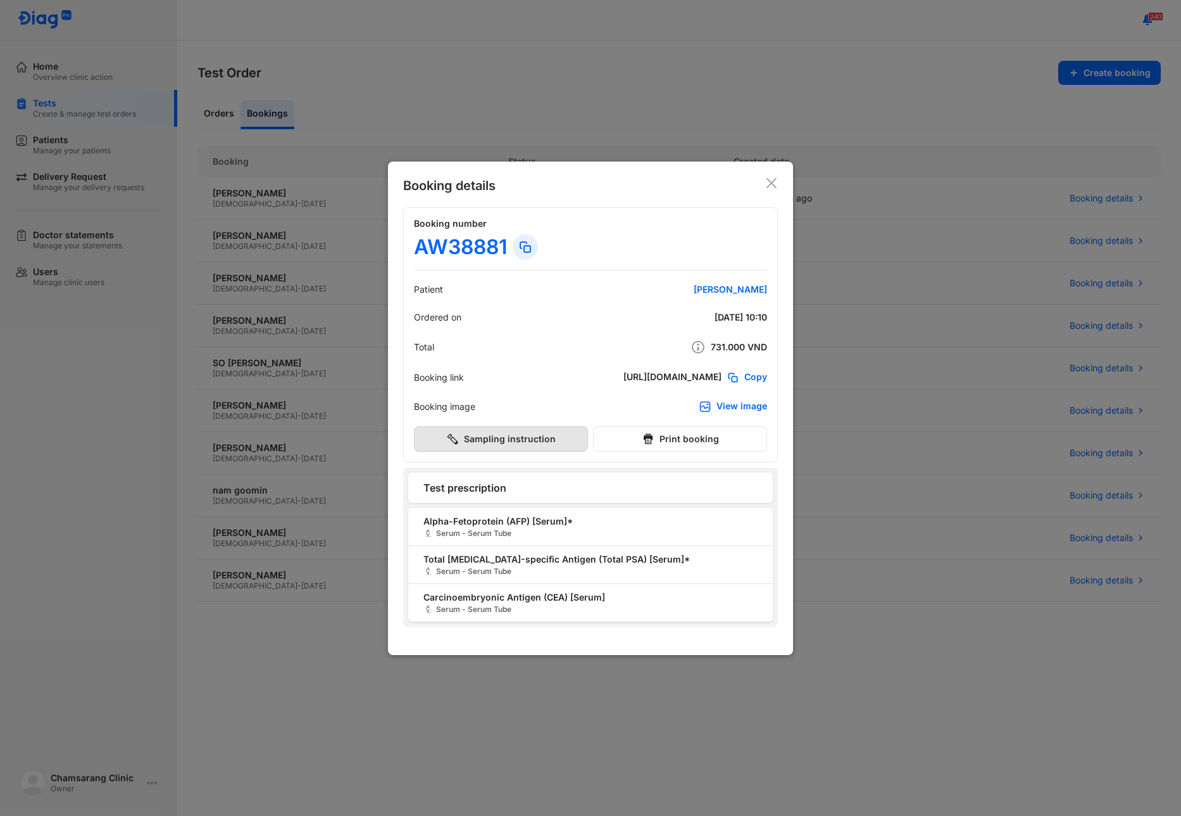
click at [523, 437] on button "Sampling instruction" at bounding box center [501, 438] width 174 height 25
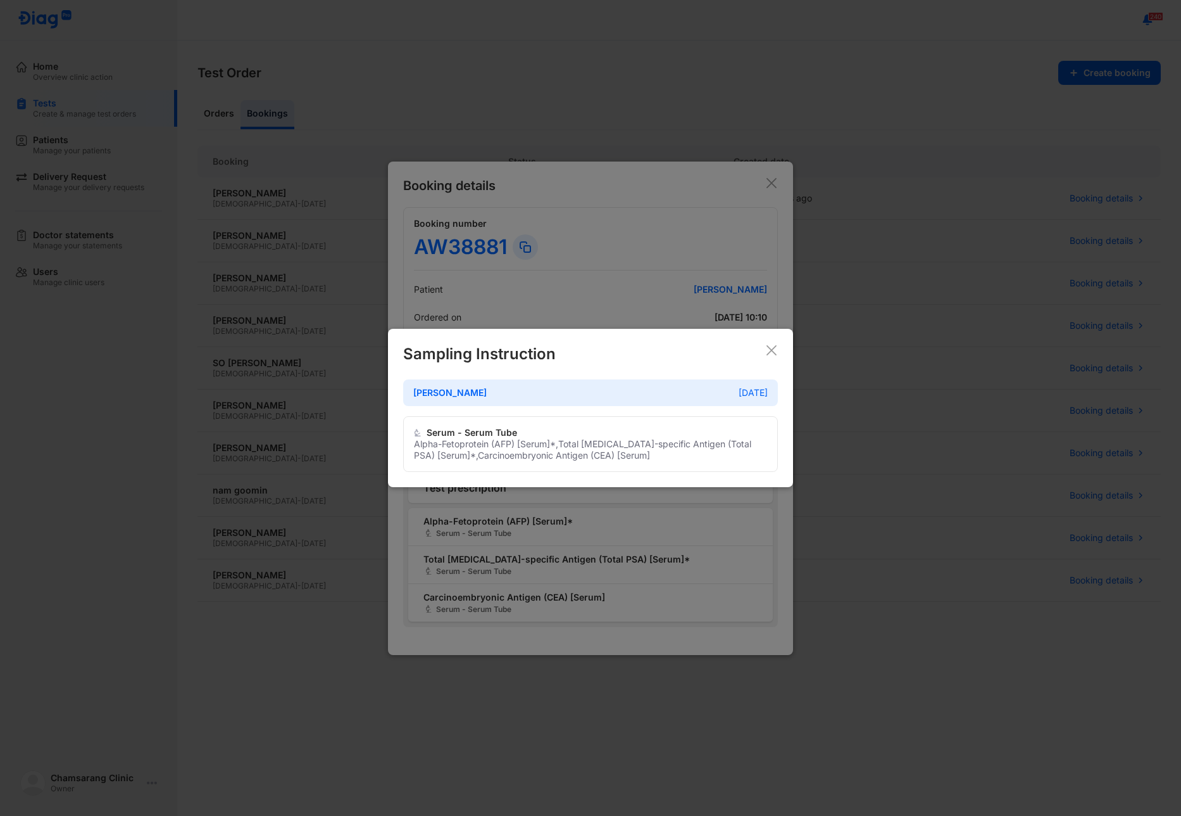
click at [772, 353] on icon at bounding box center [772, 350] width 13 height 13
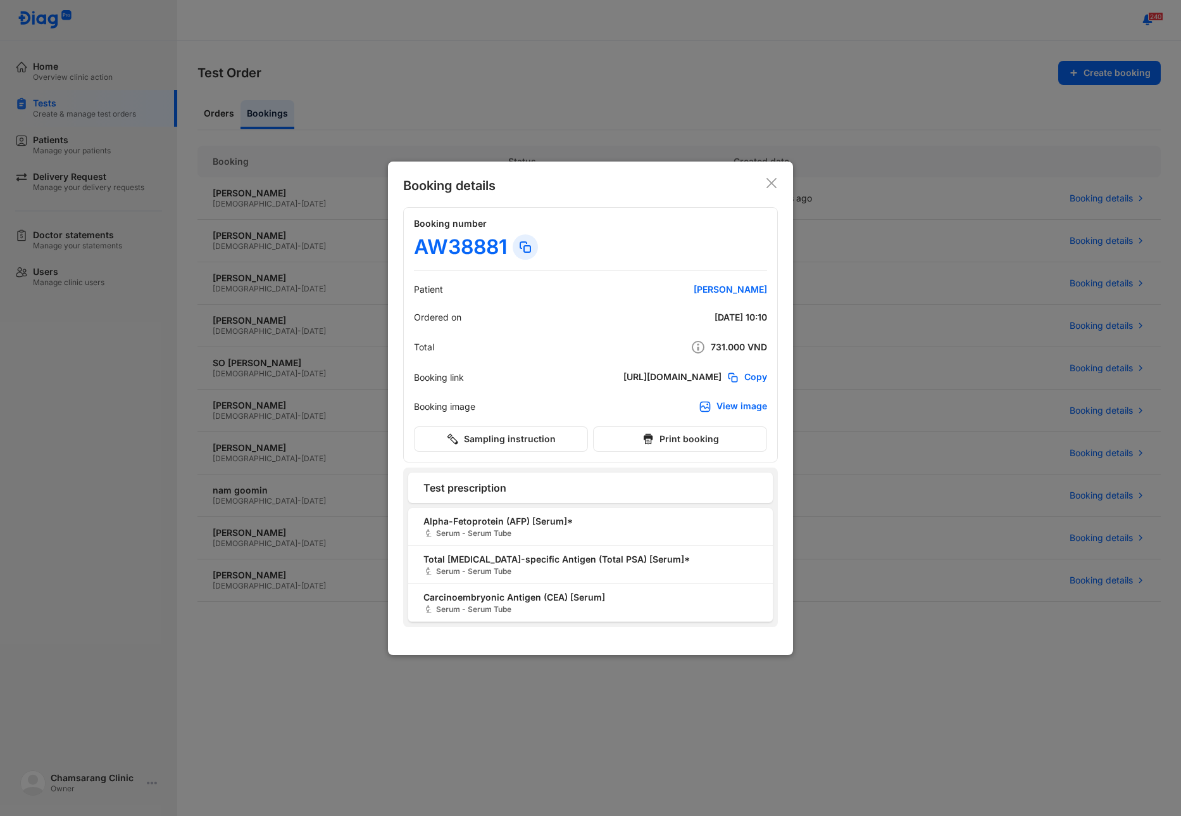
click at [774, 174] on div "Booking details Booking number AW38881 Patient JUNG JONG MIN Ordered on 13/08/2…" at bounding box center [590, 407] width 405 height 493
click at [771, 180] on icon at bounding box center [772, 183] width 13 height 13
